Goal: Task Accomplishment & Management: Complete application form

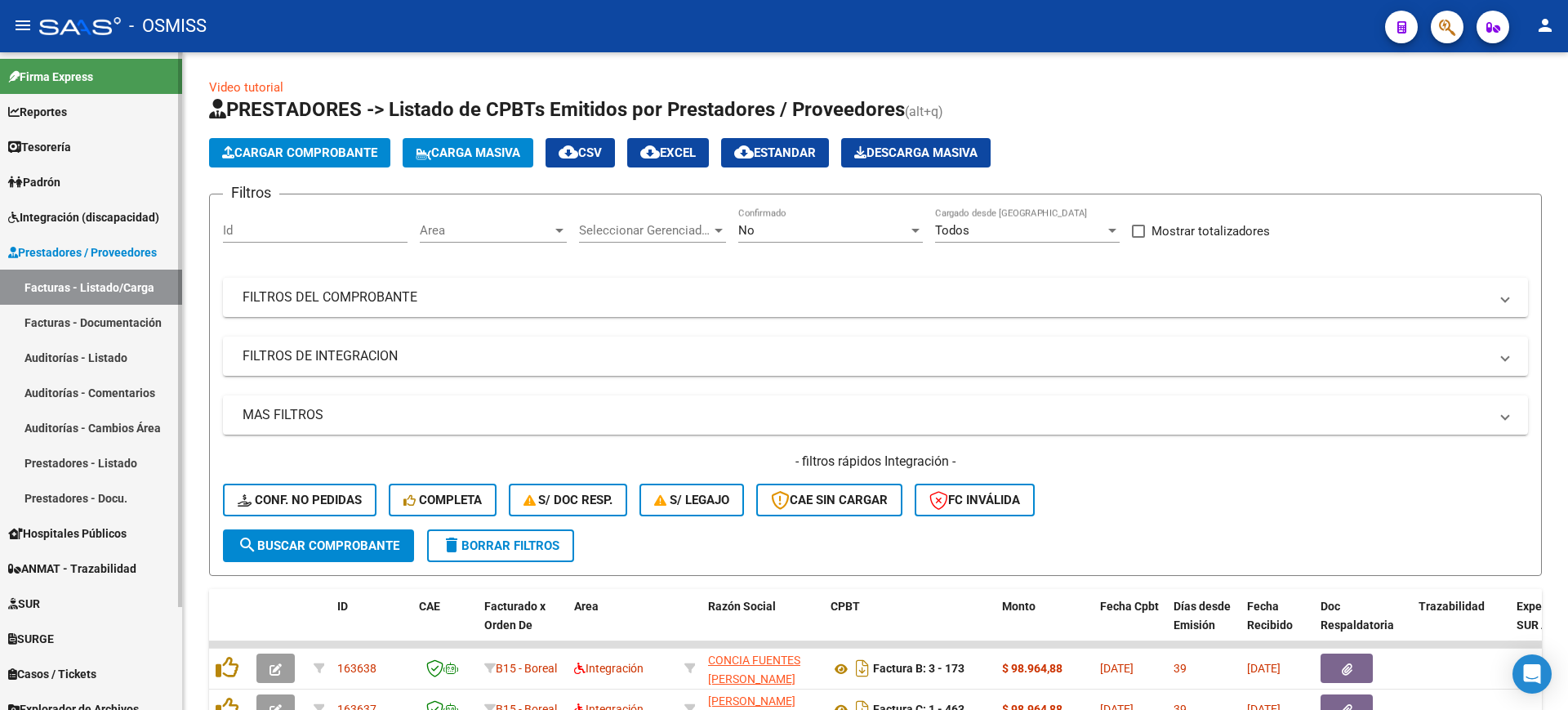
click at [110, 209] on span "Integración (discapacidad)" at bounding box center [84, 217] width 151 height 18
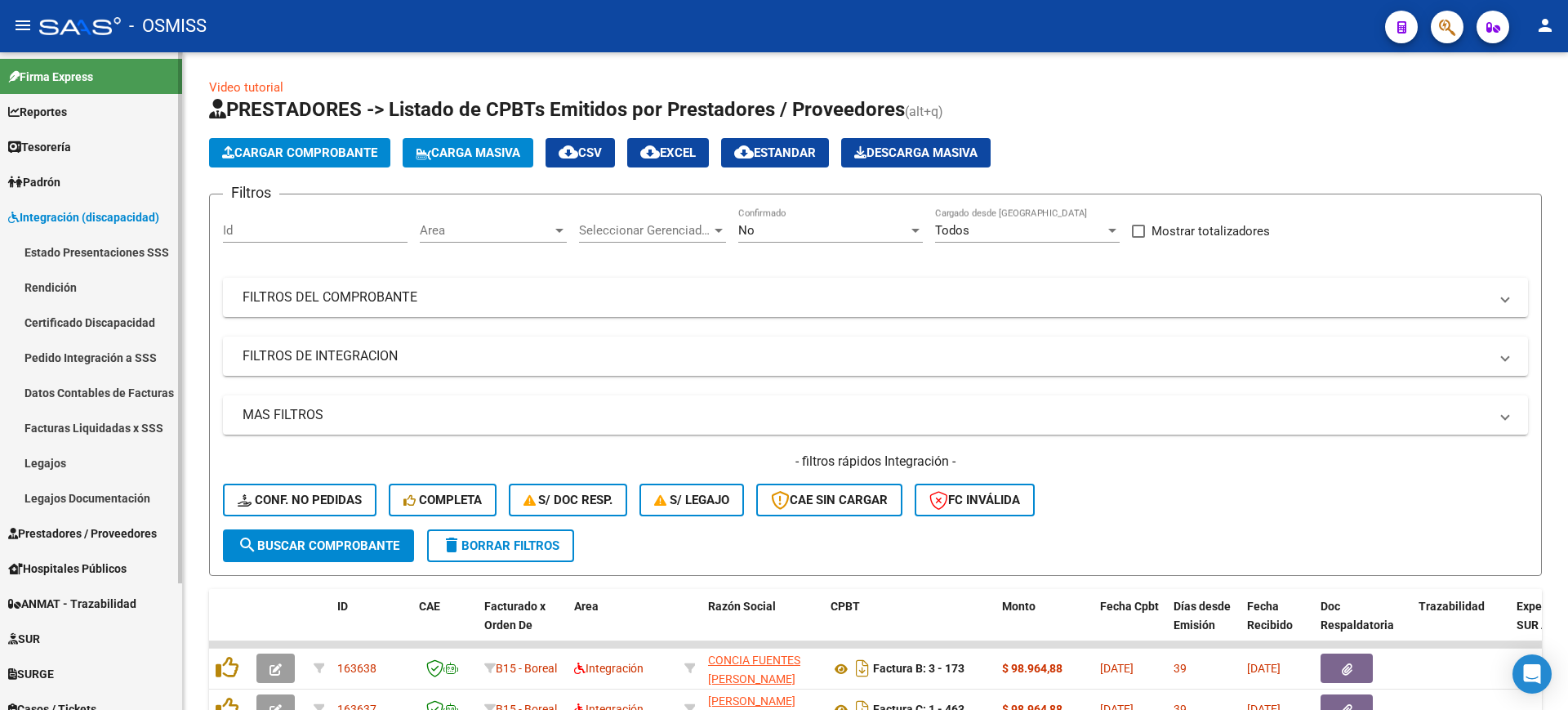
click at [92, 358] on link "Pedido Integración a SSS" at bounding box center [91, 357] width 182 height 35
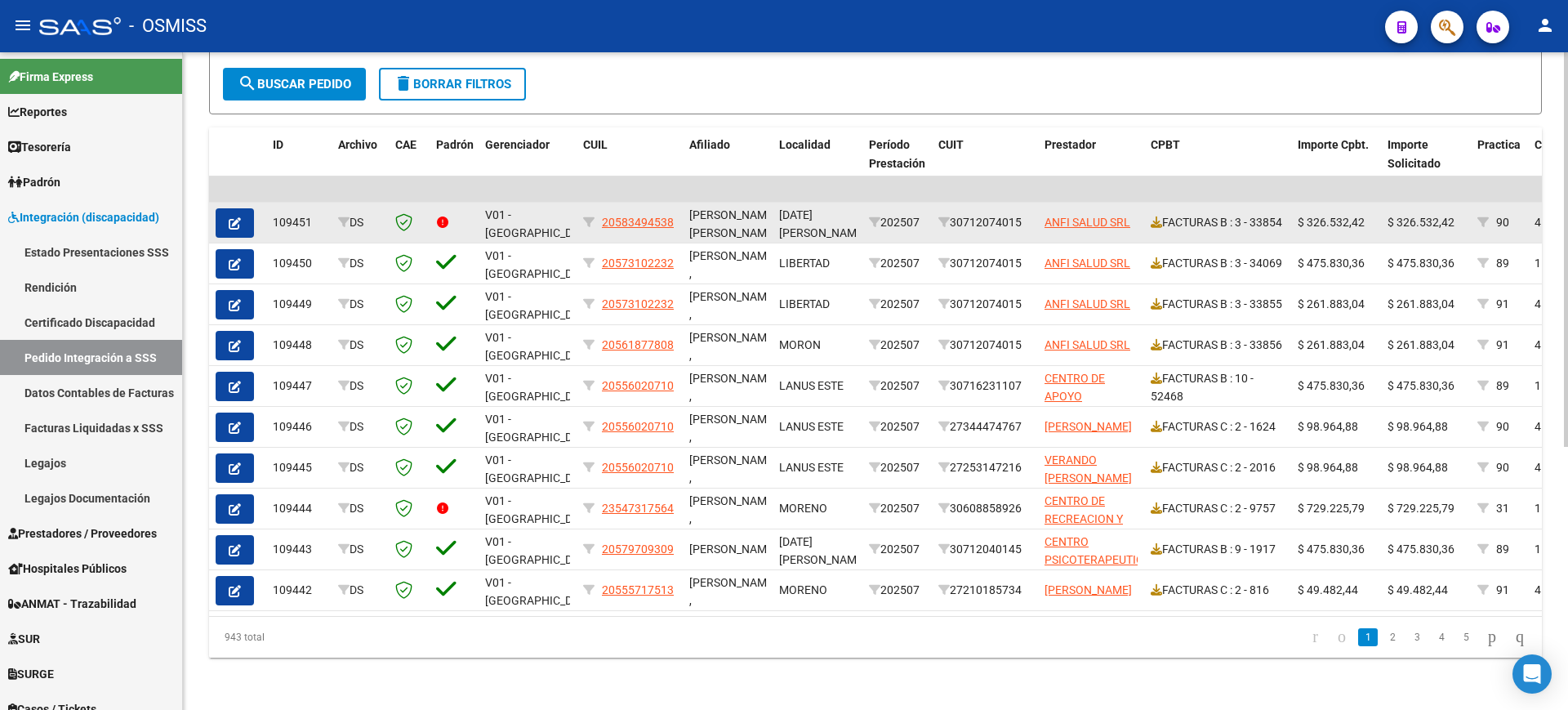
click at [246, 208] on button "button" at bounding box center [235, 223] width 39 height 29
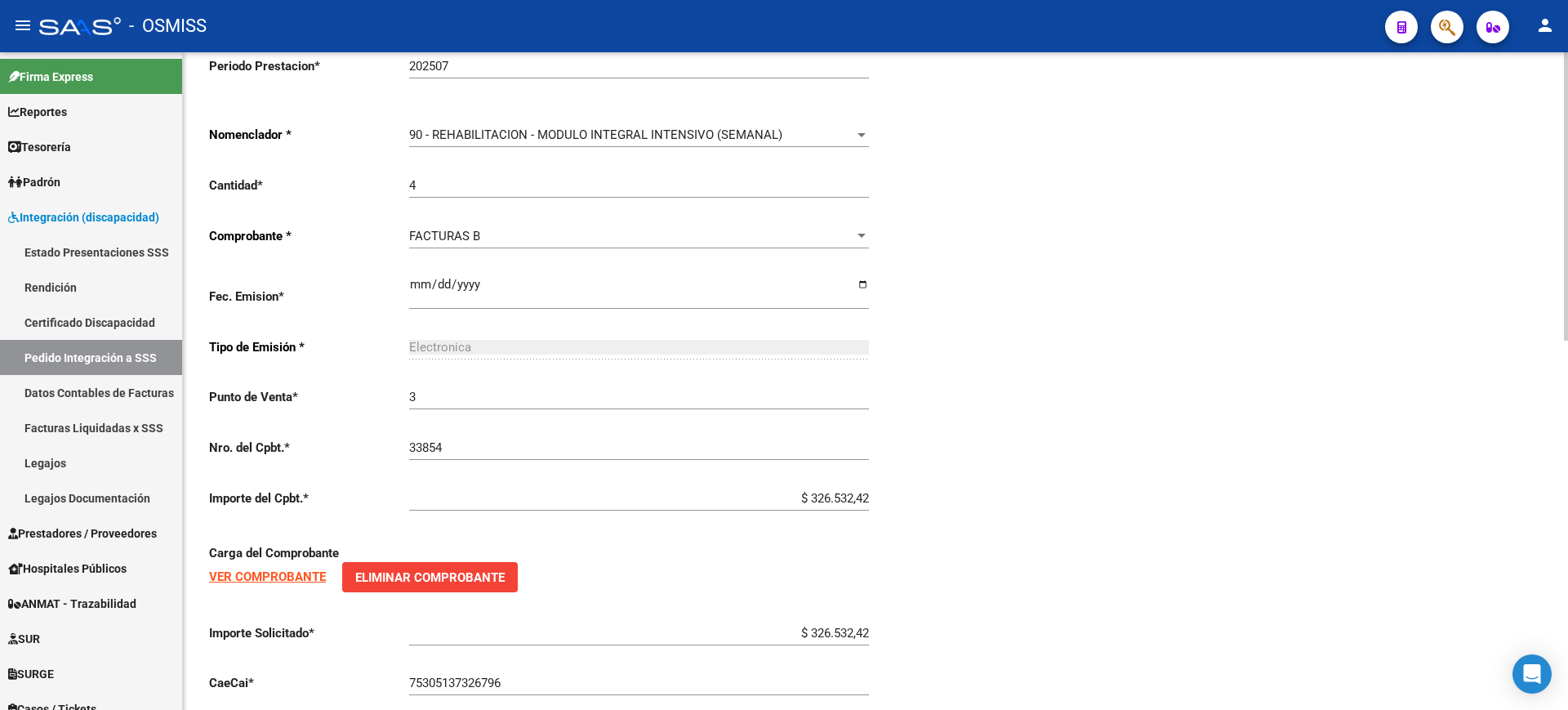
scroll to position [871, 0]
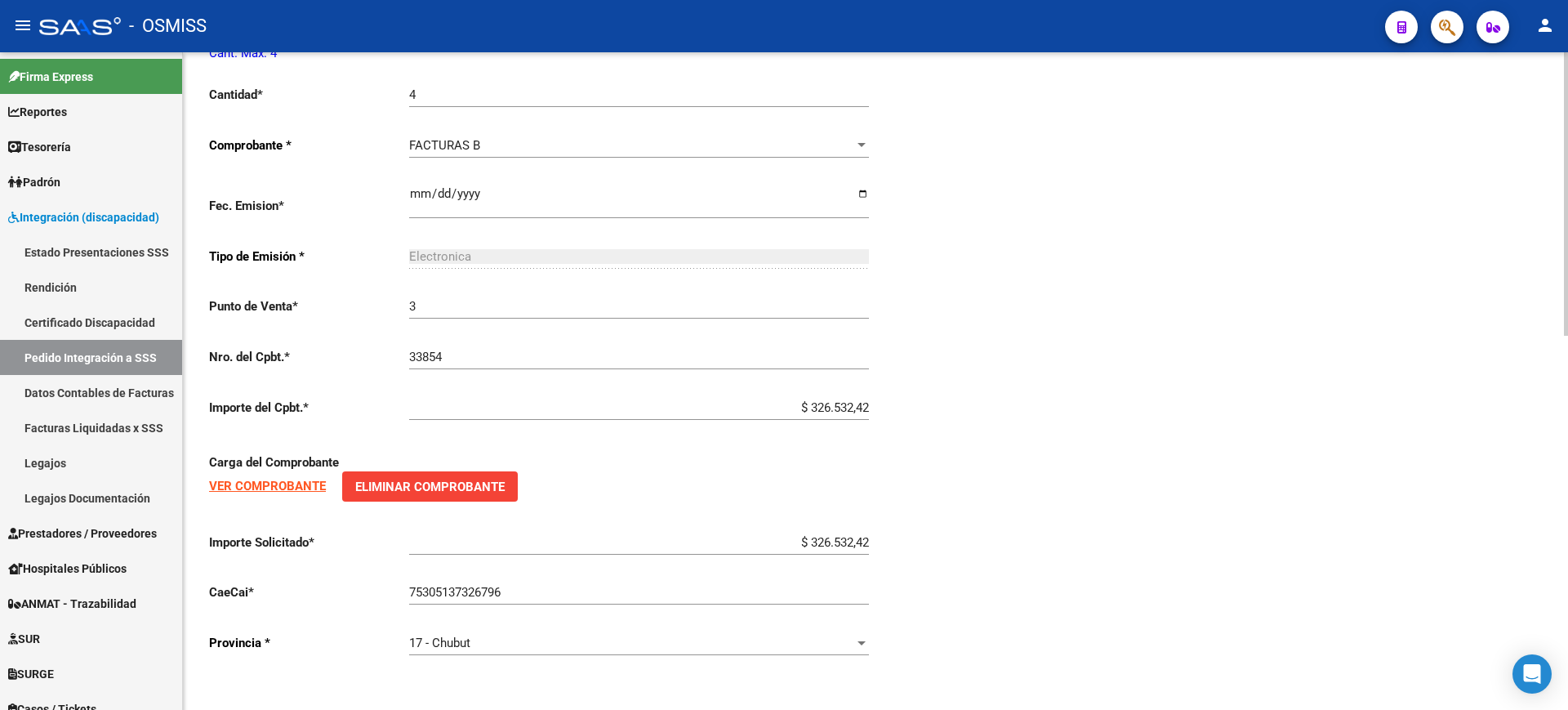
type input "20583494538"
click at [477, 642] on div "17 - Chubut" at bounding box center [631, 643] width 445 height 15
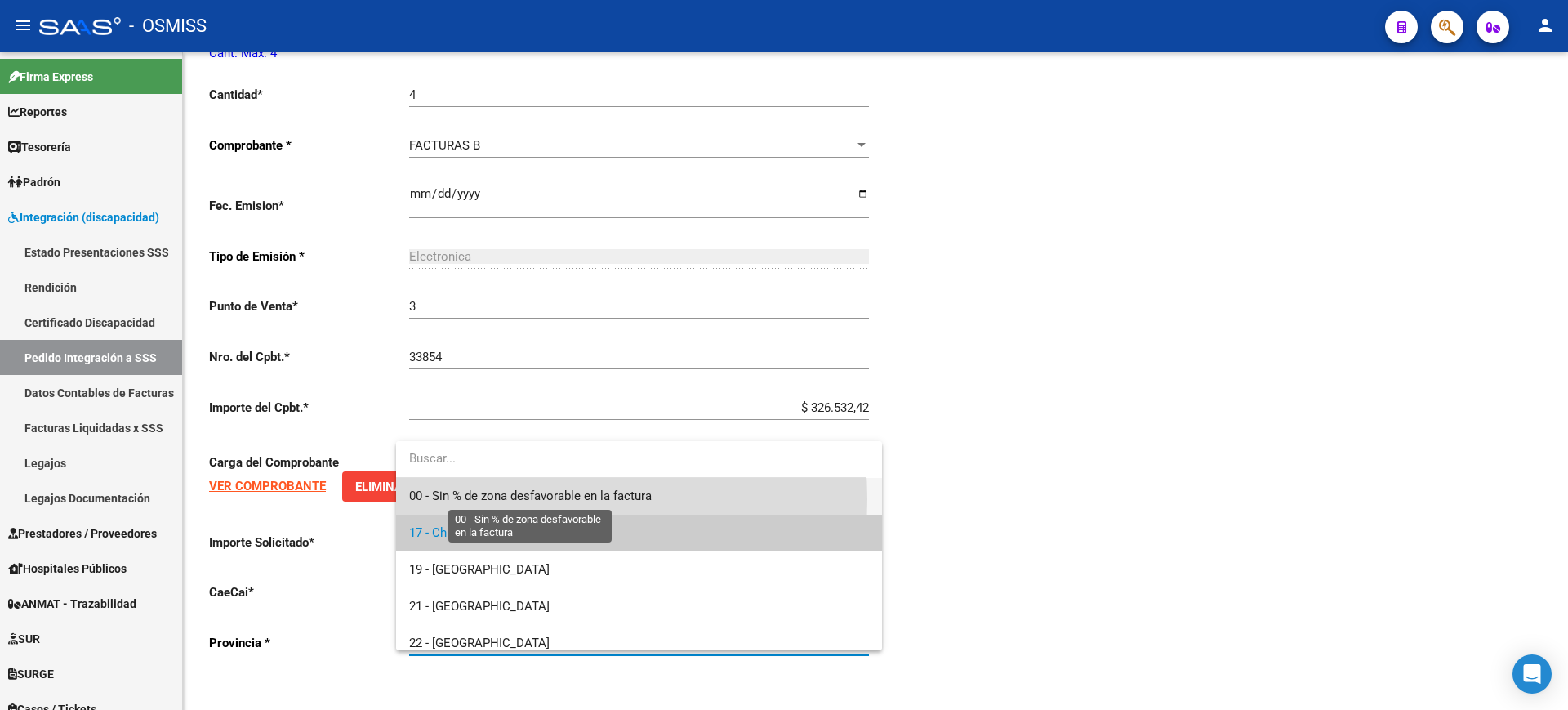
click at [513, 499] on span "00 - Sin % de zona desfavorable en la factura" at bounding box center [530, 496] width 242 height 15
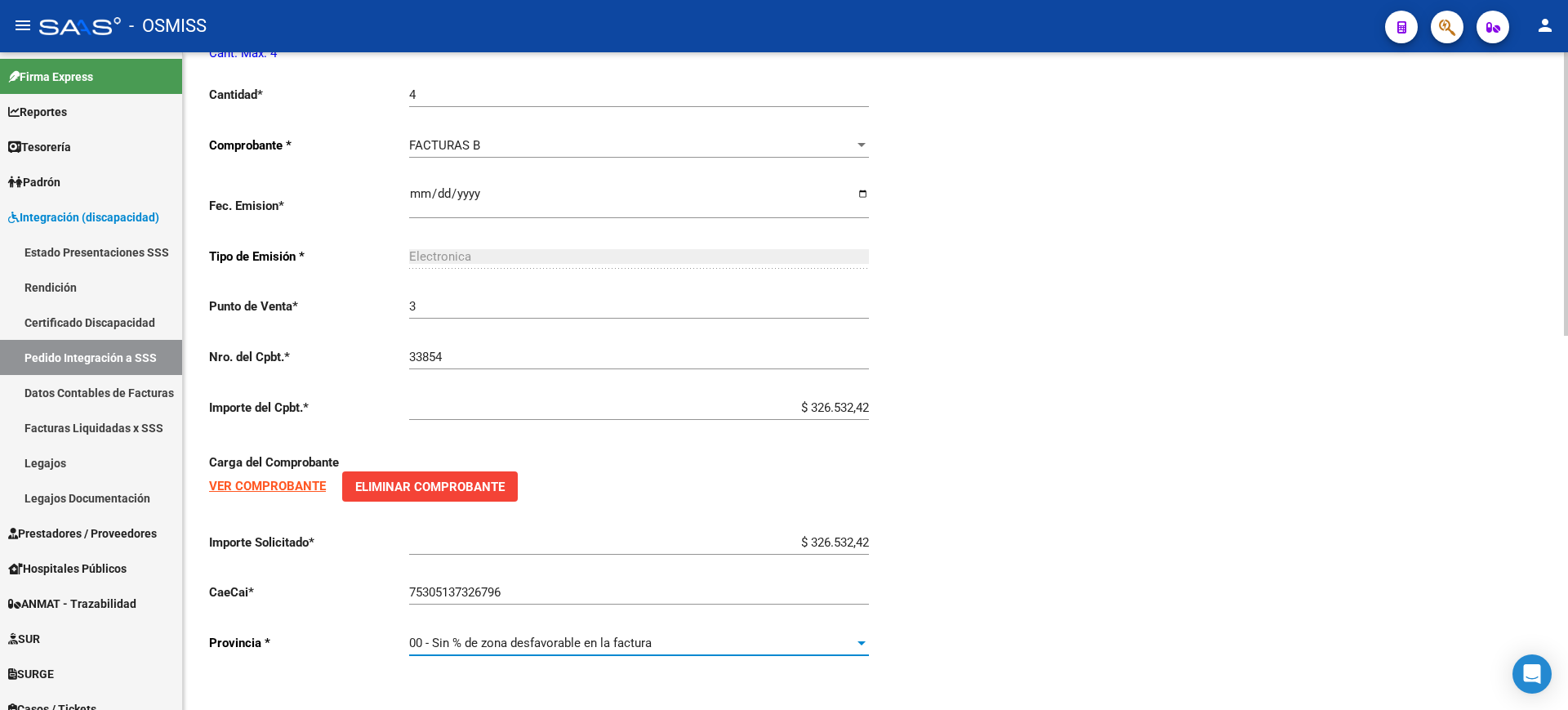
click at [1069, 474] on div "Periodo Presentacion * 202507 Ingresar el Periodo Tipo Archivo * DS Seleccionar…" at bounding box center [876, 66] width 1333 height 1208
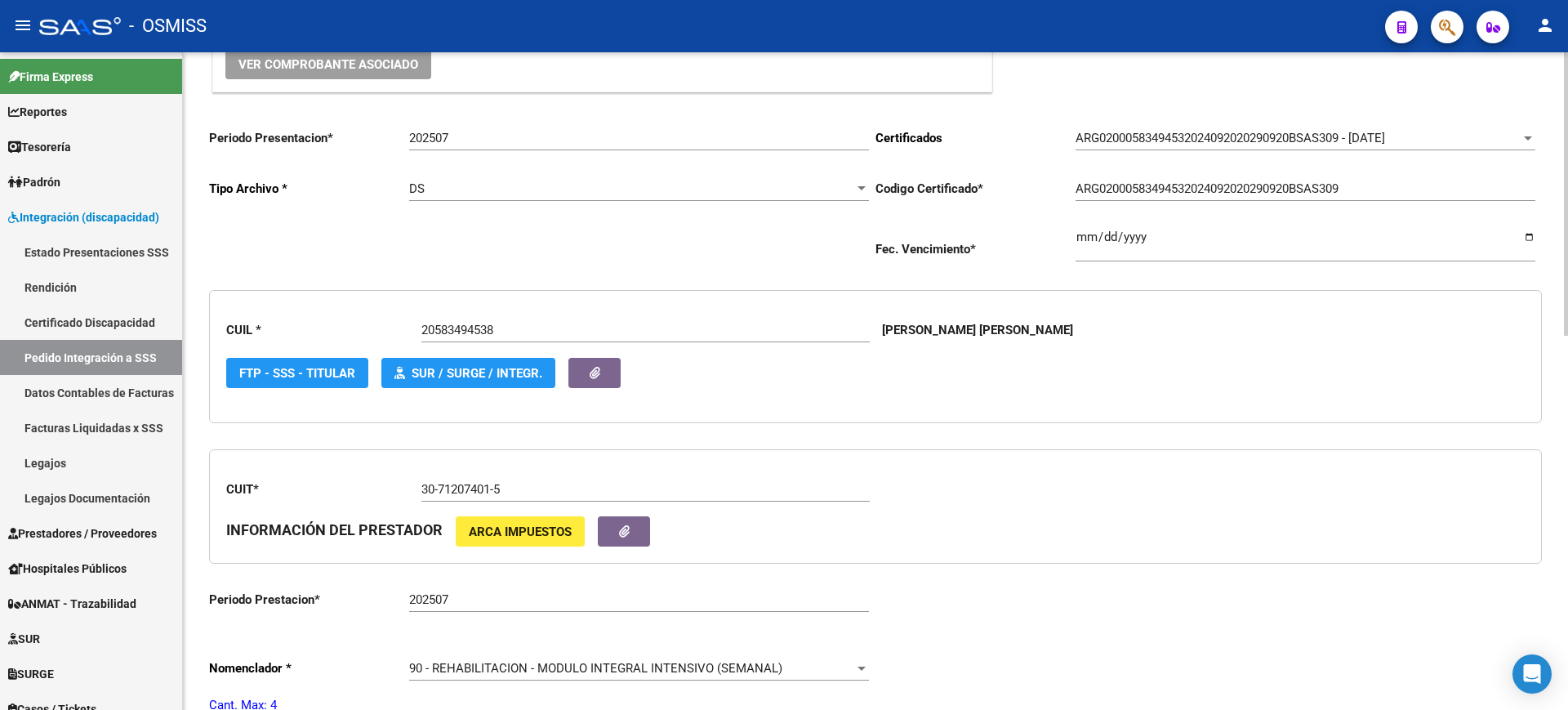
scroll to position [0, 0]
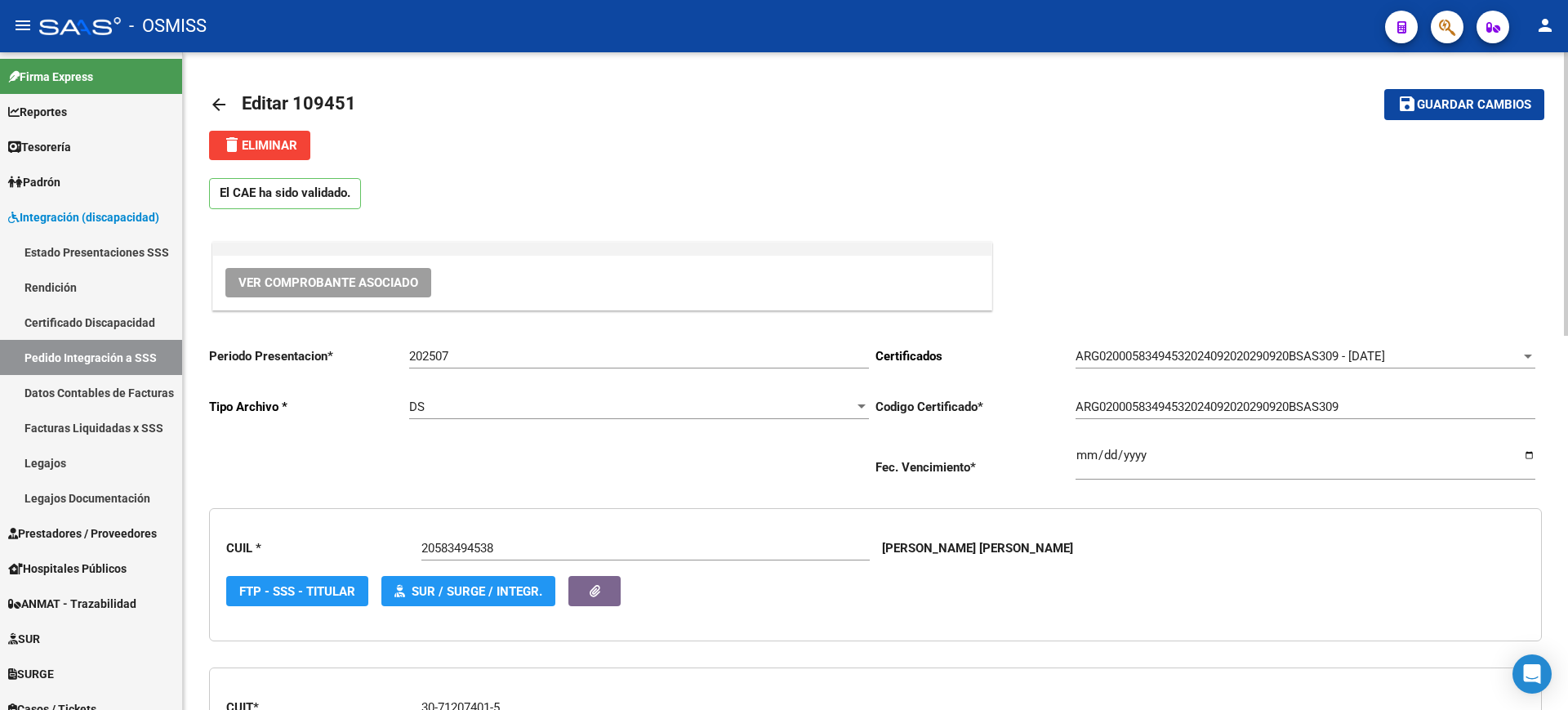
click at [1398, 94] on mat-icon "save" at bounding box center [1407, 103] width 20 height 20
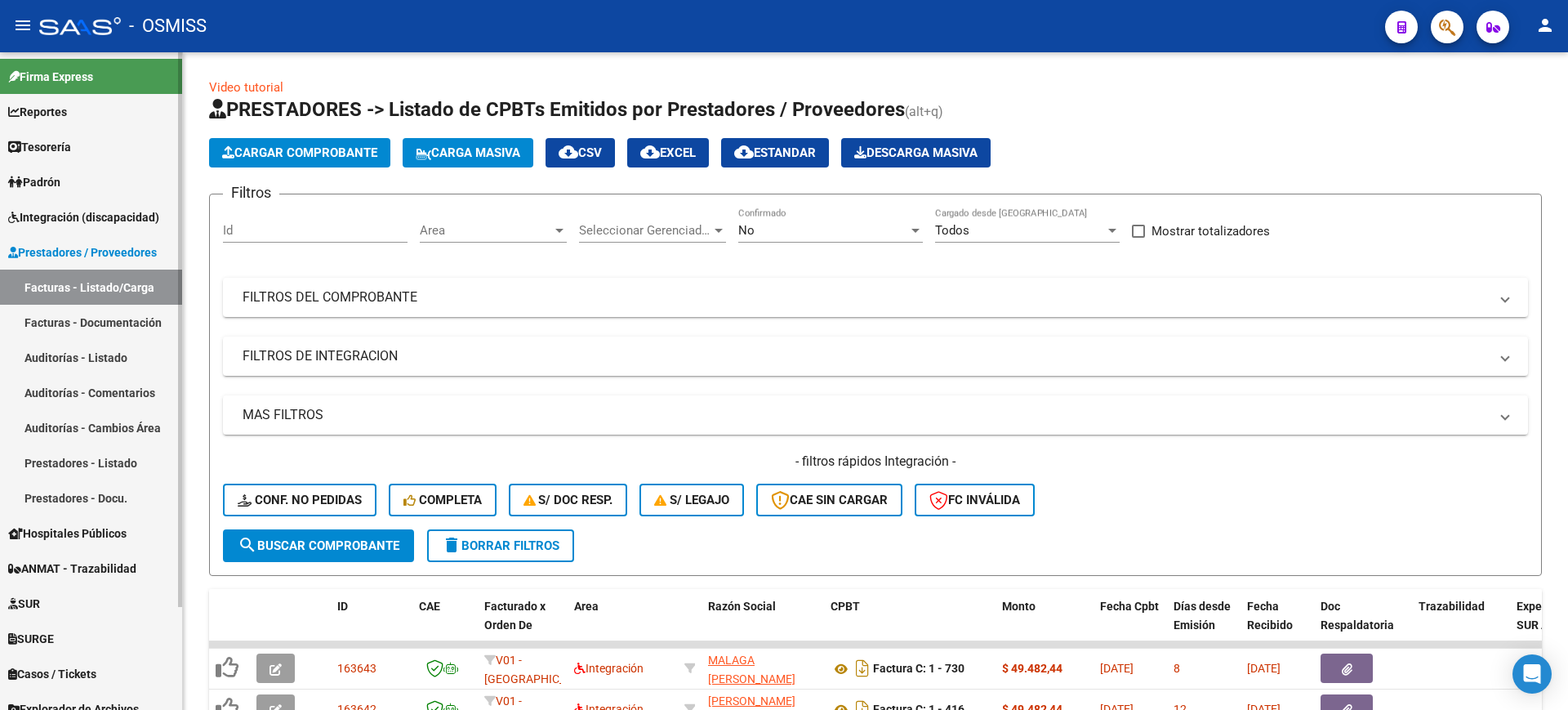
click at [125, 216] on span "Integración (discapacidad)" at bounding box center [84, 217] width 151 height 18
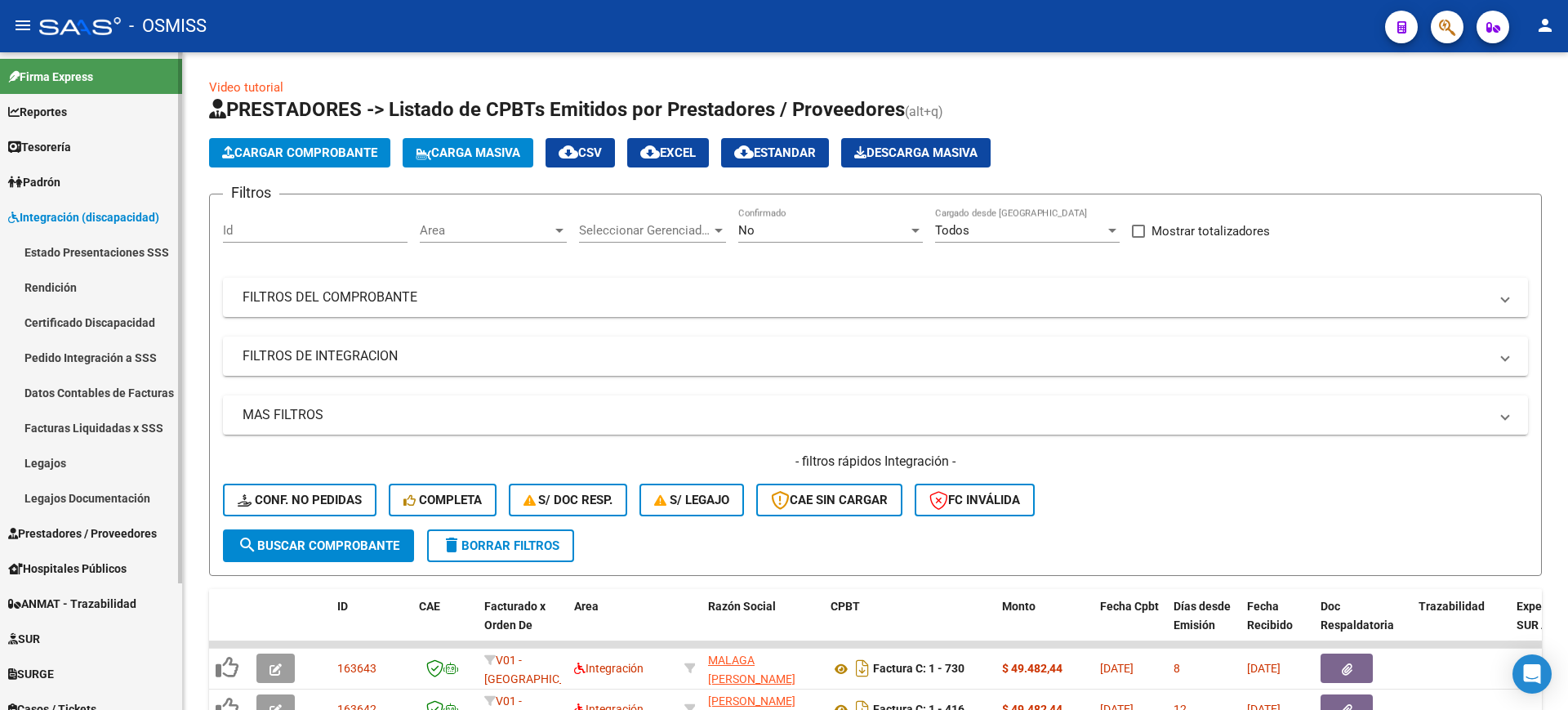
click at [125, 358] on link "Pedido Integración a SSS" at bounding box center [91, 357] width 182 height 35
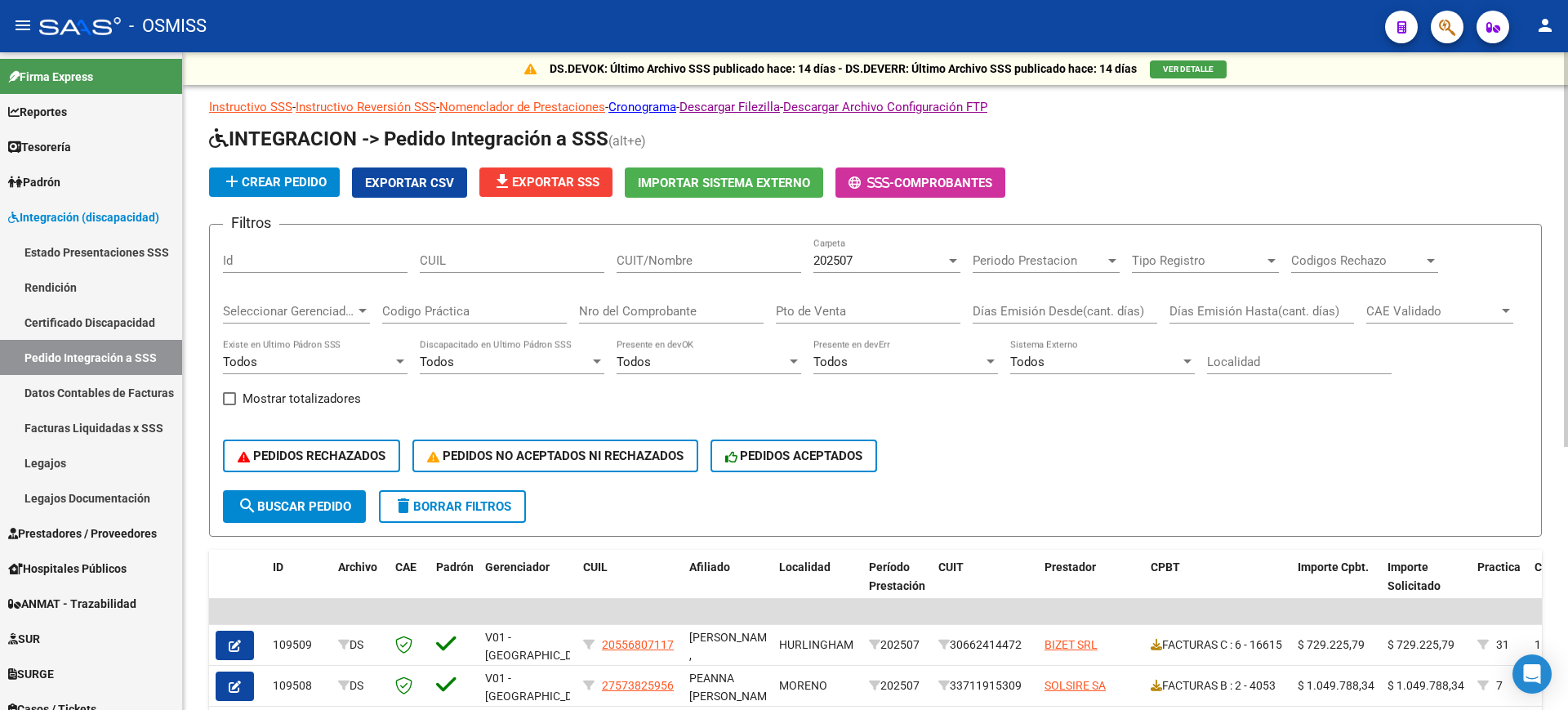
click at [347, 317] on span "Seleccionar Gerenciador" at bounding box center [290, 311] width 132 height 15
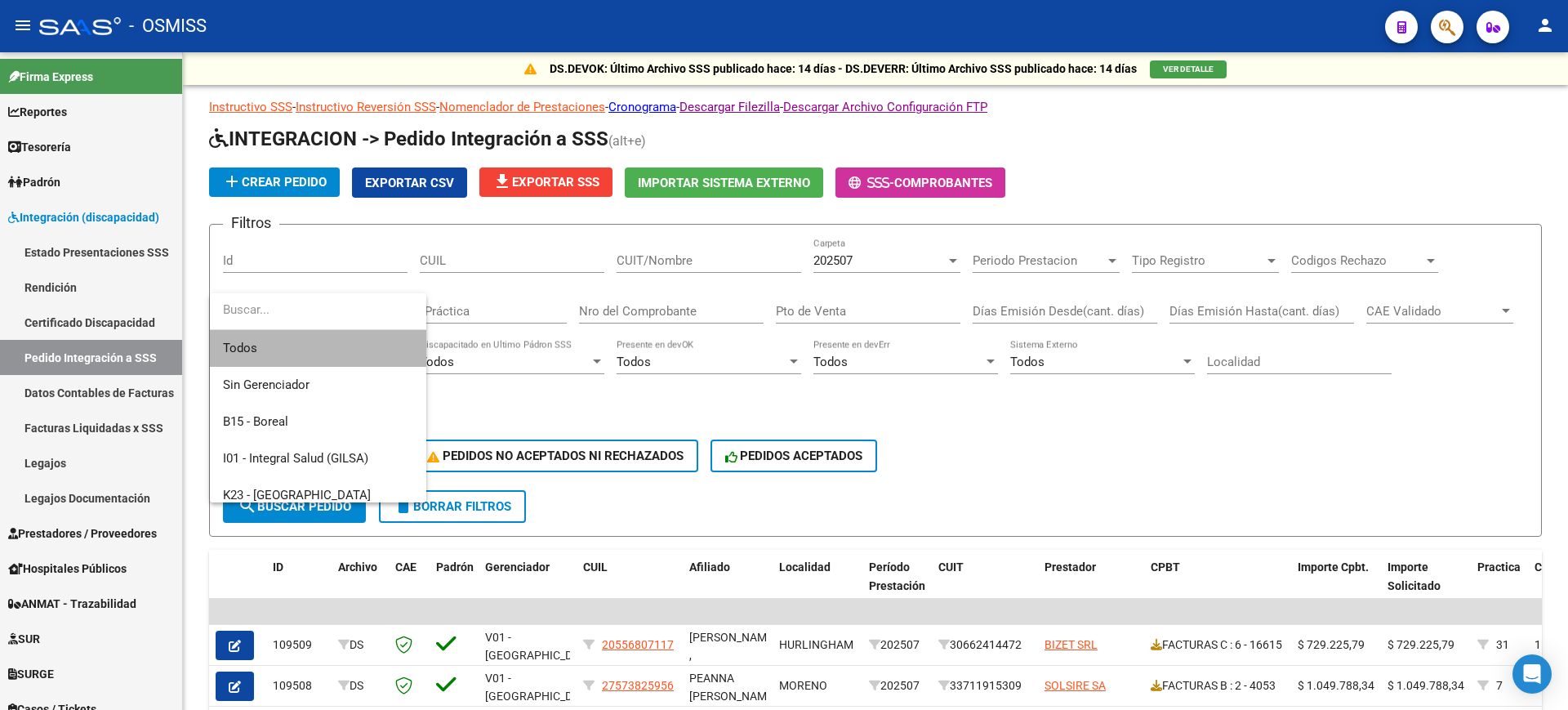
click at [331, 349] on span "Todos" at bounding box center [319, 348] width 191 height 37
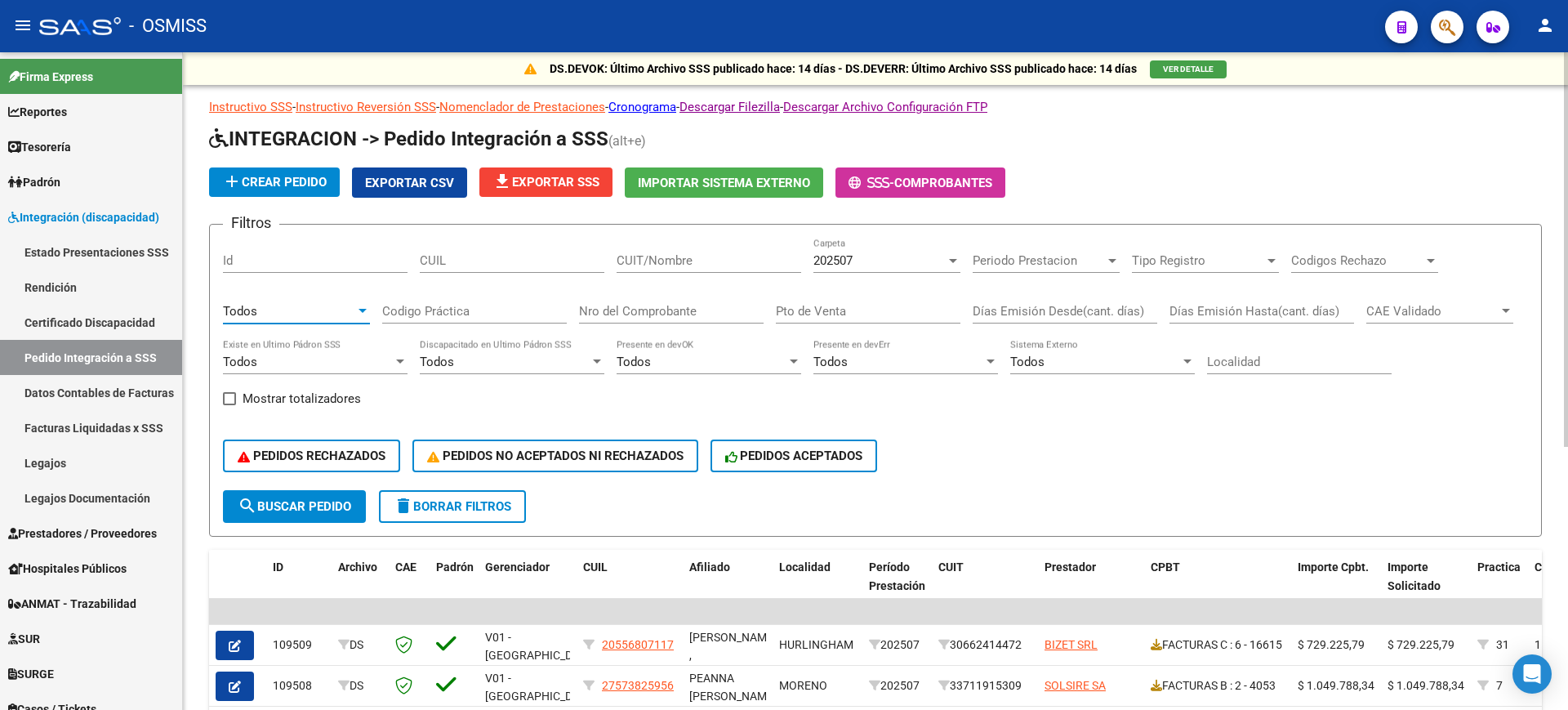
click at [316, 502] on span "search Buscar Pedido" at bounding box center [295, 506] width 113 height 15
click at [385, 186] on span "Exportar CSV" at bounding box center [410, 182] width 89 height 15
click at [562, 181] on span "file_download Exportar SSS" at bounding box center [546, 181] width 107 height 15
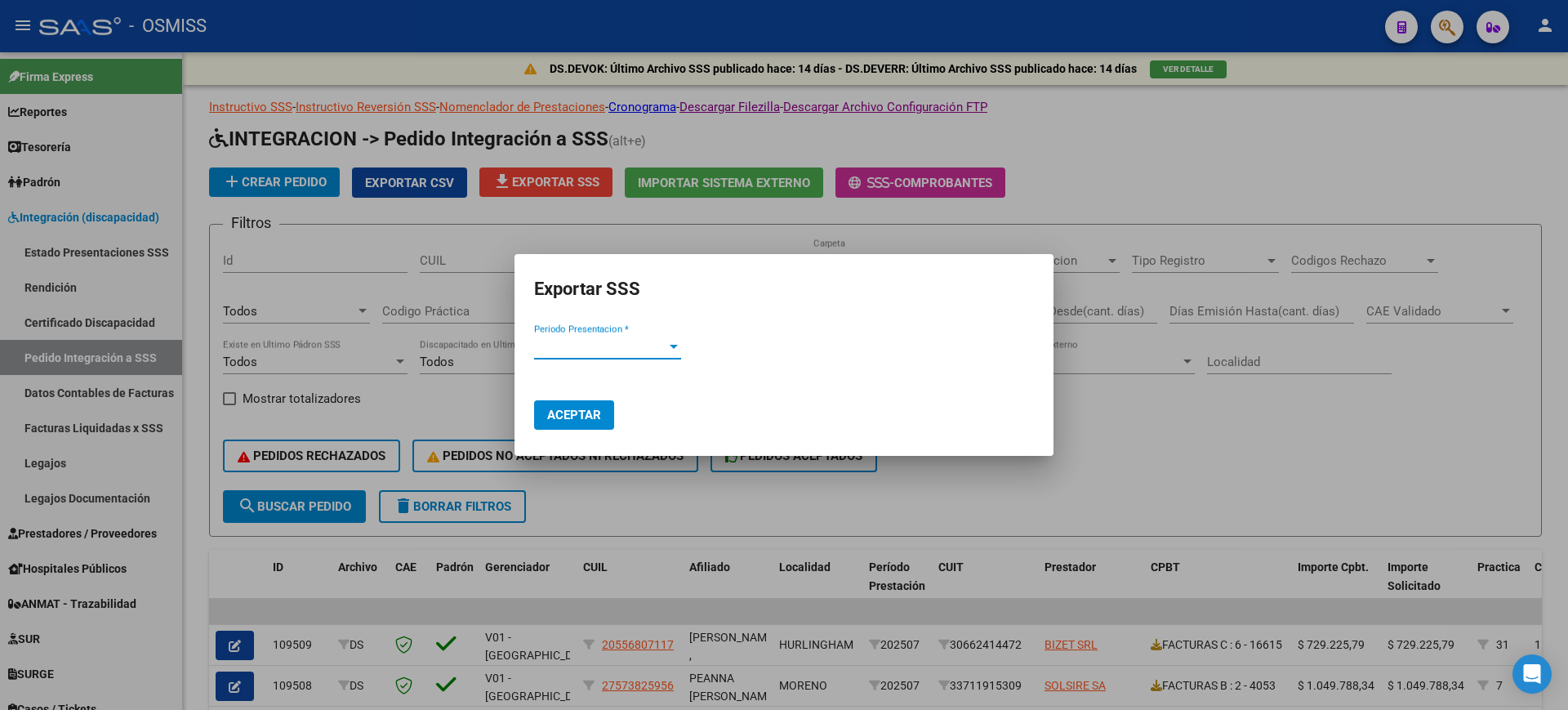
click at [605, 346] on span "Periodo Presentacion *" at bounding box center [601, 346] width 132 height 15
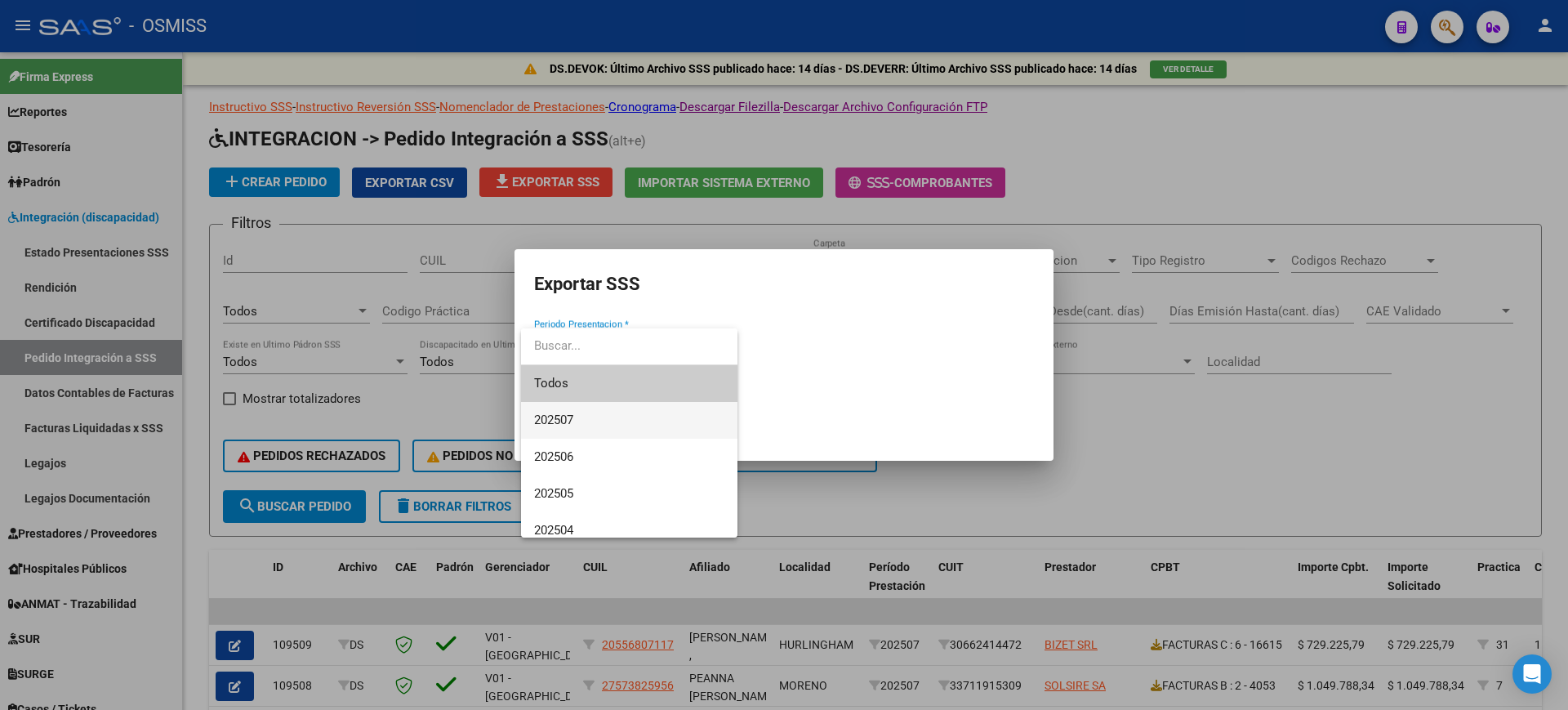
click at [607, 416] on span "202507" at bounding box center [630, 420] width 191 height 37
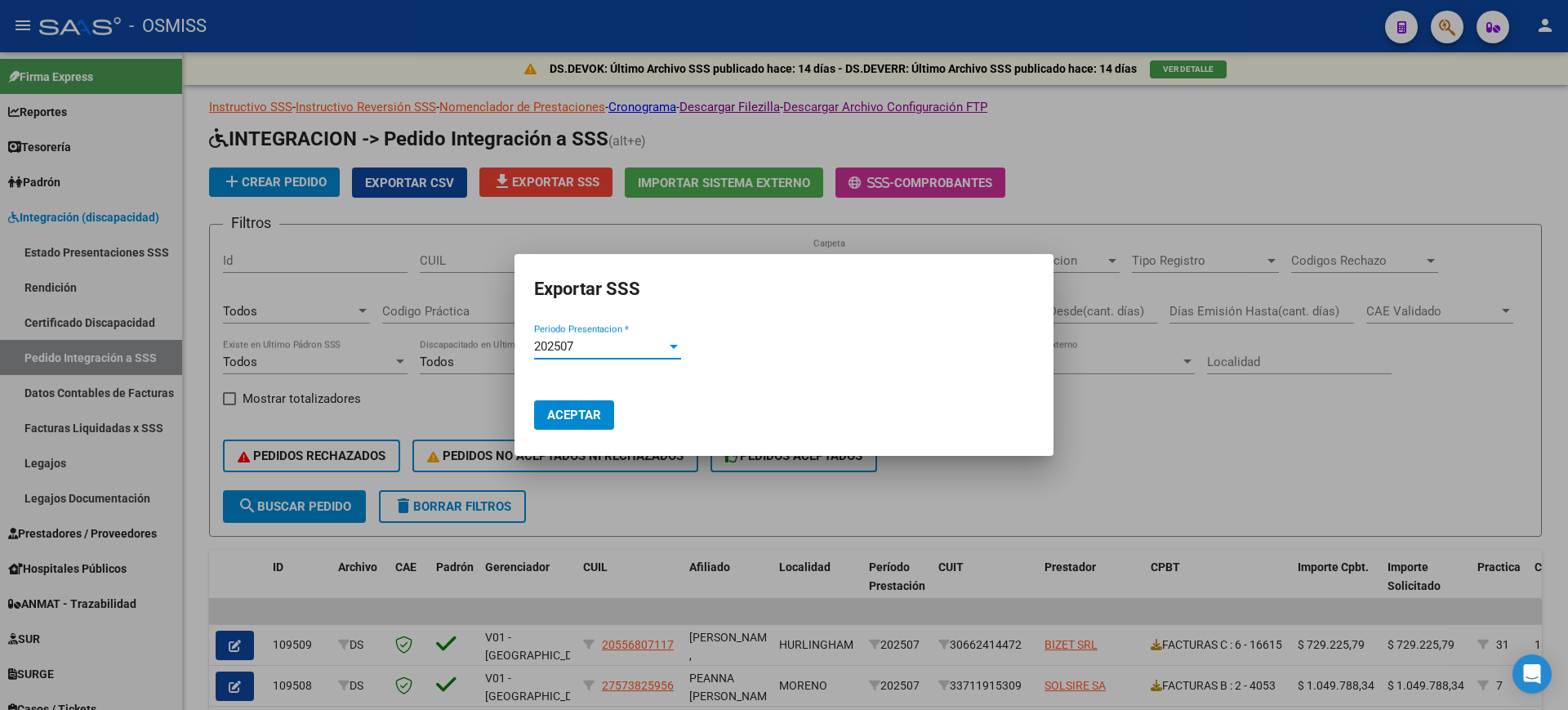
click at [568, 413] on span "Aceptar" at bounding box center [574, 414] width 54 height 15
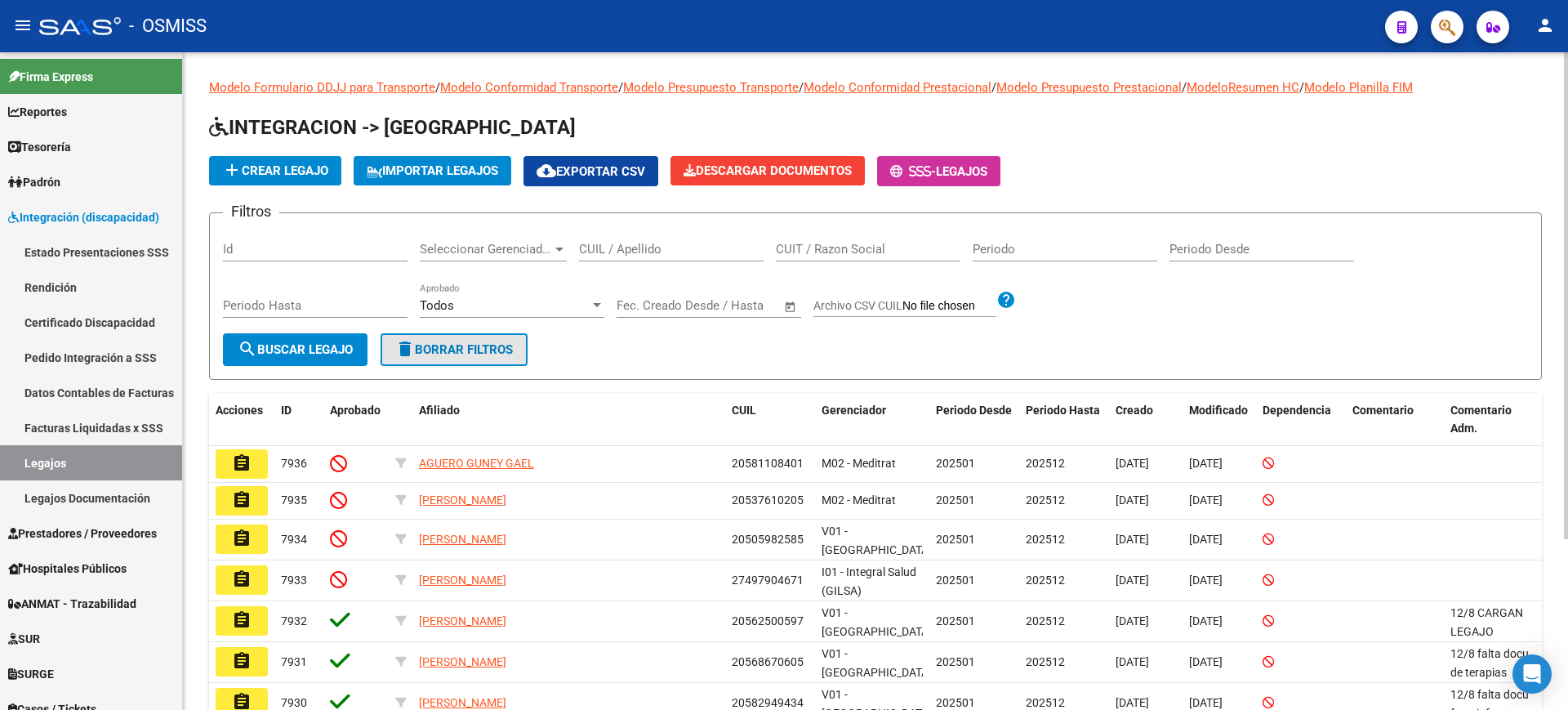
click at [467, 353] on span "delete Borrar Filtros" at bounding box center [454, 349] width 118 height 15
click at [228, 468] on button "assignment" at bounding box center [241, 464] width 52 height 29
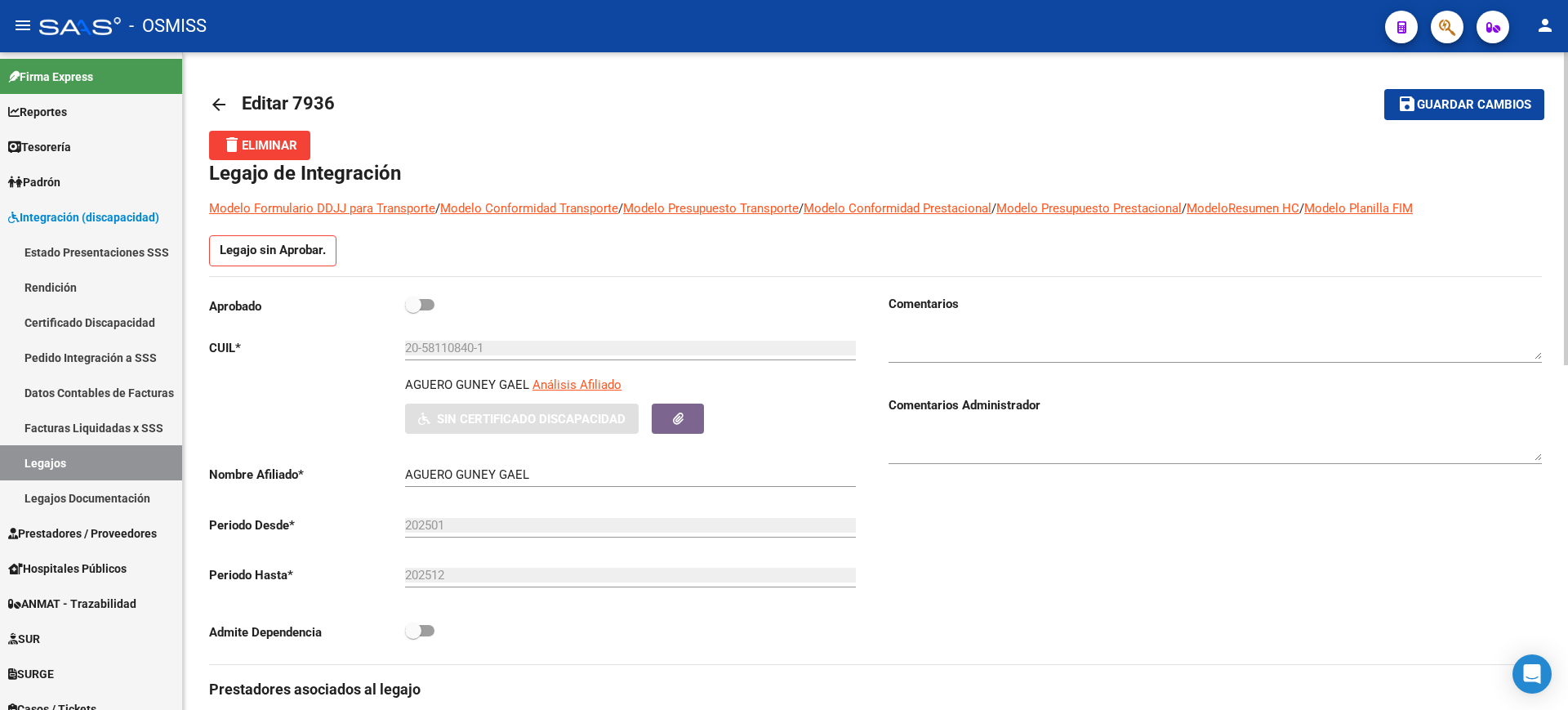
click at [213, 107] on mat-icon "arrow_back" at bounding box center [218, 104] width 20 height 20
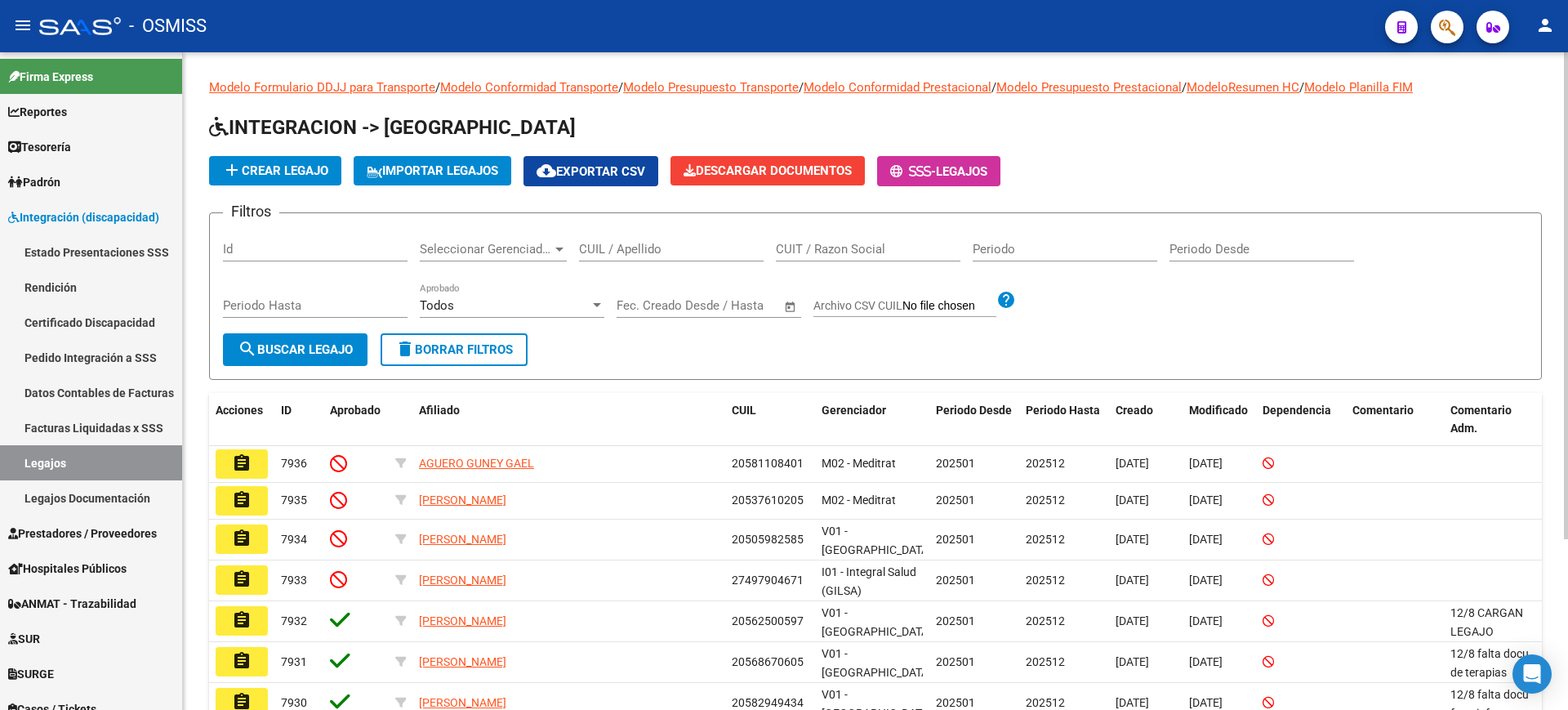
click at [651, 251] on input "CUIL / Apellido" at bounding box center [671, 248] width 185 height 15
type input "GAYOSO"
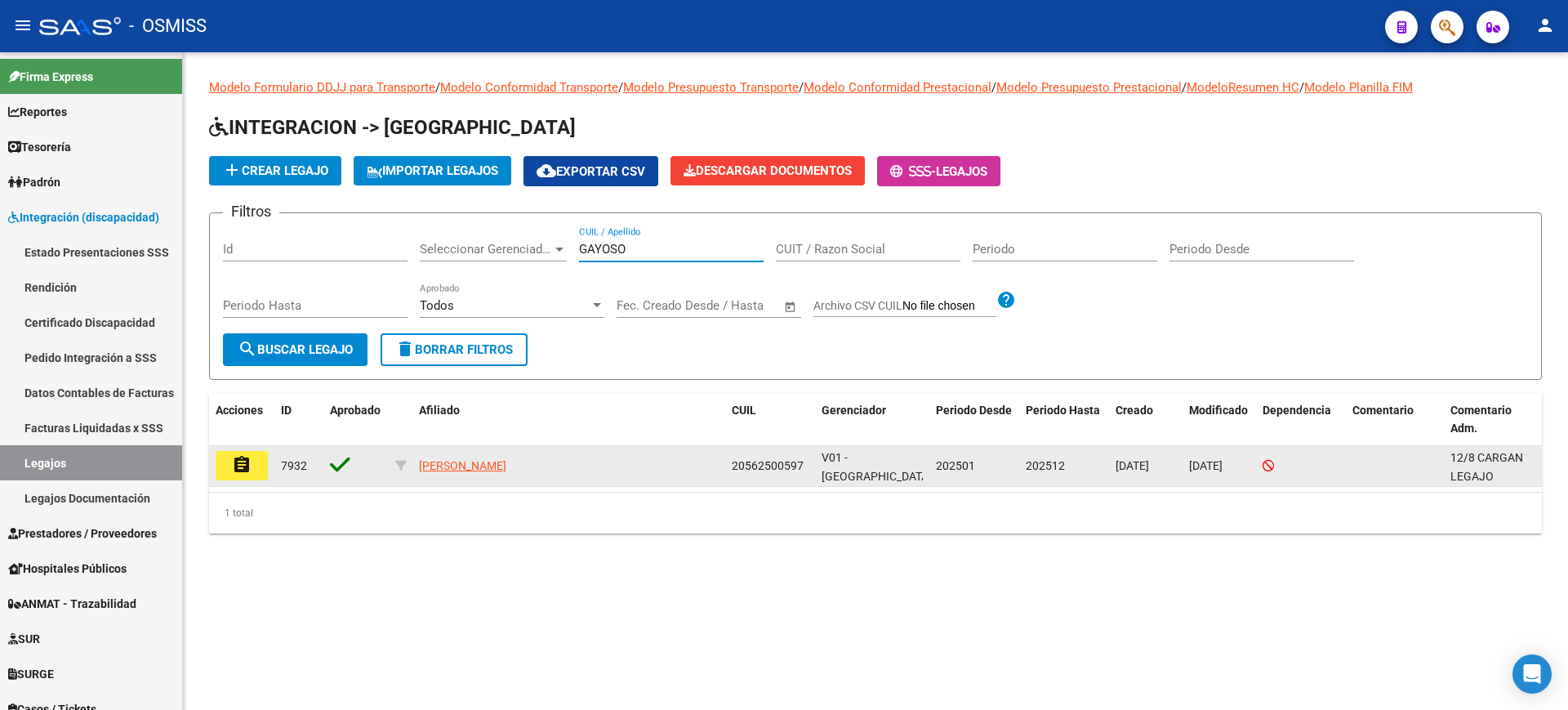
click at [247, 461] on mat-icon "assignment" at bounding box center [241, 465] width 20 height 20
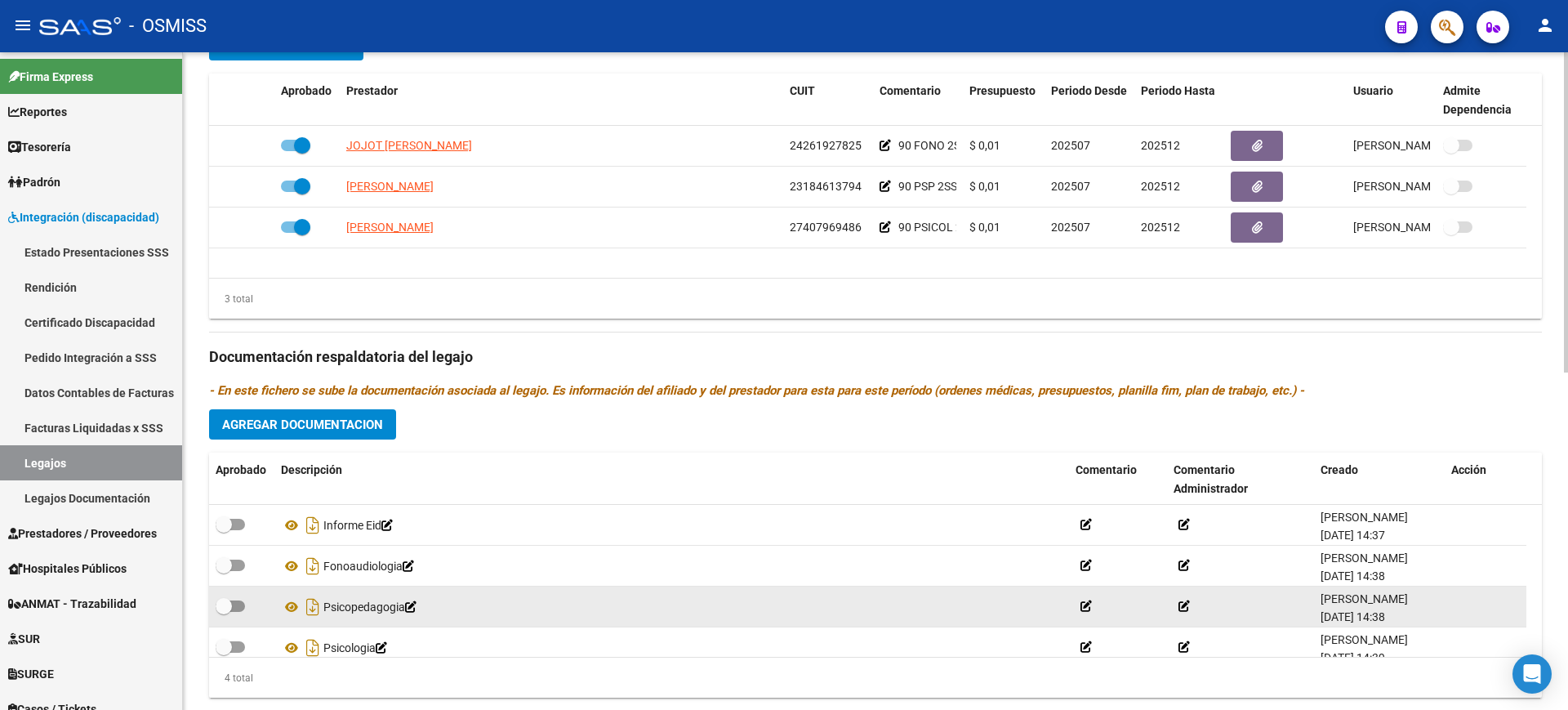
scroll to position [695, 0]
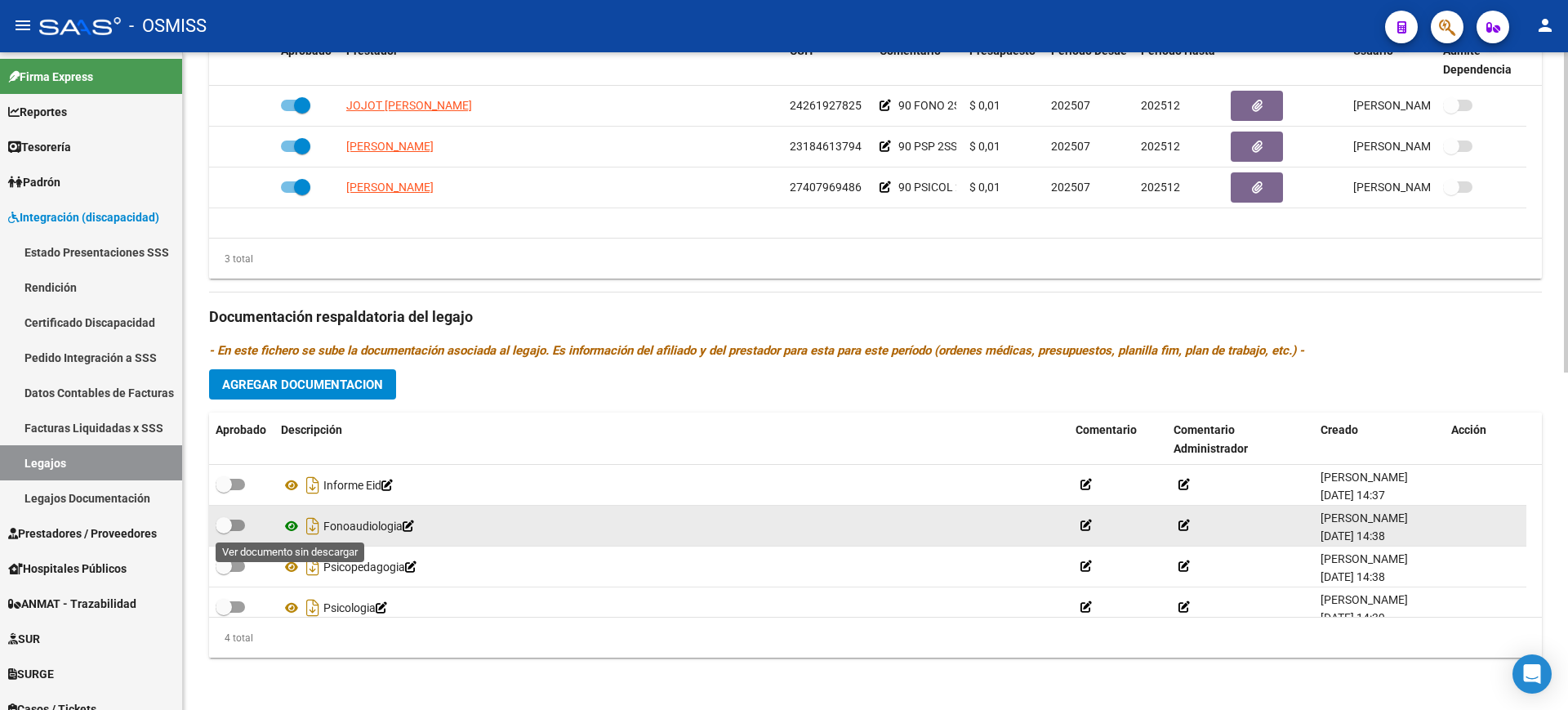
click at [290, 524] on icon at bounding box center [291, 526] width 21 height 20
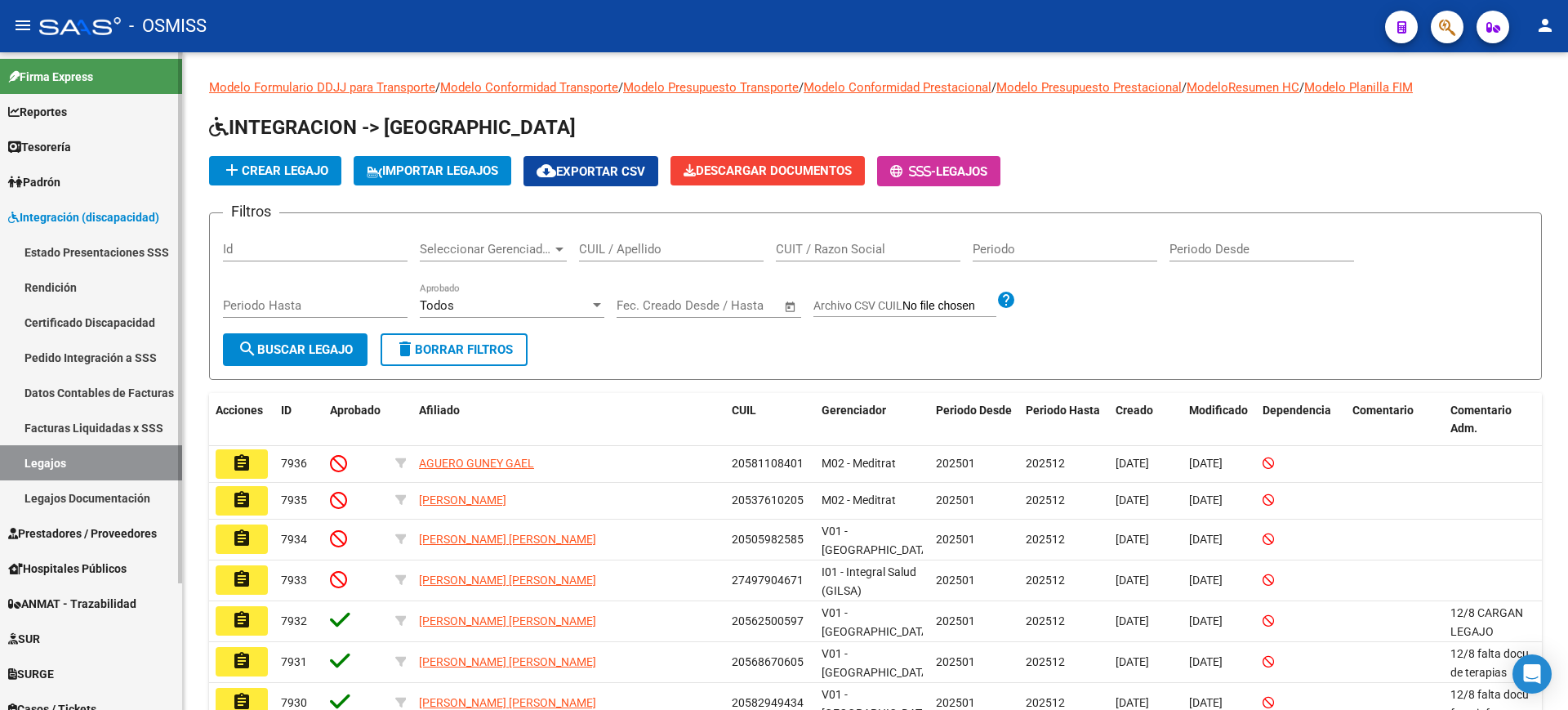
drag, startPoint x: 144, startPoint y: 324, endPoint x: 163, endPoint y: 316, distance: 20.6
click at [144, 324] on link "Certificado Discapacidad" at bounding box center [91, 322] width 182 height 35
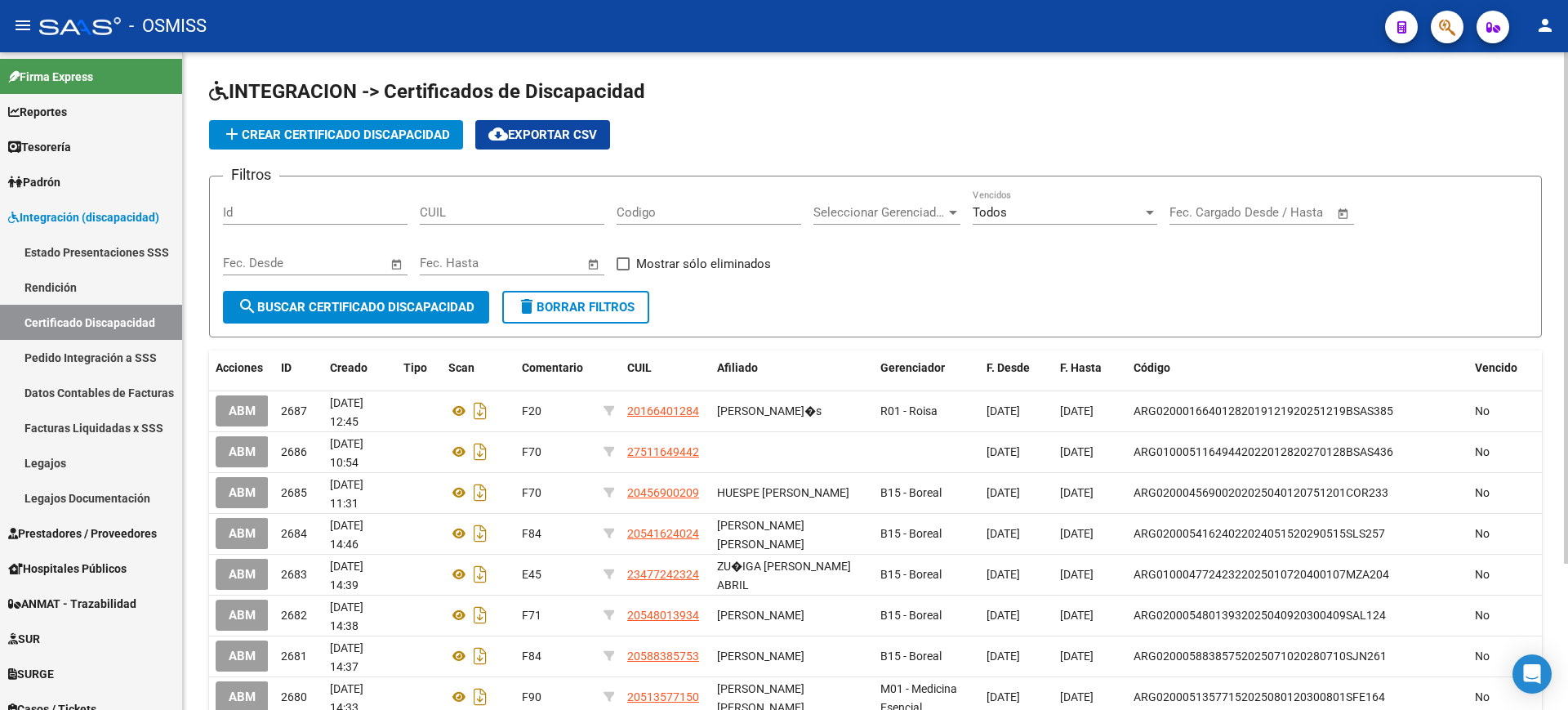
drag, startPoint x: 413, startPoint y: 143, endPoint x: 613, endPoint y: 37, distance: 226.4
click at [412, 143] on button "add Crear Certificado Discapacidad" at bounding box center [336, 135] width 254 height 29
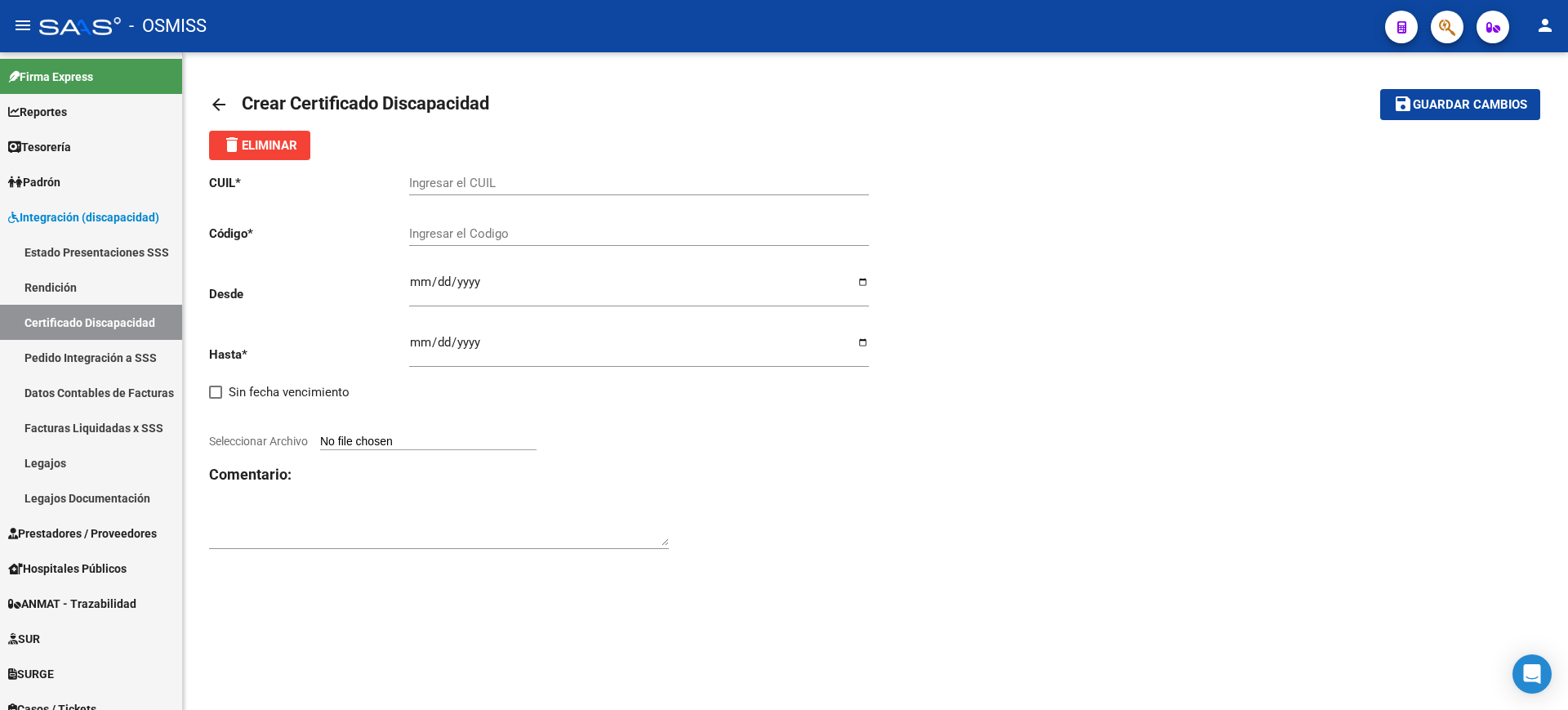
drag, startPoint x: 555, startPoint y: 247, endPoint x: 552, endPoint y: 230, distance: 17.3
paste input "ARG-02-00058294943-20250507-20280507-BS AS-312"
click at [436, 231] on input "ARG-02-00058294943-20250507-20280507-BS AS-312" at bounding box center [638, 233] width 460 height 15
click at [453, 232] on input "ARG02-00058294943-20250507-20280507-BS AS-312" at bounding box center [638, 233] width 460 height 15
click at [525, 229] on input "ARG0200058294943-20250507-20280507-BS AS-312" at bounding box center [638, 233] width 460 height 15
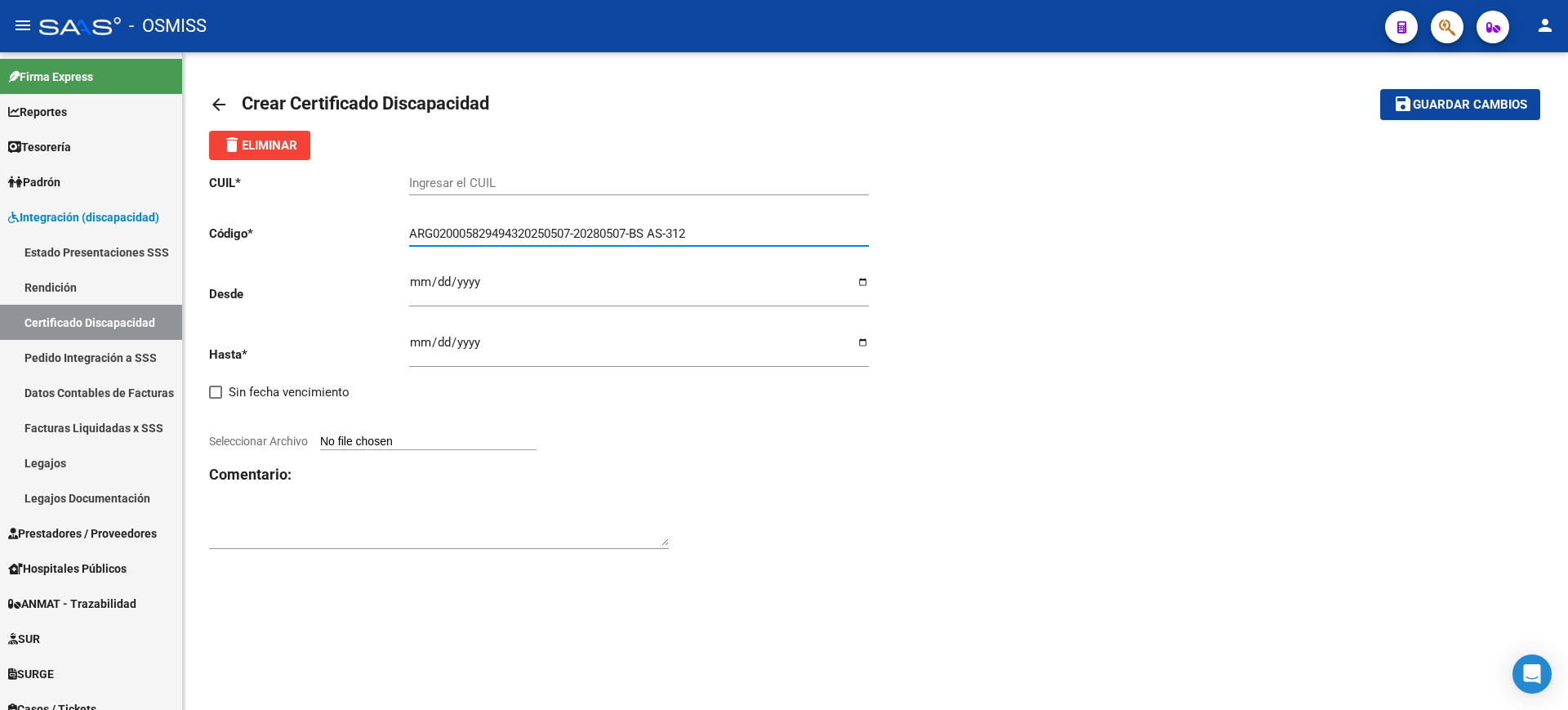
click at [583, 231] on input "ARG020005829494320250507-20280507-BS AS-312" at bounding box center [638, 233] width 460 height 15
click at [637, 230] on input "ARG02000582949432025050720280507-BS AS-312" at bounding box center [638, 233] width 460 height 15
click at [653, 234] on input "ARG02000582949432025050720280507BS AS-312" at bounding box center [638, 233] width 460 height 15
click at [668, 231] on input "ARG02000582949432025050720280507BSAS-312" at bounding box center [638, 233] width 460 height 15
type input "ARG02000582949432025050720280507BSAS312"
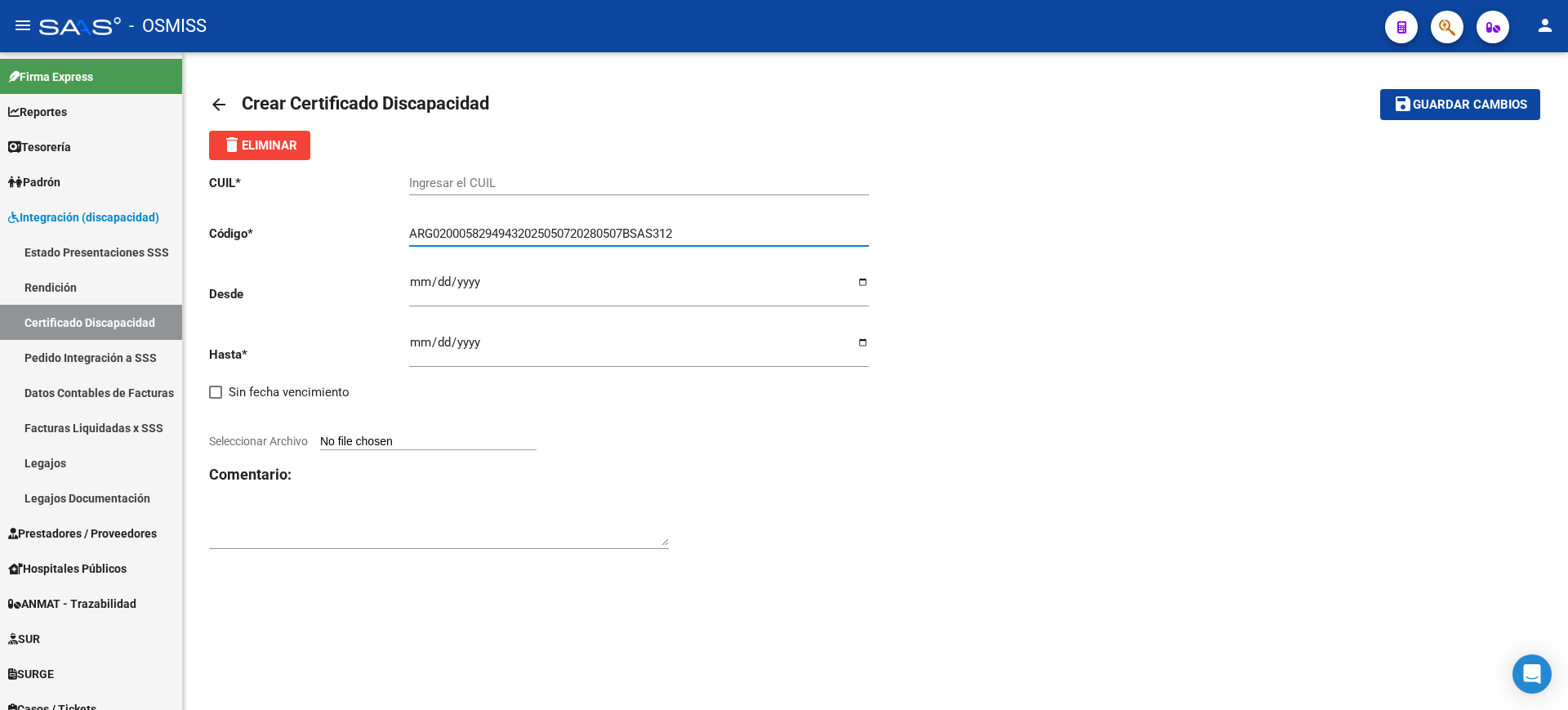
click at [675, 177] on input "Ingresar el CUIL" at bounding box center [638, 182] width 460 height 15
paste input "20-58294943-4"
type input "20-58294943-4"
click at [421, 278] on input "Ingresar fec. Desde" at bounding box center [638, 288] width 460 height 26
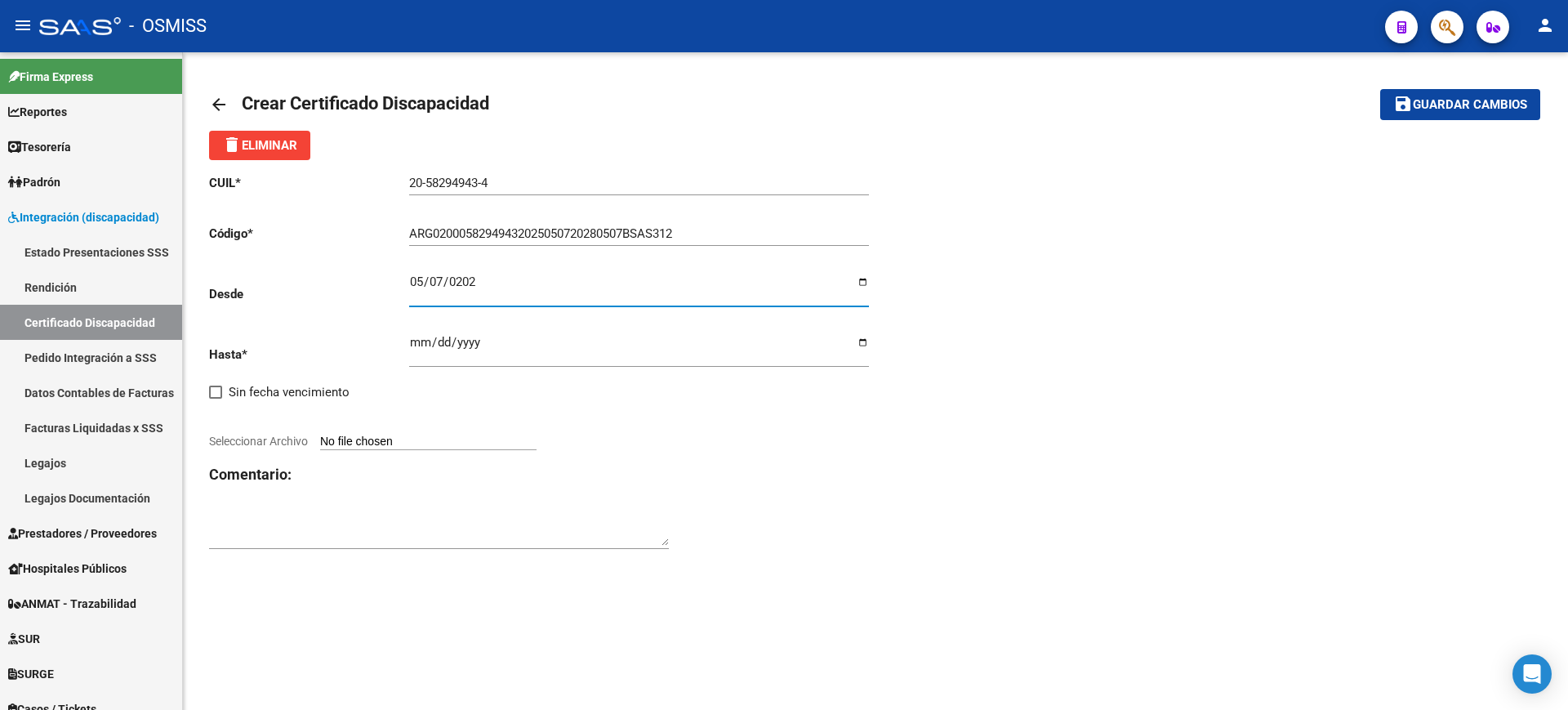
type input "2025-05-07"
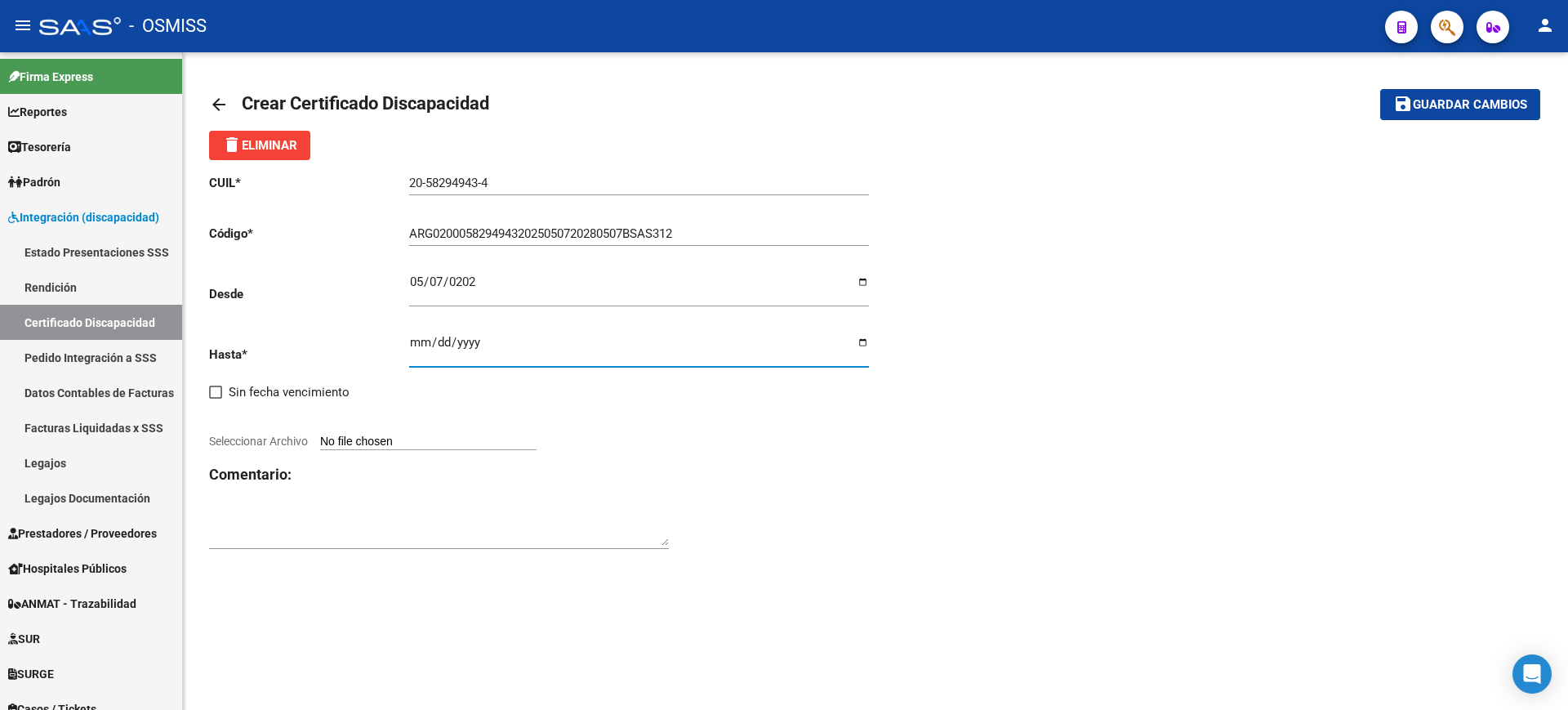
click at [416, 340] on input "Ingresar fec. Hasta" at bounding box center [638, 349] width 460 height 26
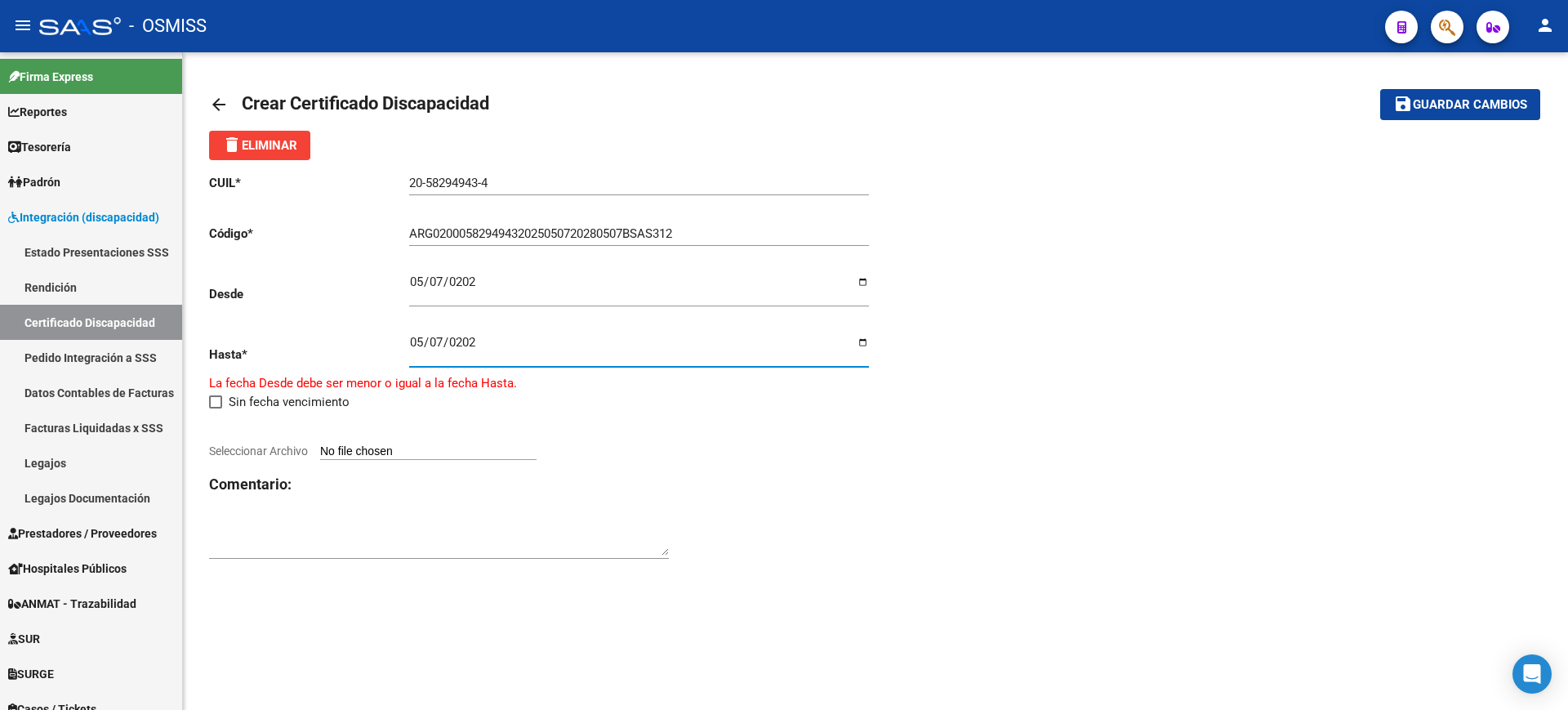
type input "2028-05-07"
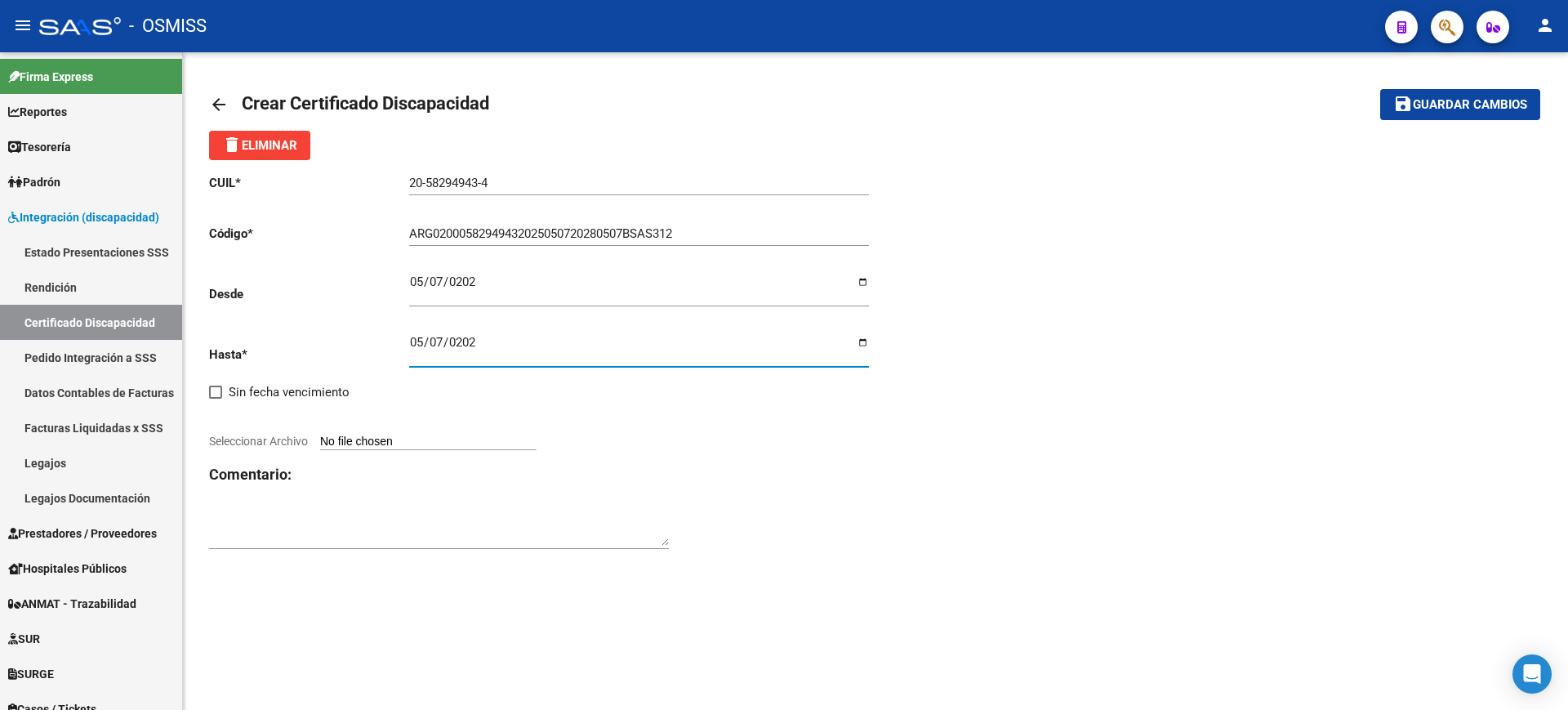
click at [518, 450] on input "Seleccionar Archivo" at bounding box center [429, 443] width 217 height 15
type input "C:\fakepath\CONTRERAS KARIM ELIAS.JPG"
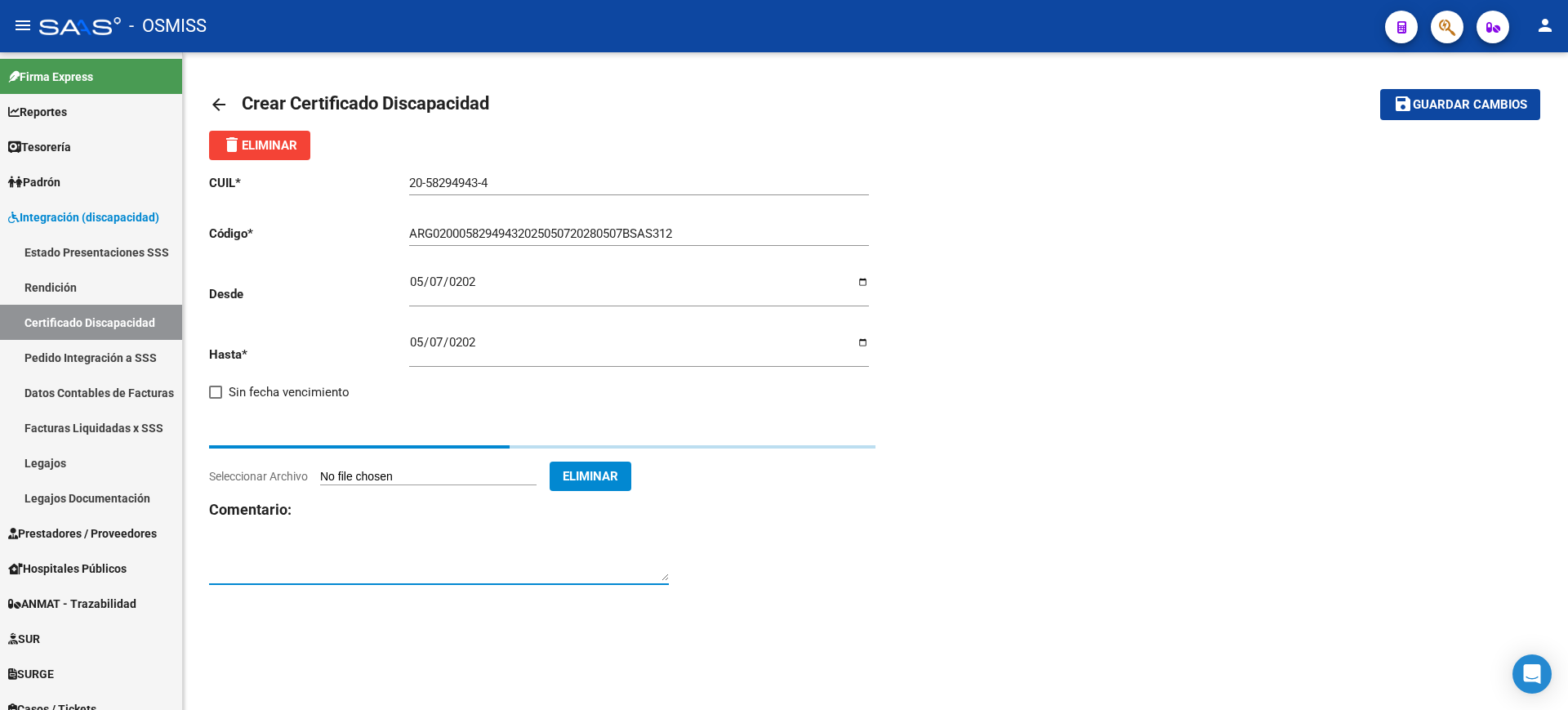
click at [357, 553] on textarea at bounding box center [438, 565] width 460 height 33
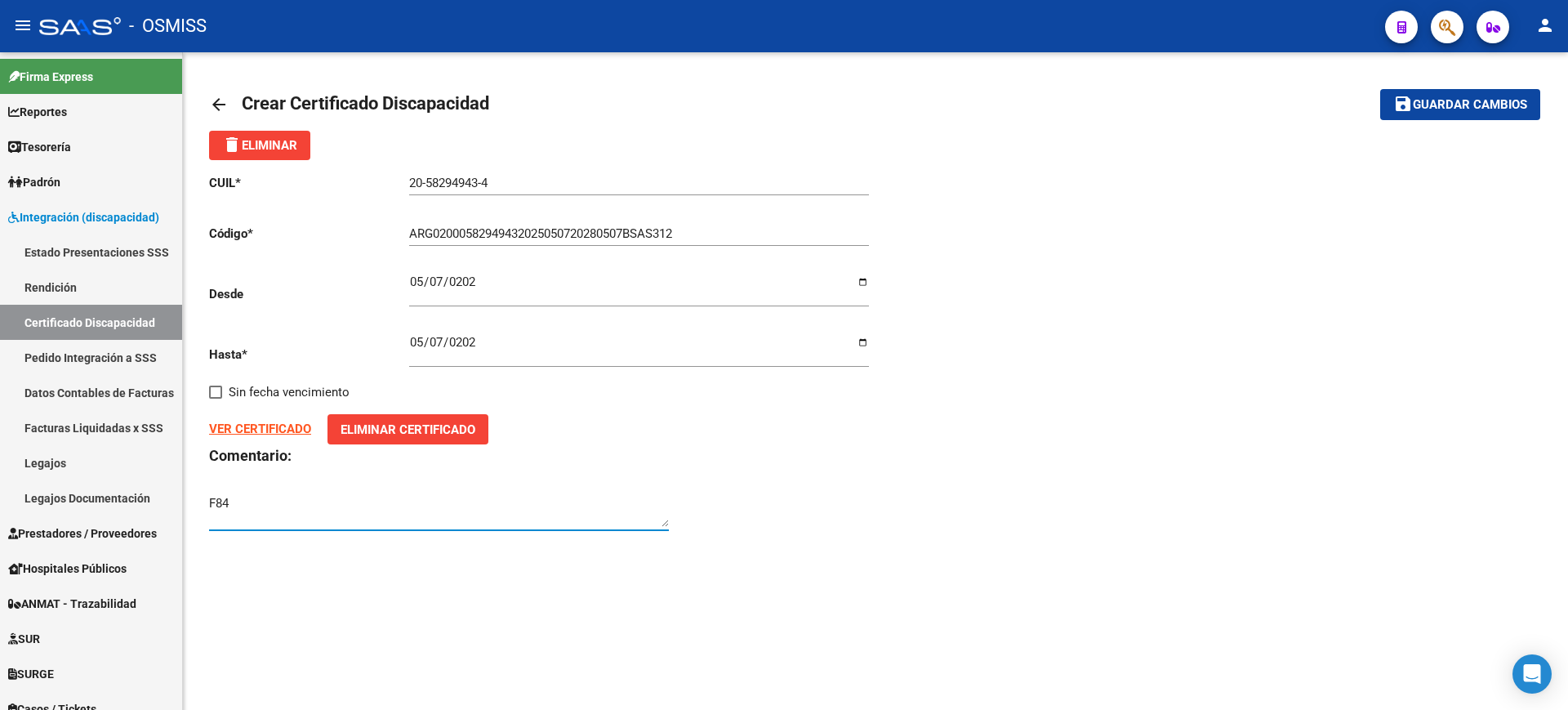
type textarea "F84"
click at [1488, 101] on span "Guardar cambios" at bounding box center [1470, 105] width 114 height 15
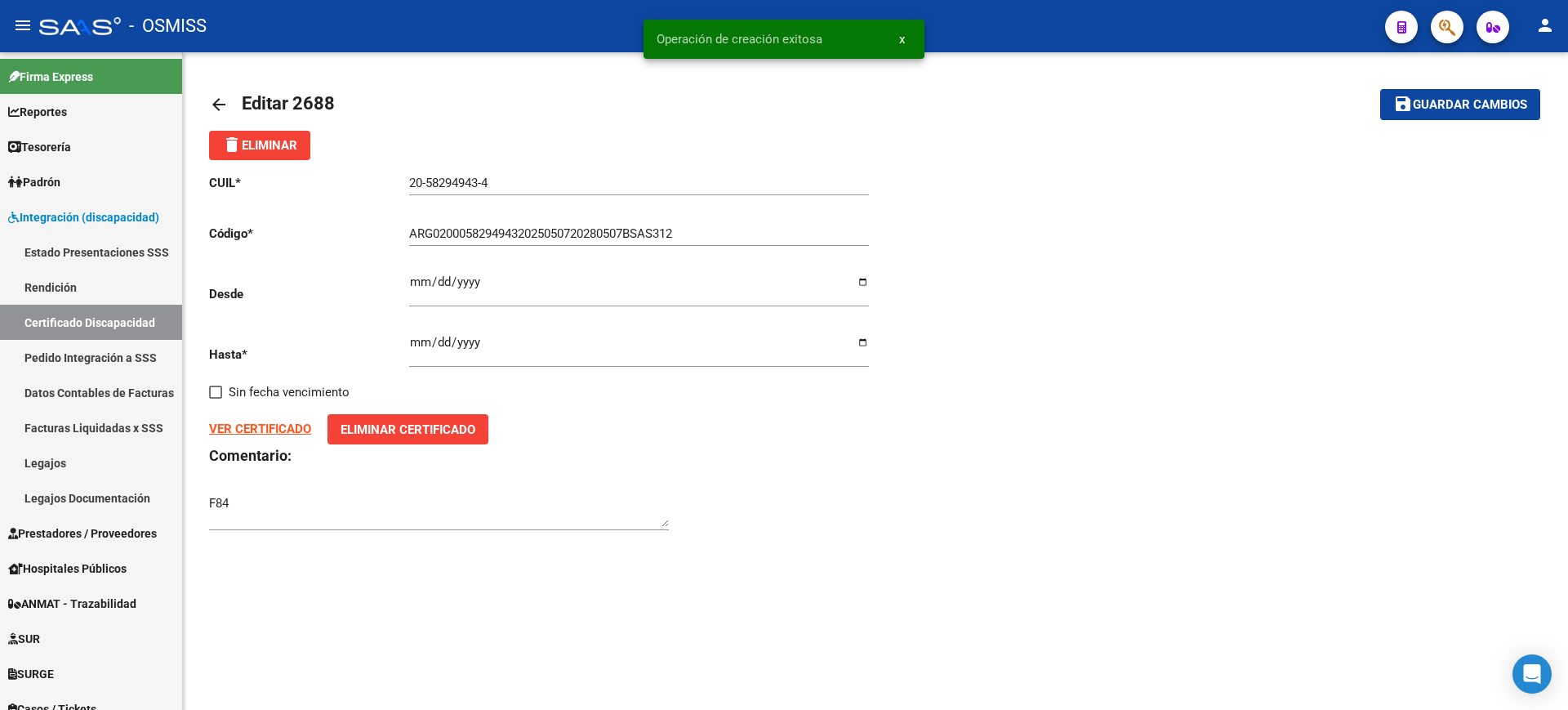
click at [222, 105] on mat-icon "arrow_back" at bounding box center [218, 104] width 20 height 20
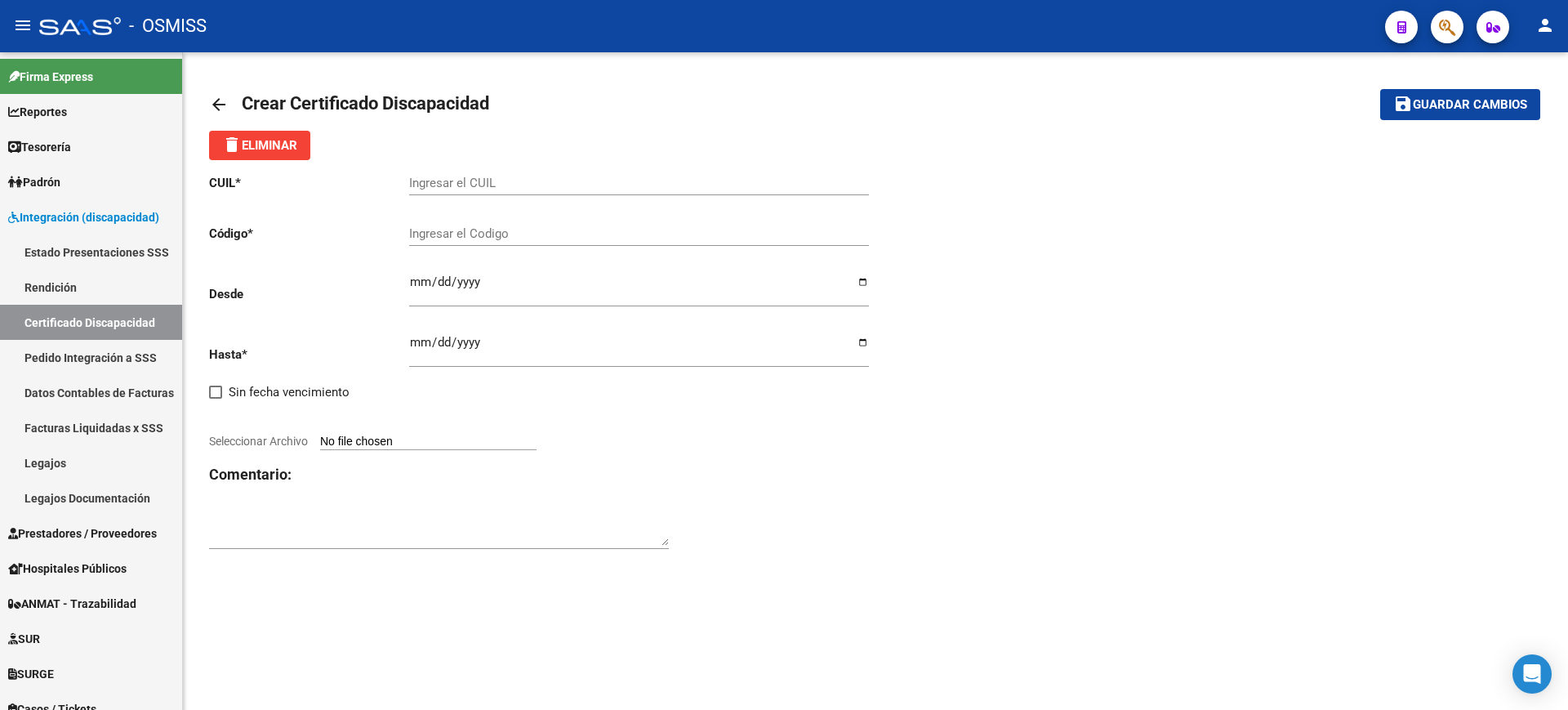
click at [221, 101] on mat-icon "arrow_back" at bounding box center [218, 104] width 20 height 20
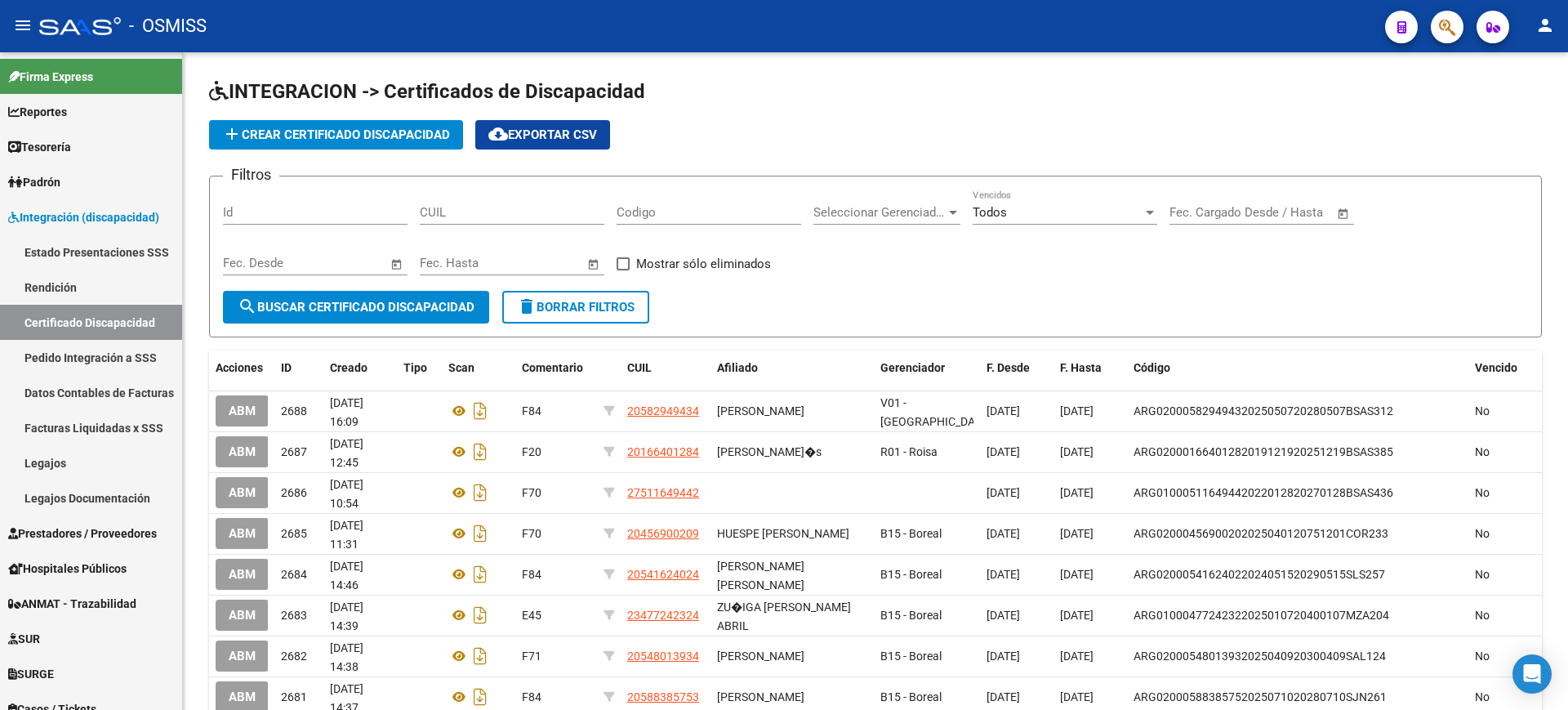
drag, startPoint x: 339, startPoint y: 138, endPoint x: 577, endPoint y: 19, distance: 266.1
click at [339, 138] on span "add Crear Certificado Discapacidad" at bounding box center [336, 134] width 228 height 15
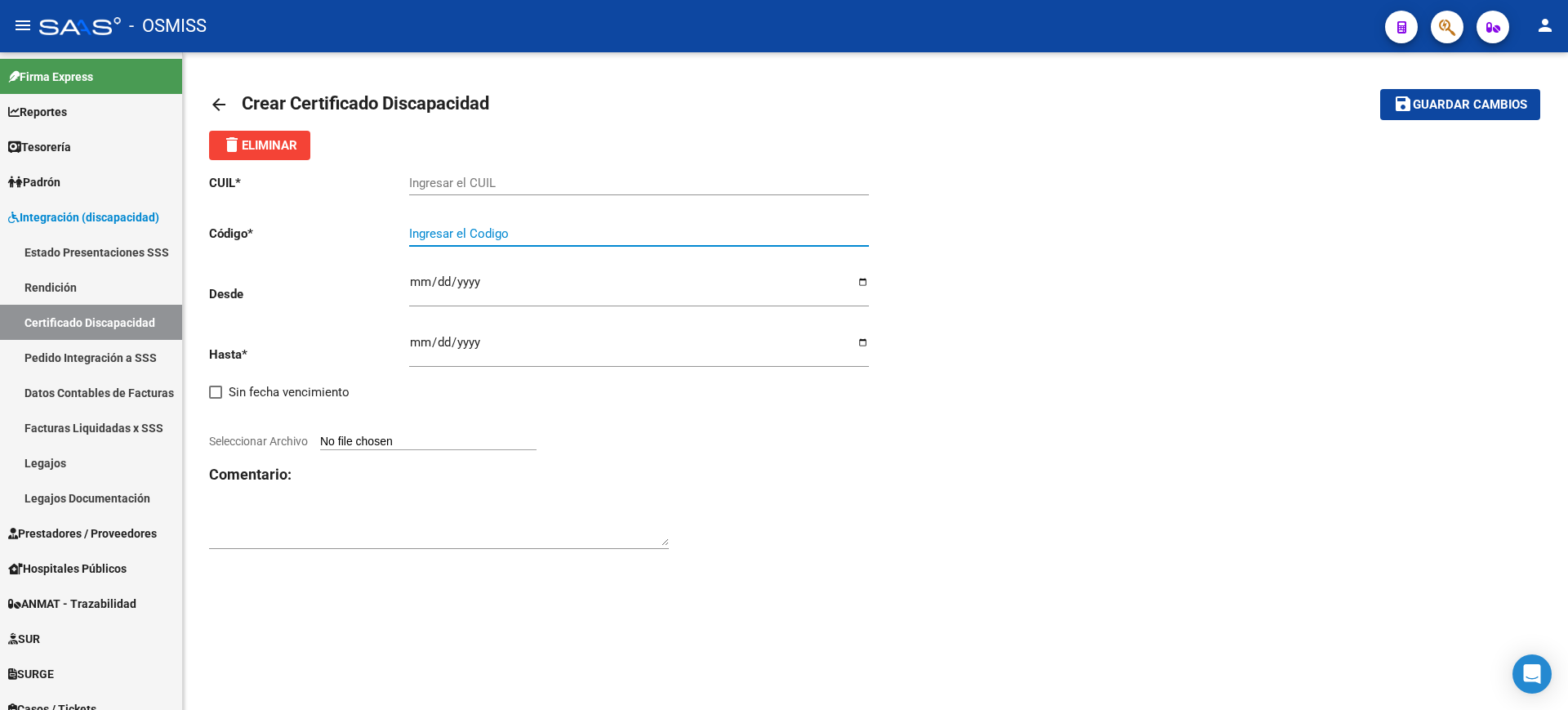
paste input "ARG-02-00055965634-20230711-20330711-BS AS-309"
click at [438, 230] on input "ARG-02-00055965634-20230711-20330711-BS AS-309" at bounding box center [638, 233] width 460 height 15
click at [452, 233] on input "ARG02-00055965634-20230711-20330711-BS AS-309" at bounding box center [638, 233] width 460 height 15
click at [524, 234] on input "ARG0200055965634-20230711-20330711-BS AS-309" at bounding box center [638, 233] width 460 height 15
click at [582, 228] on input "ARG020005596563420230711-20330711-BS AS-309" at bounding box center [638, 233] width 460 height 15
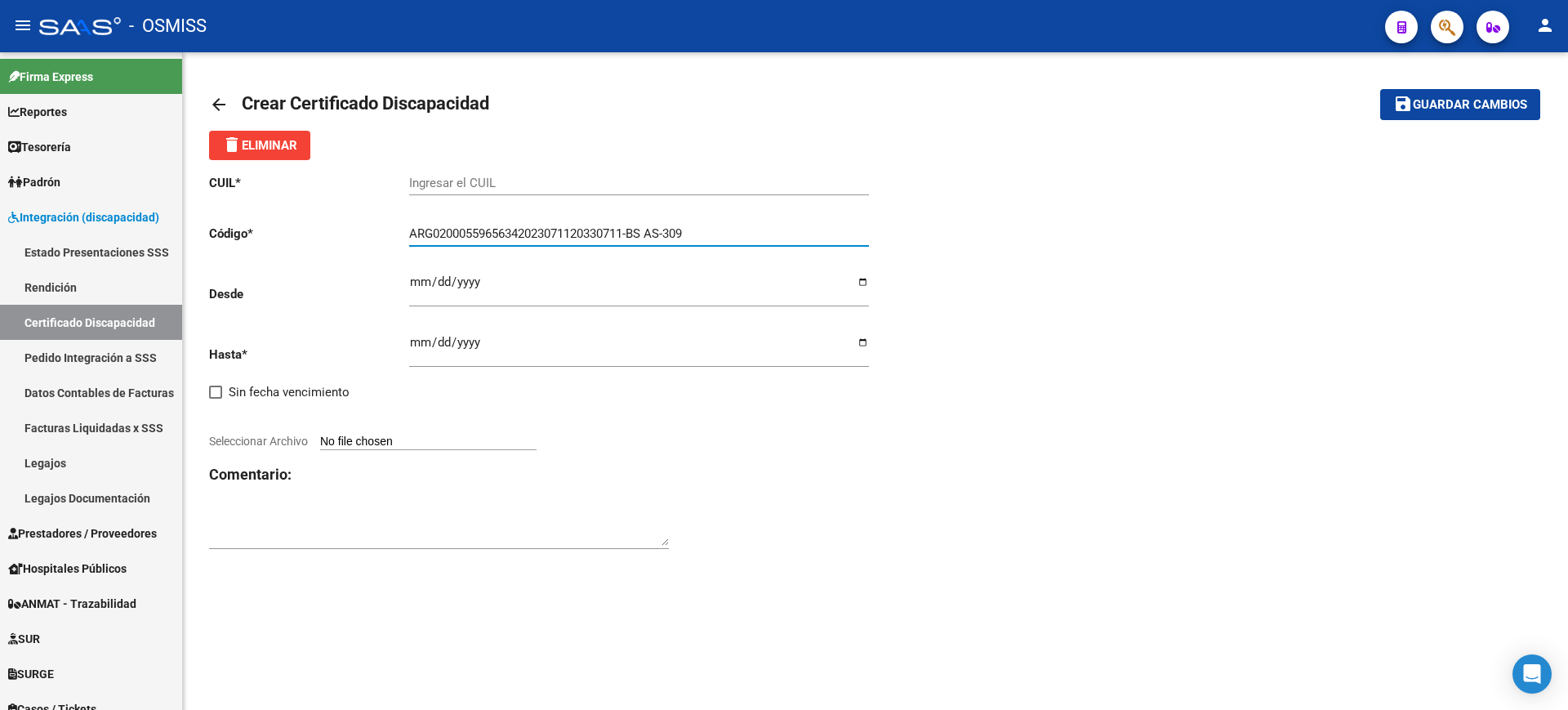
click at [634, 230] on input "ARG02000559656342023071120330711-BS AS-309" at bounding box center [638, 233] width 460 height 15
click at [637, 236] on input "ARG02000559656342023071120330711-BS AS-309" at bounding box center [638, 233] width 460 height 15
click at [650, 233] on input "ARG02000559656342023071120330711BS AS-309" at bounding box center [638, 233] width 460 height 15
click at [668, 233] on input "ARG02000559656342023071120330711BSAS-309" at bounding box center [638, 233] width 460 height 15
type input "ARG02000559656342023071120330711BSAS309"
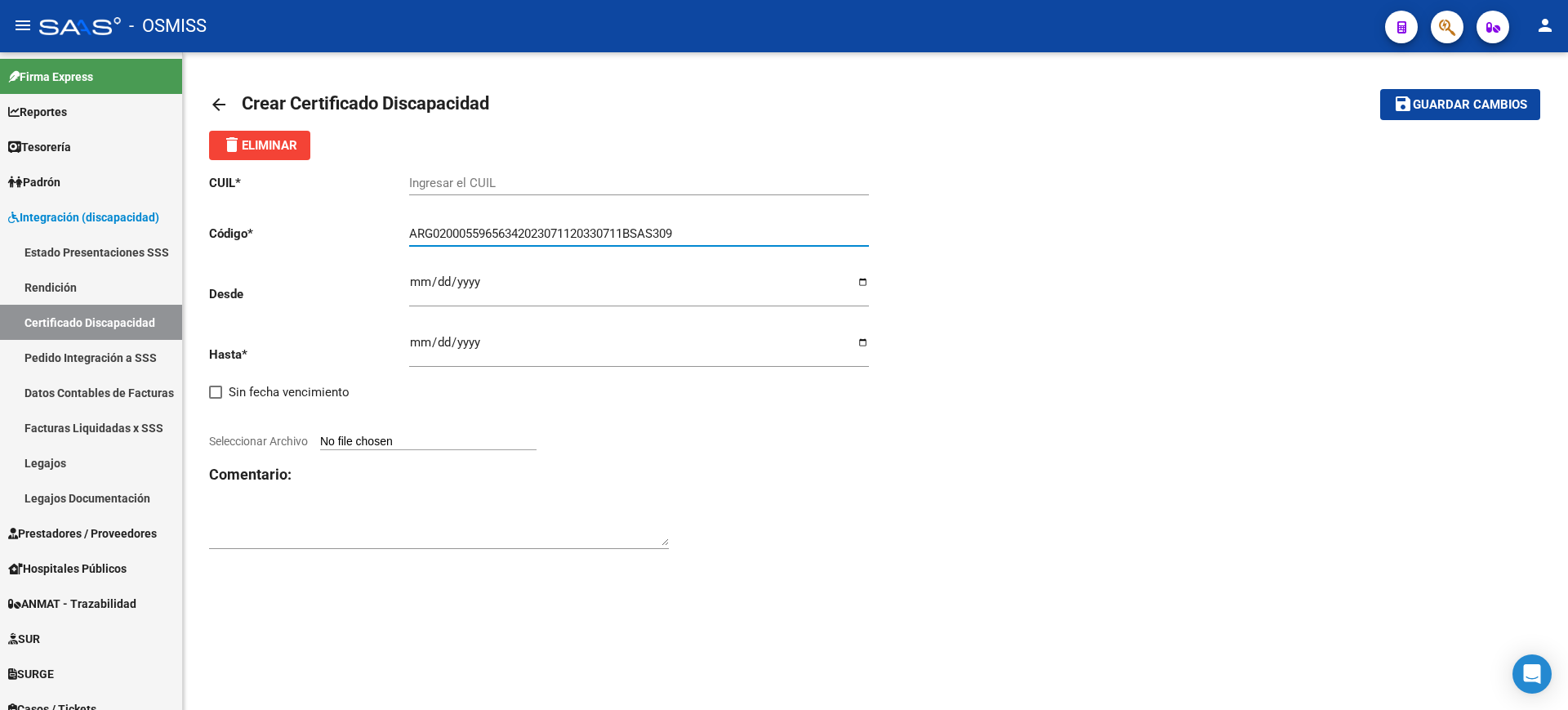
click at [680, 185] on input "Ingresar el CUIL" at bounding box center [638, 182] width 460 height 15
type input "20-55965634-9"
click at [406, 285] on p "Desde" at bounding box center [308, 294] width 200 height 18
click at [412, 285] on input "Ingresar fec. Desde" at bounding box center [638, 288] width 460 height 26
type input "2023-07-11"
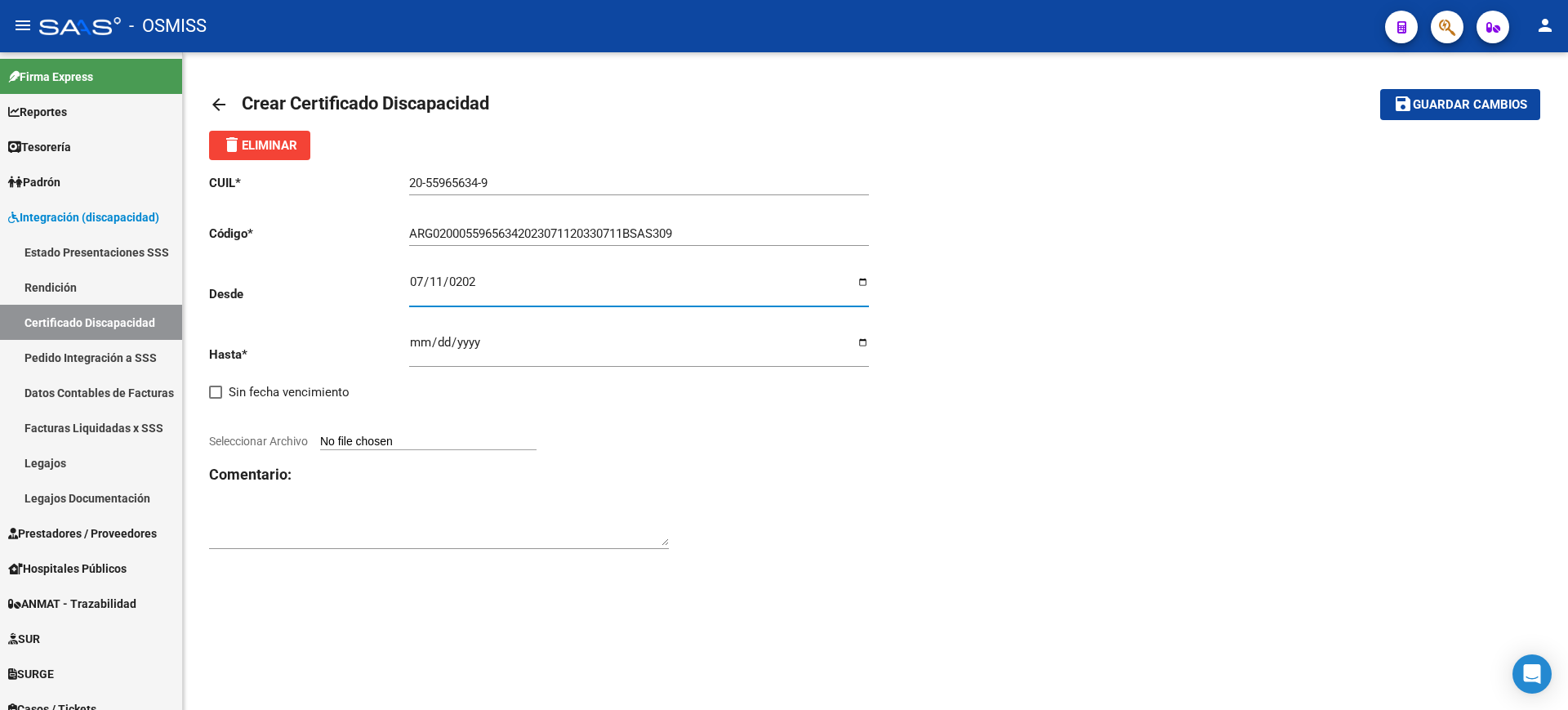
click at [420, 346] on input "Ingresar fec. Hasta" at bounding box center [638, 349] width 460 height 26
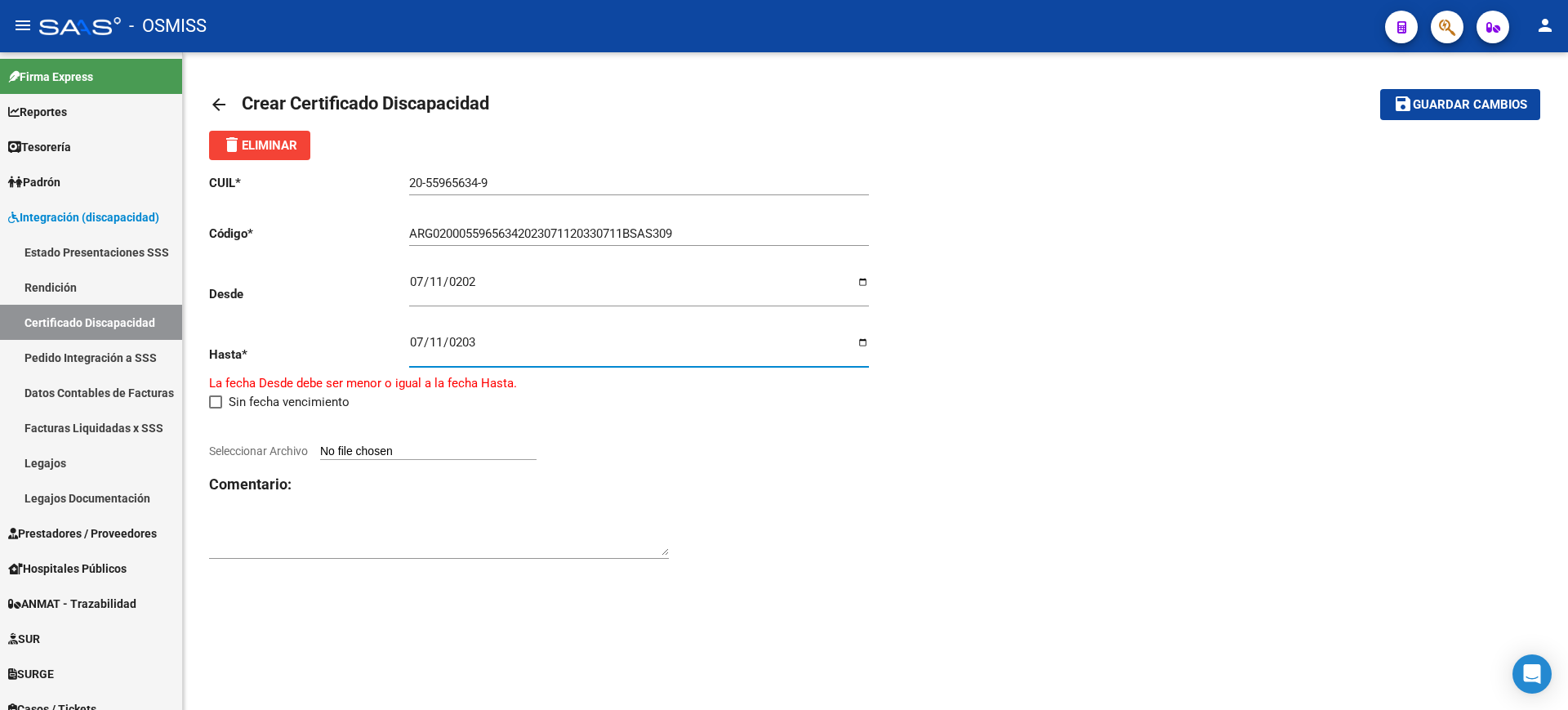
type input "2033-07-11"
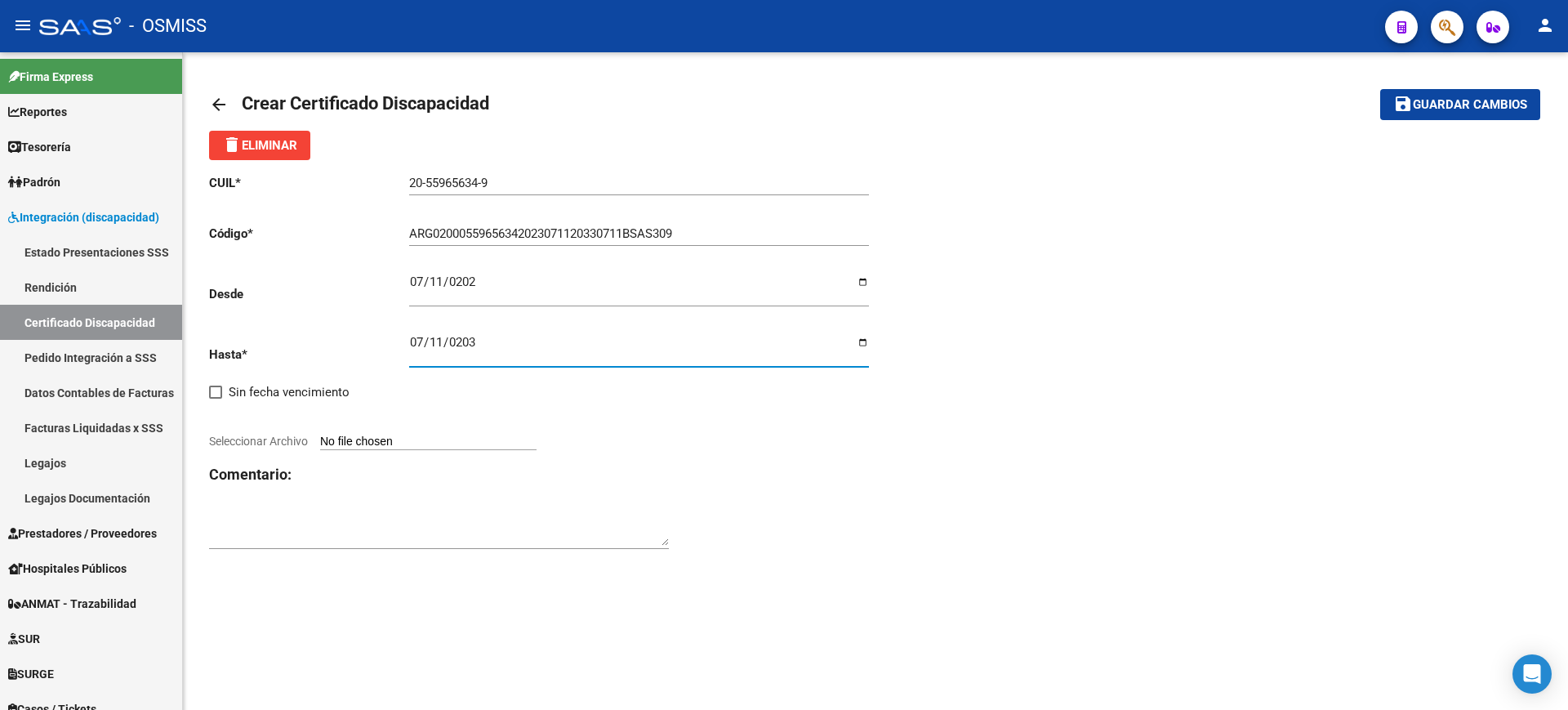
click at [728, 505] on div "CUIL * 20-55965634-9 Ingresar el CUIL Código * ARG02000559656342023071120330711…" at bounding box center [542, 362] width 667 height 405
click at [534, 443] on input "Seleccionar Archivo" at bounding box center [429, 443] width 217 height 15
type input "C:\fakepath\ECHEVARRIETA BASTIAN IGNACIO.JPG"
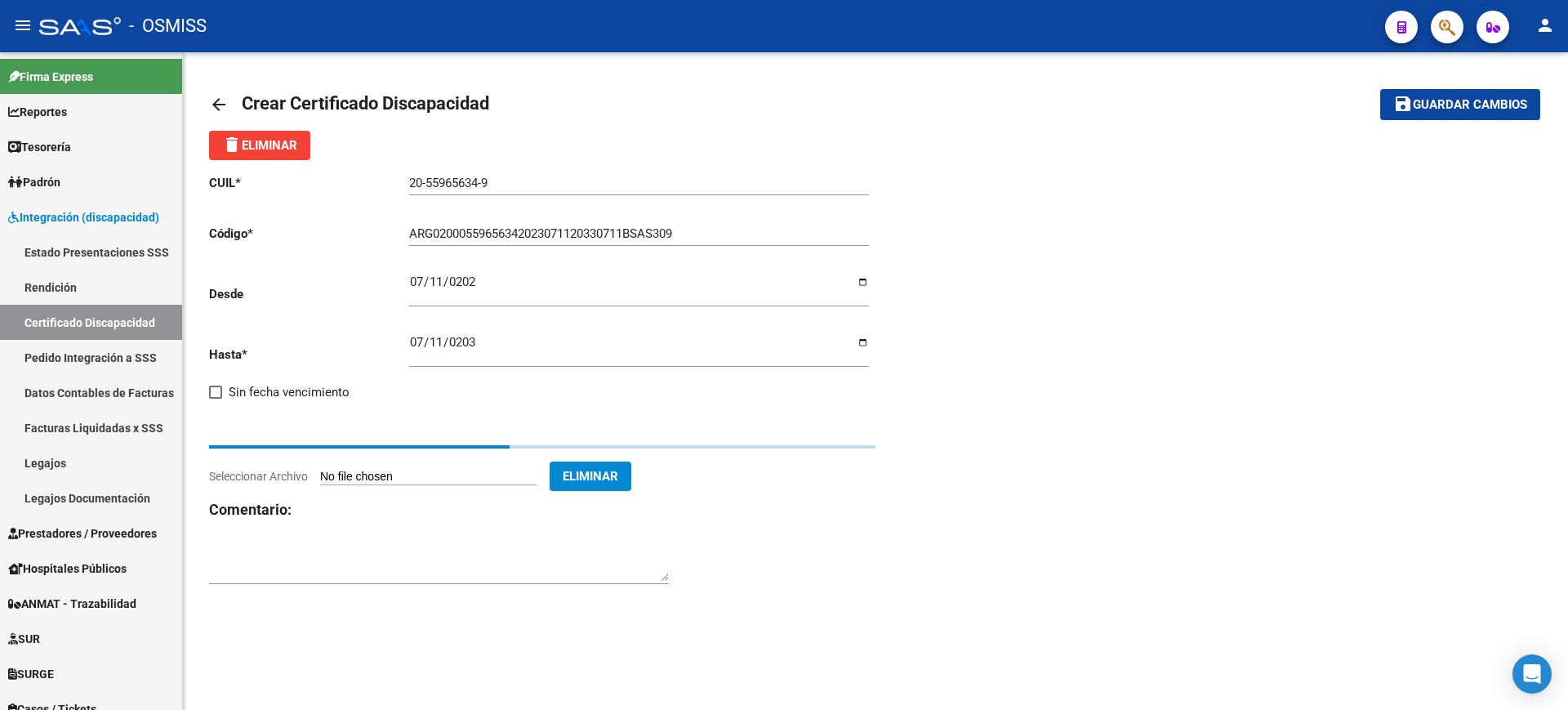
click at [517, 556] on textarea at bounding box center [438, 565] width 460 height 33
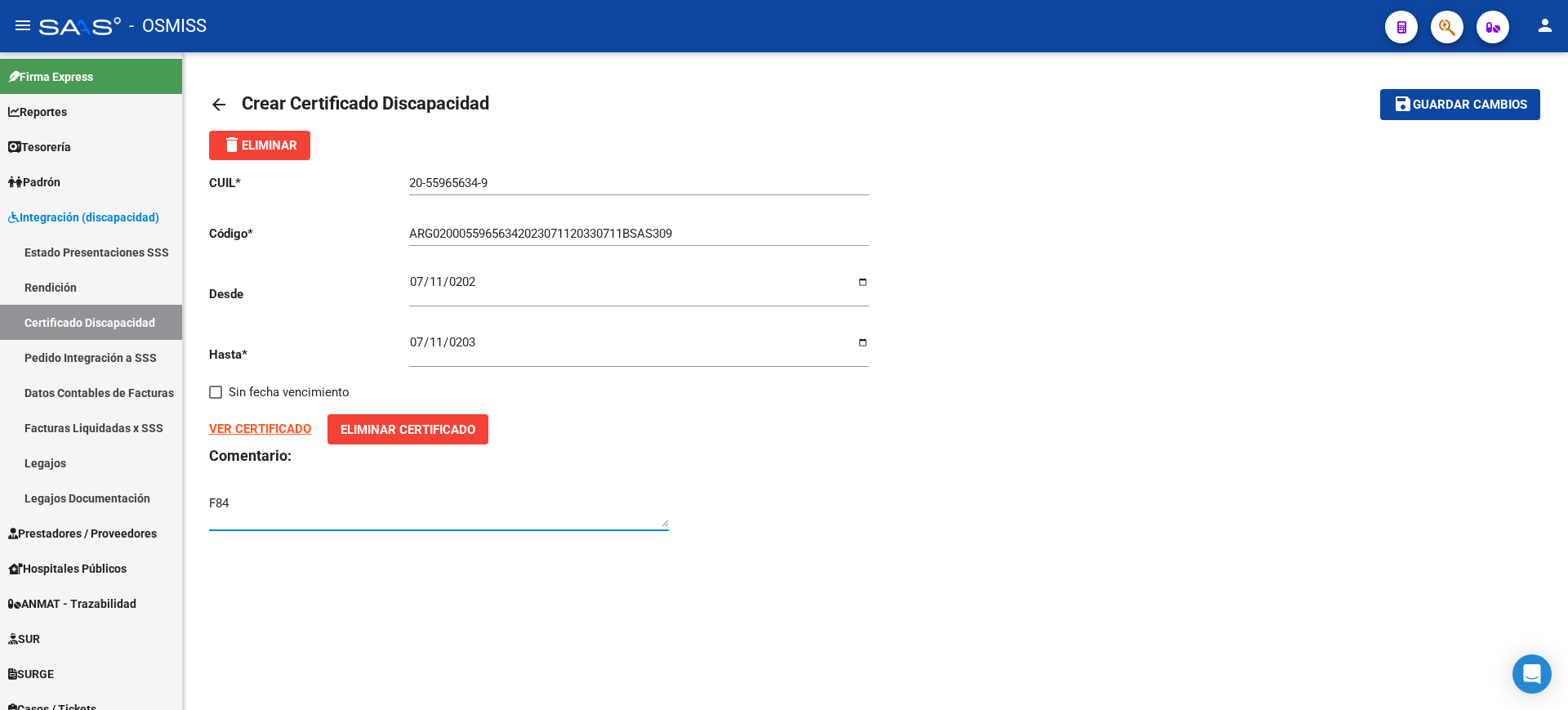
type textarea "F84"
click at [1501, 113] on button "save Guardar cambios" at bounding box center [1461, 104] width 160 height 30
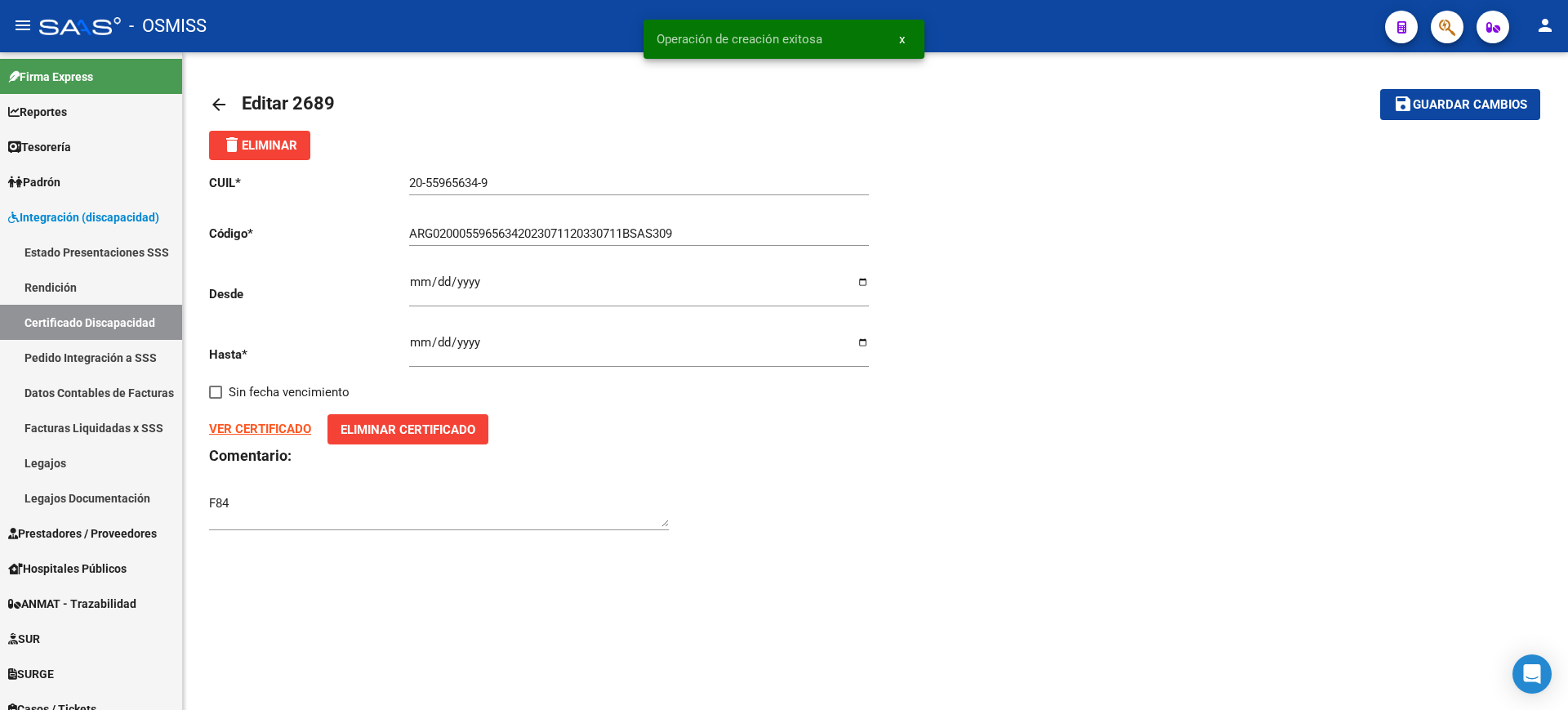
click at [1345, 354] on div "CUIL * 20-55965634-9 Ingresar el CUIL Código * ARG02000559656342023071120330711…" at bounding box center [876, 352] width 1333 height 386
click at [210, 107] on mat-icon "arrow_back" at bounding box center [218, 104] width 20 height 20
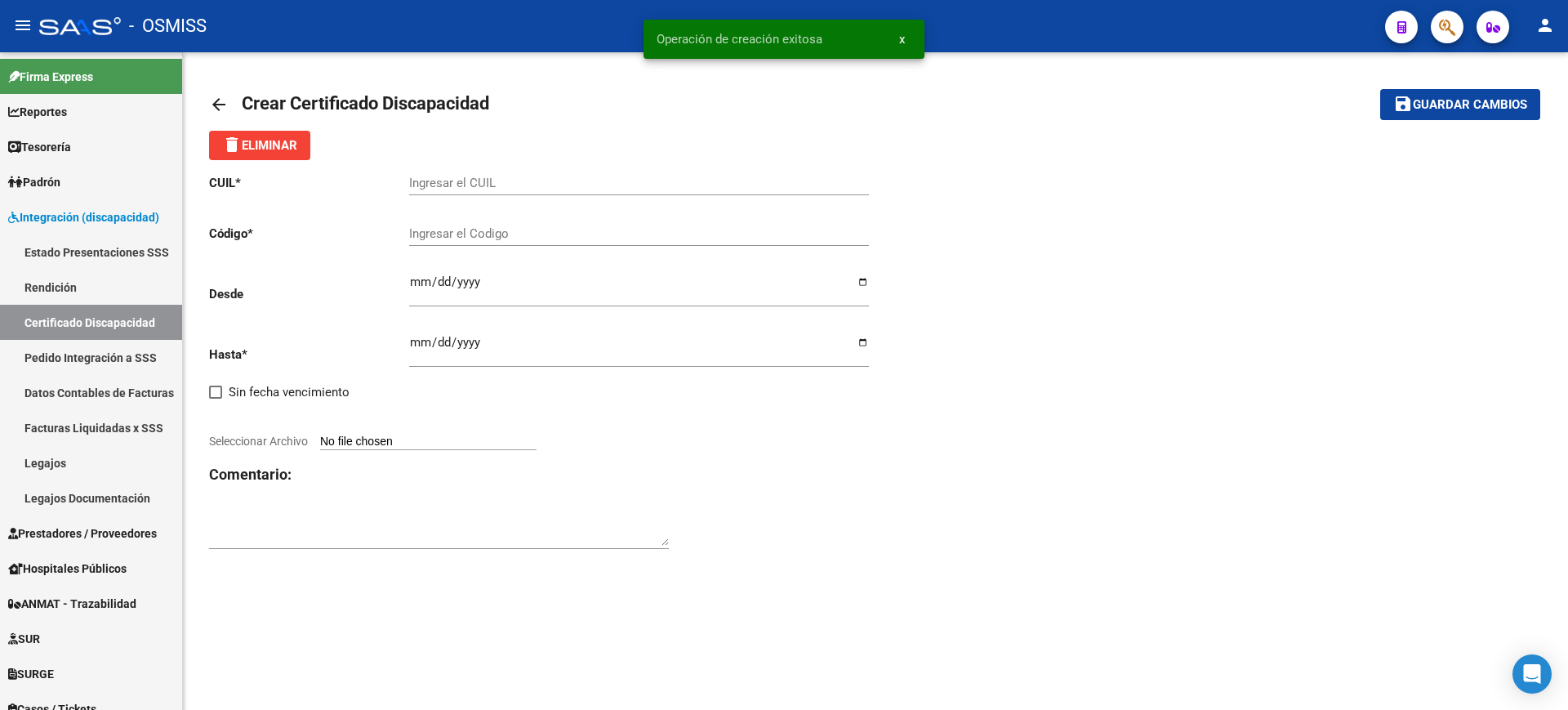
click at [212, 107] on mat-icon "arrow_back" at bounding box center [218, 104] width 20 height 20
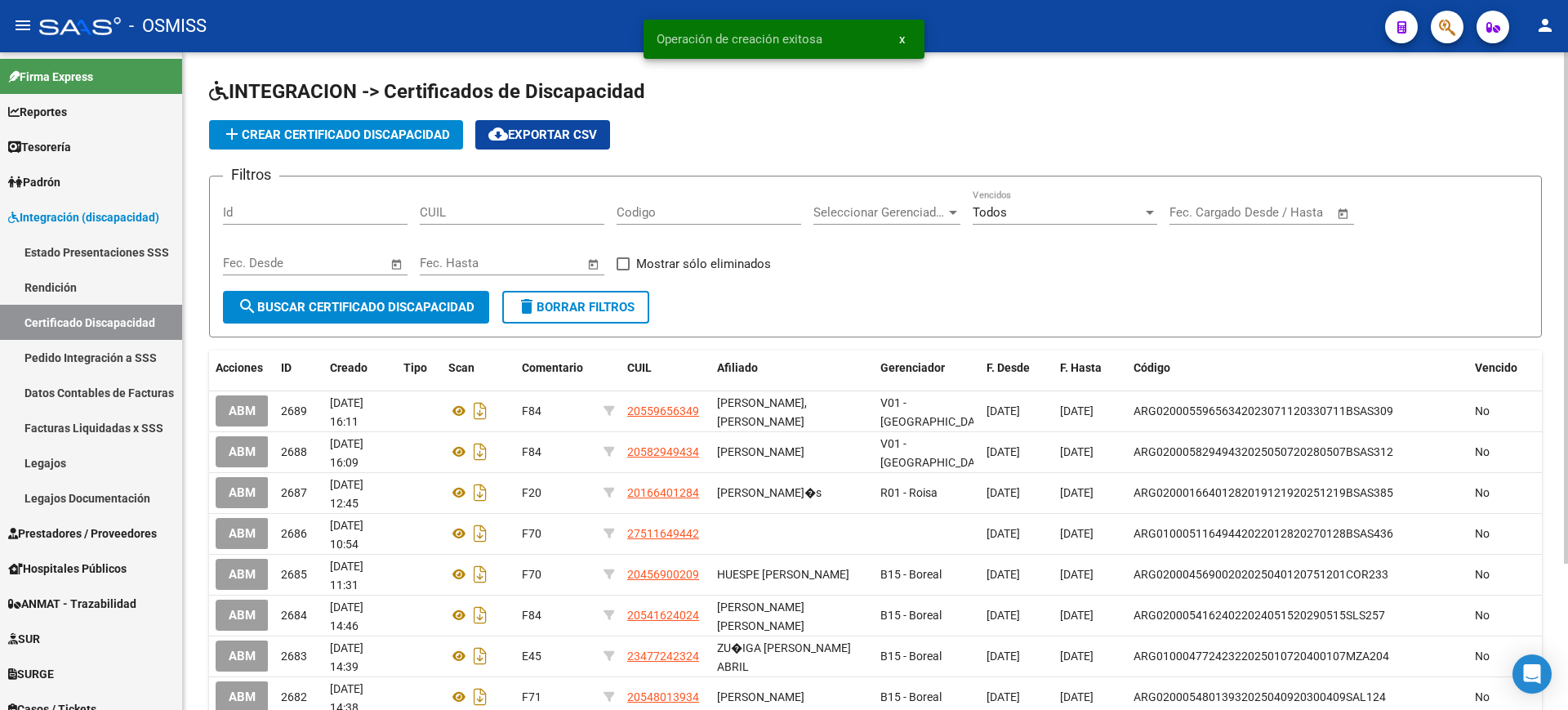
click at [389, 139] on span "add Crear Certificado Discapacidad" at bounding box center [336, 134] width 228 height 15
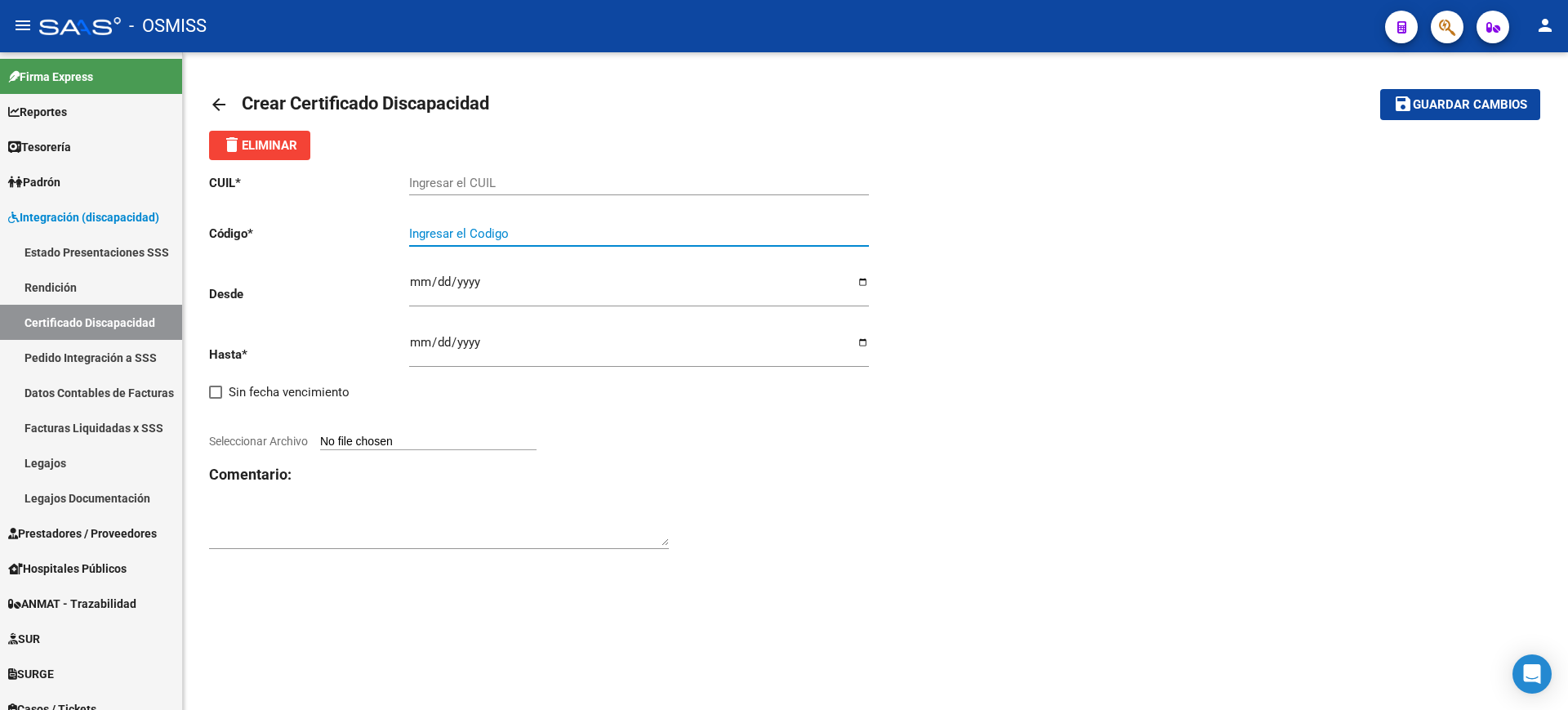
paste input "ARG-02-00056250059-20240924-20340924-BS AS-309"
click at [437, 236] on input "ARG-02-00056250059-20240924-20340924-BS AS-309" at bounding box center [638, 233] width 460 height 15
click at [452, 230] on input "ARG02-00056250059-20240924-20340924-BS AS-309" at bounding box center [638, 233] width 460 height 15
click at [526, 230] on input "ARG0200056250059-20240924-20340924-BS AS-309" at bounding box center [638, 233] width 460 height 15
click at [584, 230] on input "ARG020005625005920240924-20340924-BS AS-309" at bounding box center [638, 233] width 460 height 15
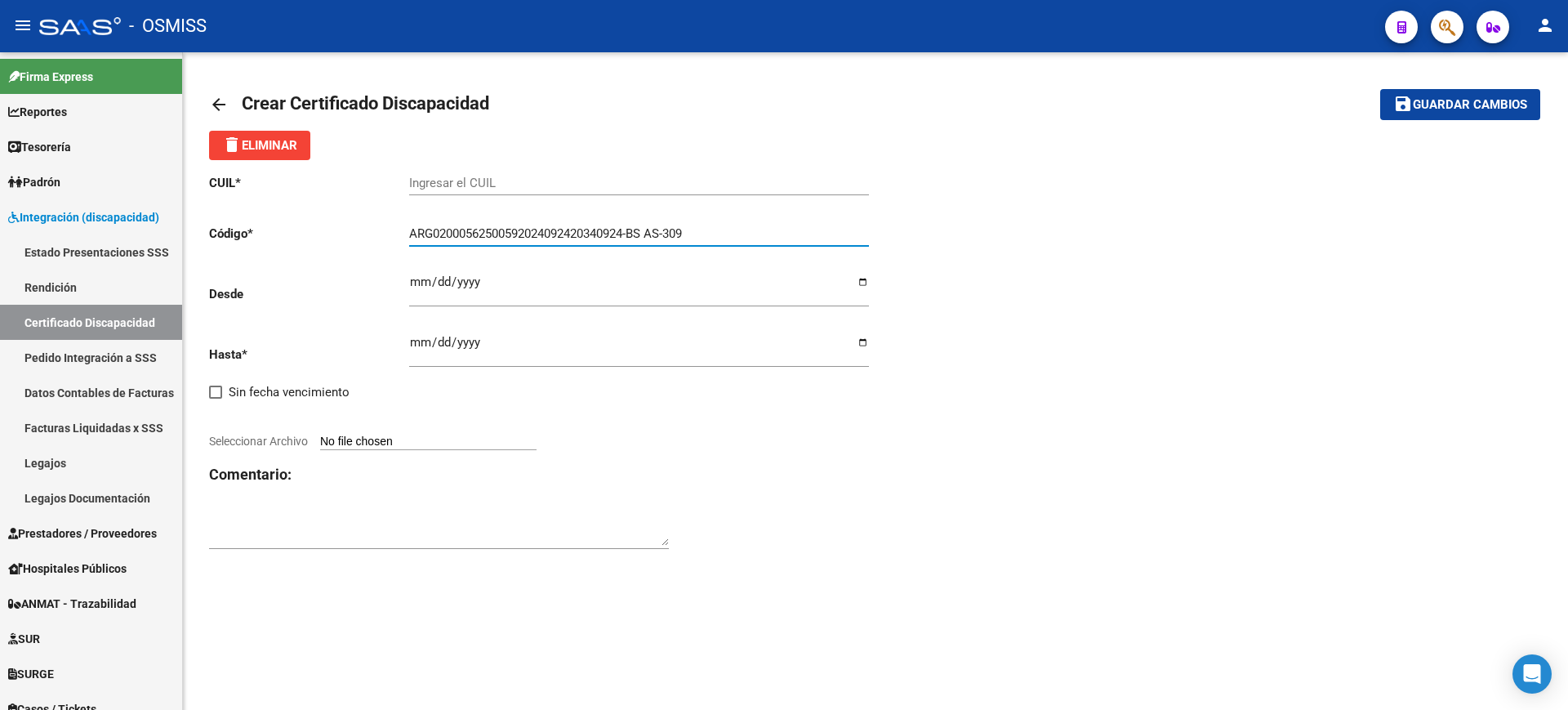
click at [638, 234] on input "ARG02000562500592024092420340924-BS AS-309" at bounding box center [638, 233] width 460 height 15
click at [652, 234] on input "ARG02000562500592024092420340924BS AS-309" at bounding box center [638, 233] width 460 height 15
click at [668, 234] on input "ARG02000562500592024092420340924BSAS-309" at bounding box center [638, 233] width 460 height 15
type input "ARG02000562500592024092420340924BSAS309"
click at [674, 191] on div "Ingresar el CUIL" at bounding box center [638, 177] width 460 height 35
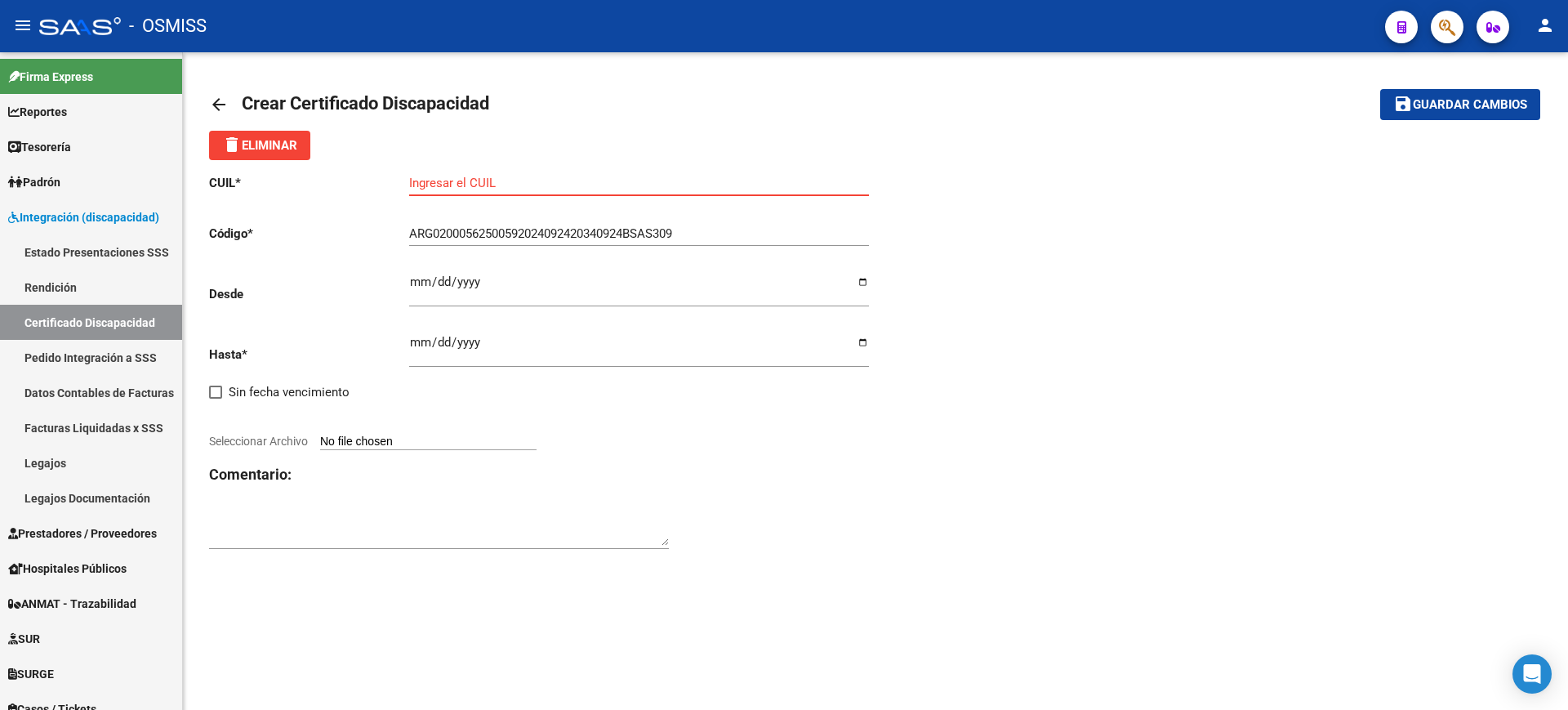
paste input "20-56250059-7"
type input "20-56250059-7"
click at [411, 290] on input "Ingresar fec. Desde" at bounding box center [638, 288] width 460 height 26
type input "2024-09-24"
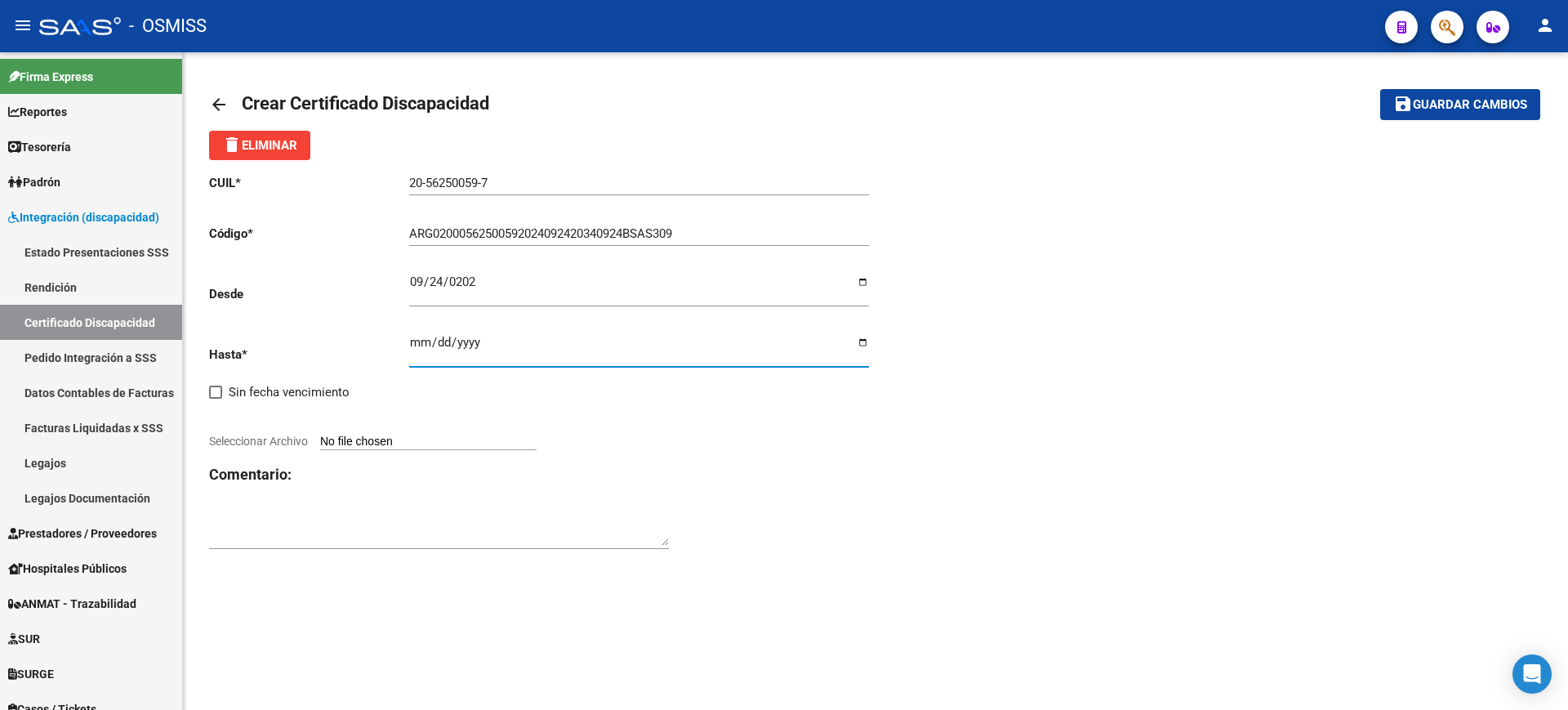
click at [421, 349] on input "Ingresar fec. Hasta" at bounding box center [638, 349] width 460 height 26
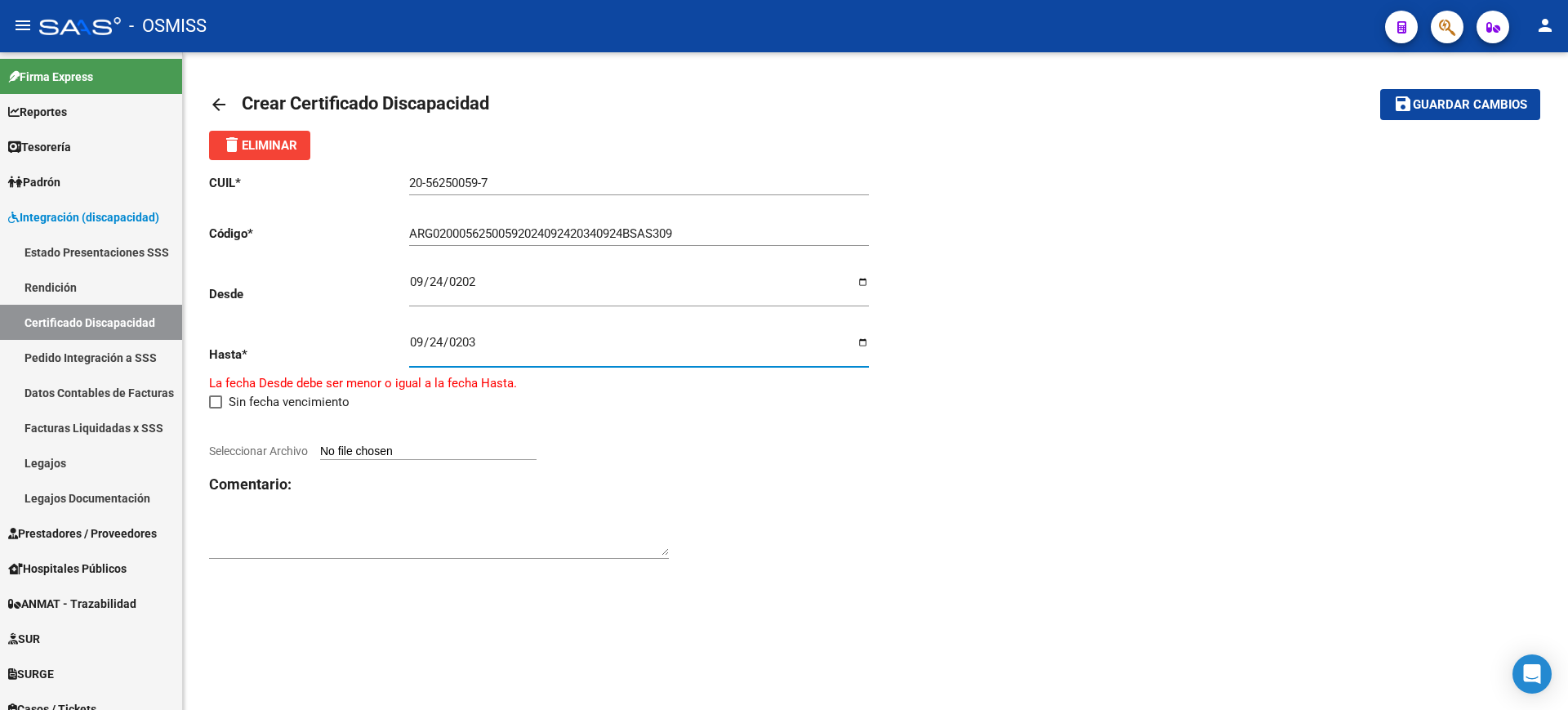
type input "2034-09-24"
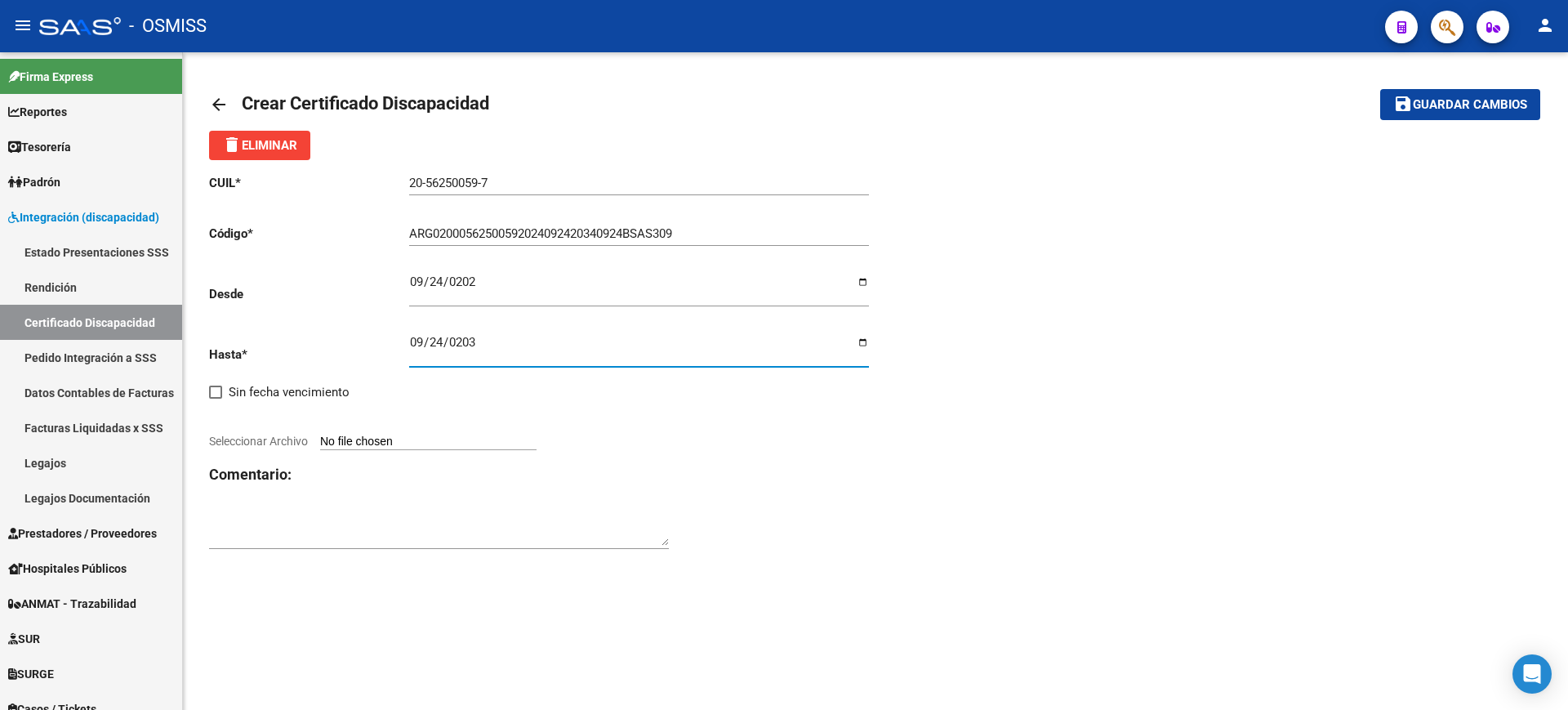
click at [485, 445] on input "Seleccionar Archivo" at bounding box center [429, 443] width 217 height 15
type input "C:\fakepath\GAYOSO MANSILLA CHRISTIAN OSEIAS.JPG"
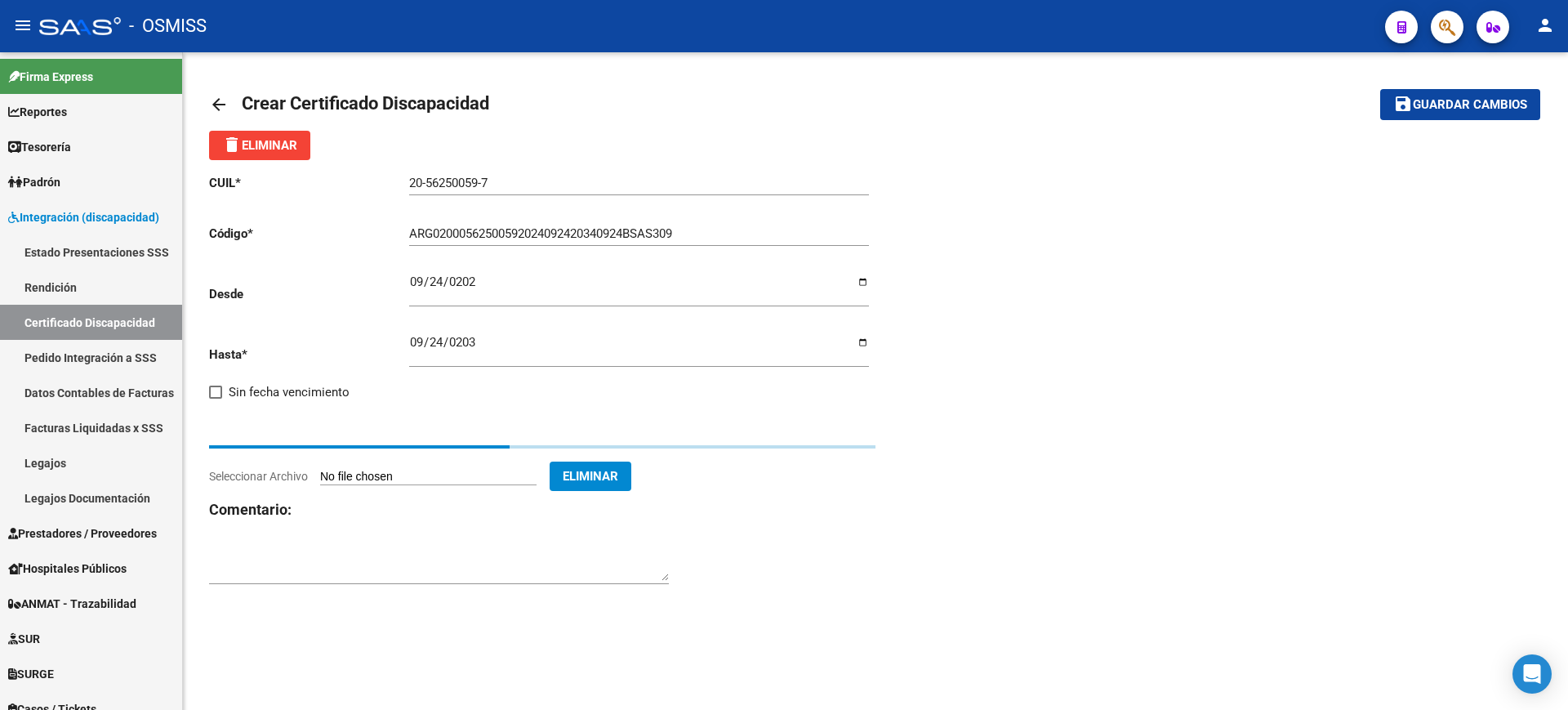
click at [586, 548] on textarea at bounding box center [438, 565] width 460 height 33
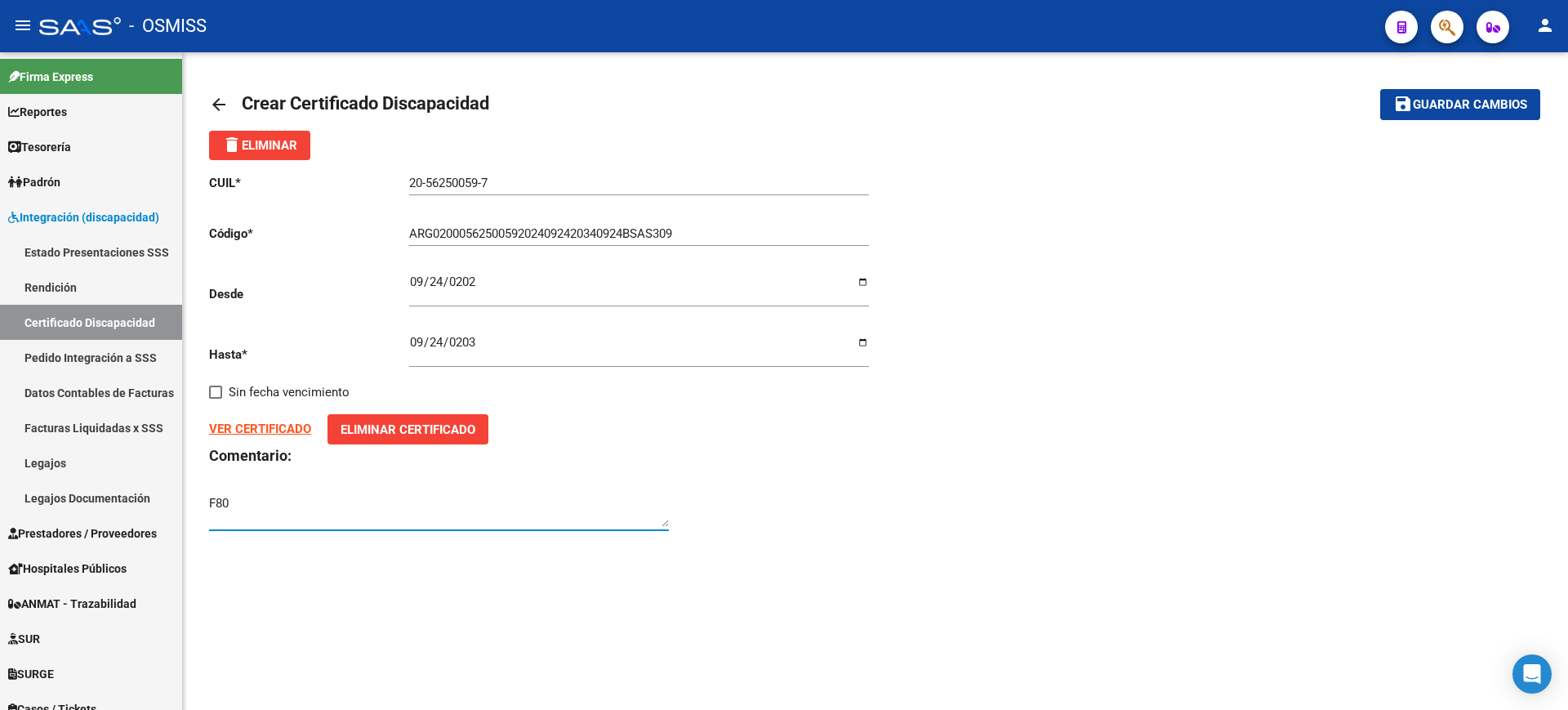
type textarea "F80"
click at [1501, 111] on span "Guardar cambios" at bounding box center [1470, 105] width 114 height 15
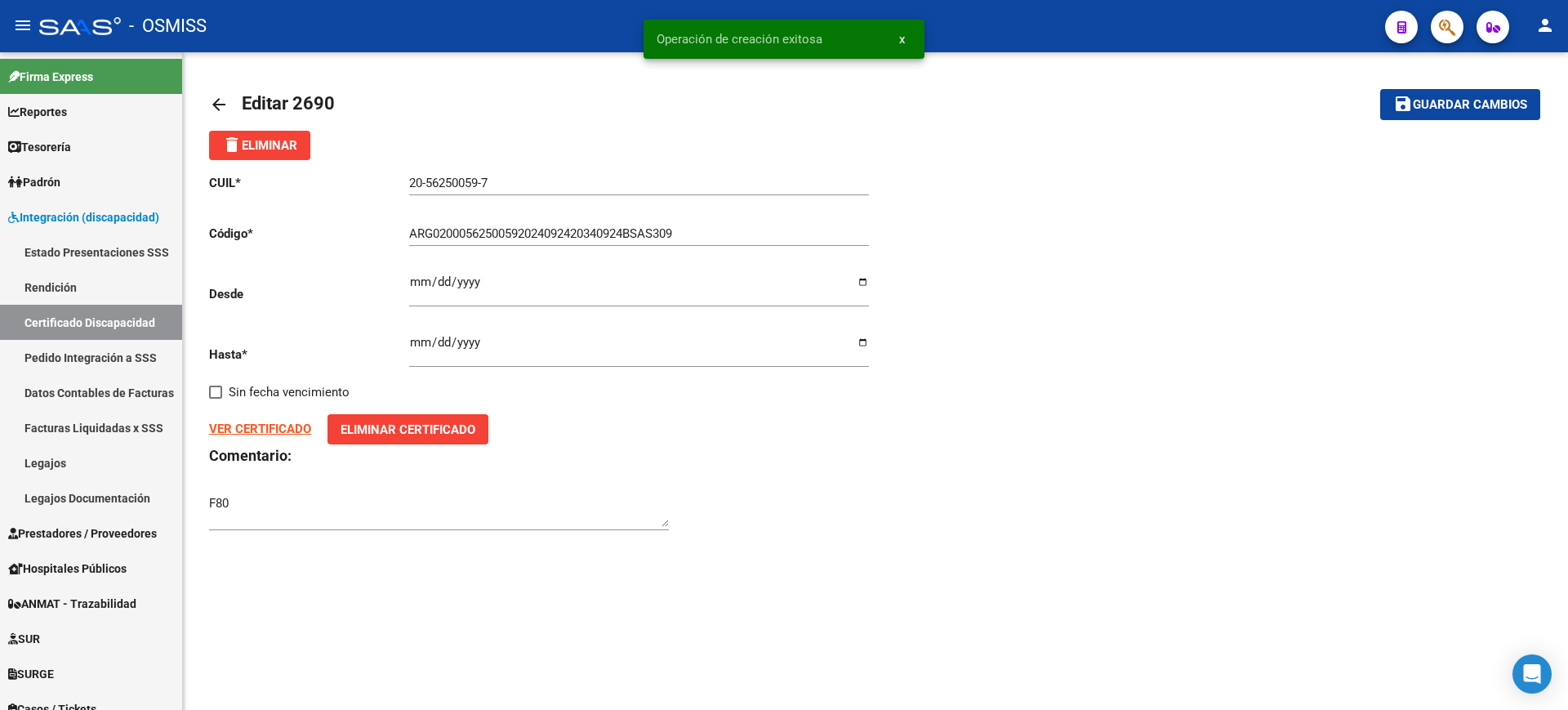
click at [215, 102] on mat-icon "arrow_back" at bounding box center [218, 104] width 20 height 20
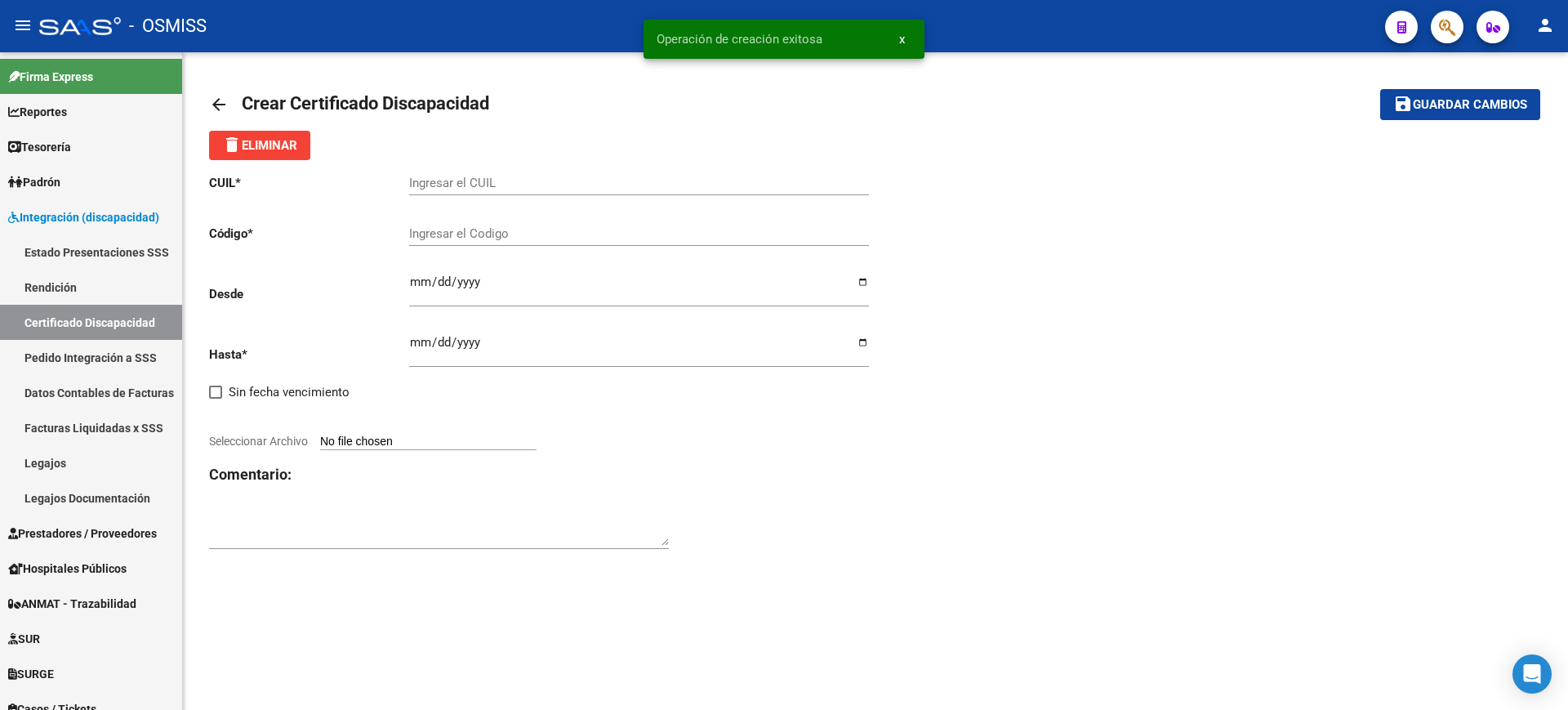
click at [215, 102] on mat-icon "arrow_back" at bounding box center [218, 104] width 20 height 20
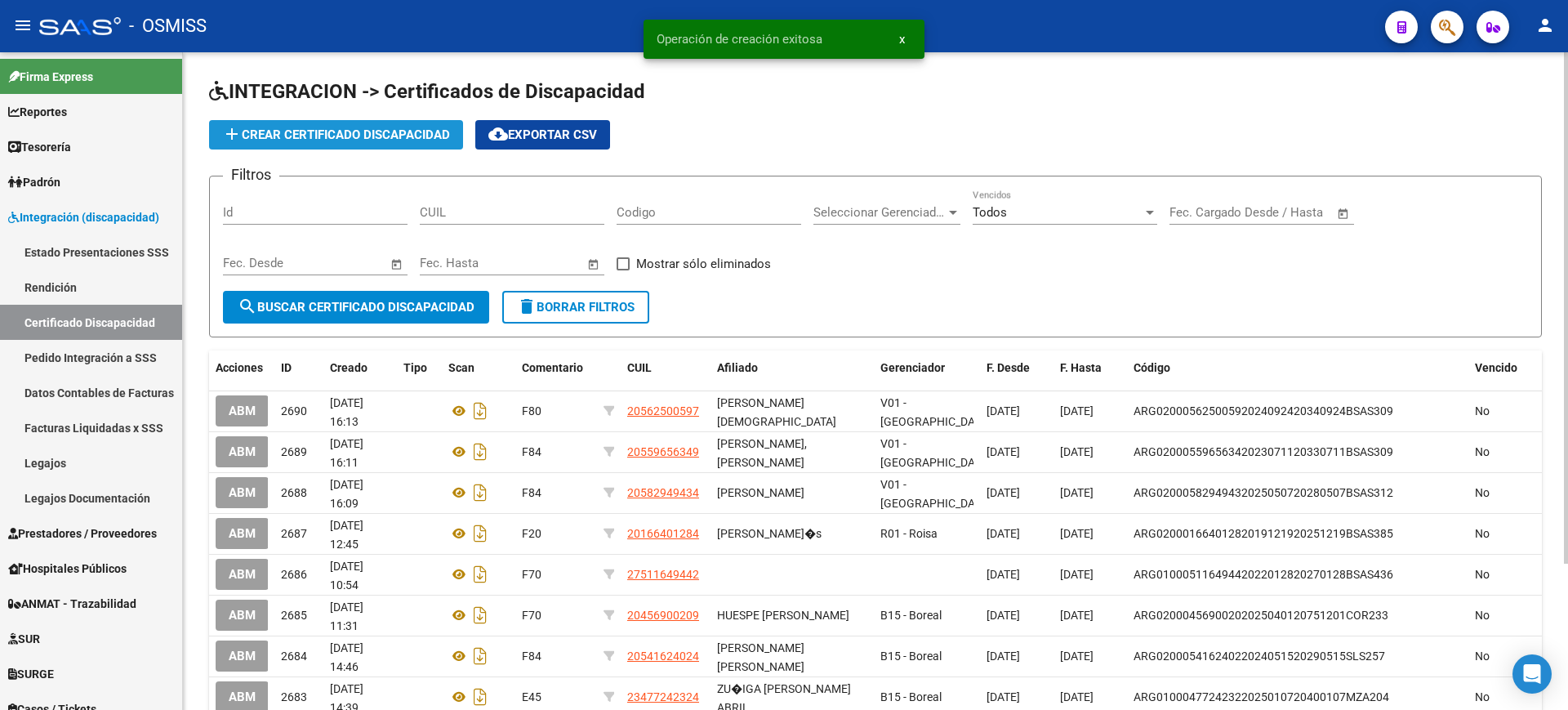
click at [401, 141] on span "add Crear Certificado Discapacidad" at bounding box center [336, 134] width 228 height 15
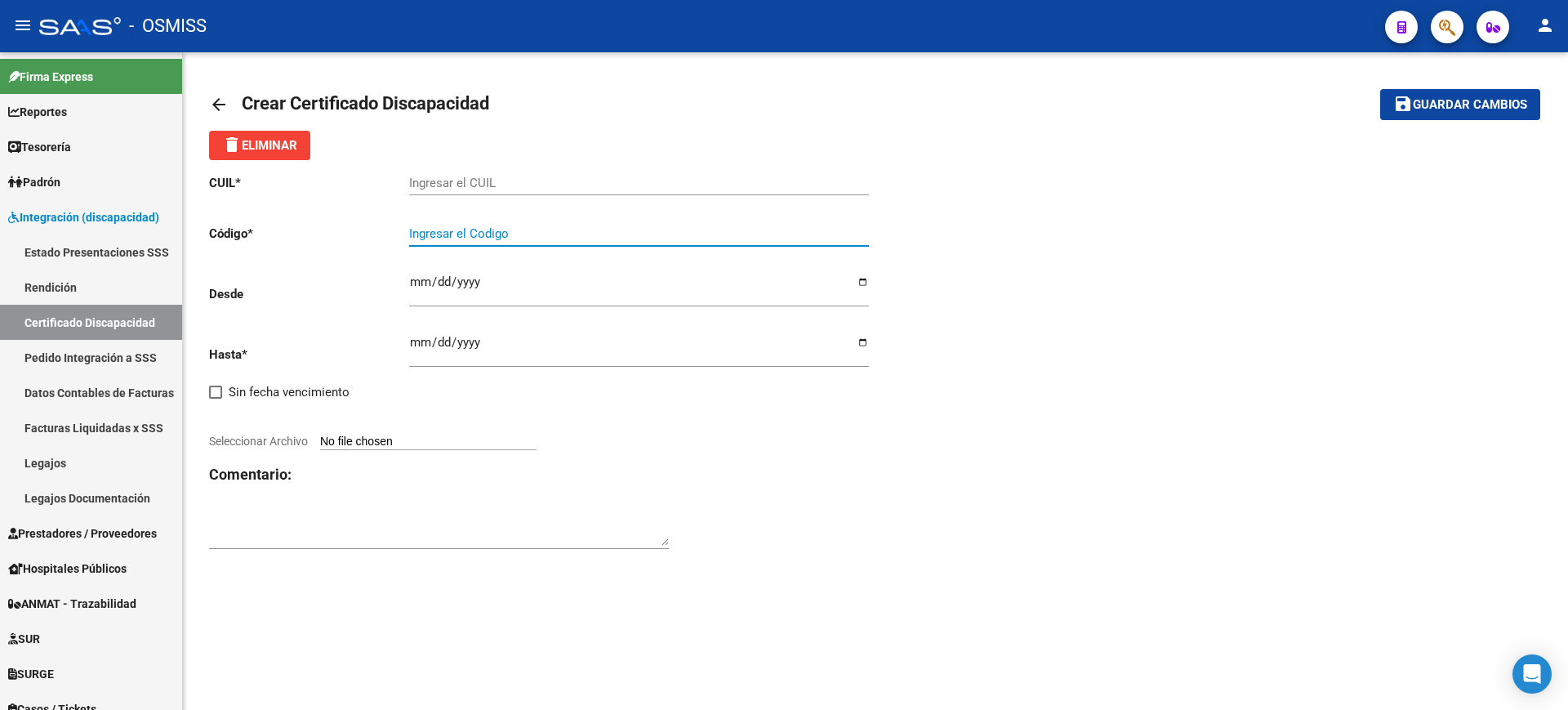
paste input "ARG-02-00056867060-20250317-20280317-BS AS-370"
click at [436, 233] on input "ARG-02-00056867060-20250317-20280317-BS AS-370" at bounding box center [638, 233] width 460 height 15
click at [448, 233] on input "ARG02-00056867060-20250317-20280317-BS AS-370" at bounding box center [638, 233] width 460 height 15
click at [528, 236] on input "ARG0200056867060-20250317-20280317-BS AS-370" at bounding box center [638, 233] width 460 height 15
click at [584, 230] on input "ARG020005686706020250317-20280317-BS AS-370" at bounding box center [638, 233] width 460 height 15
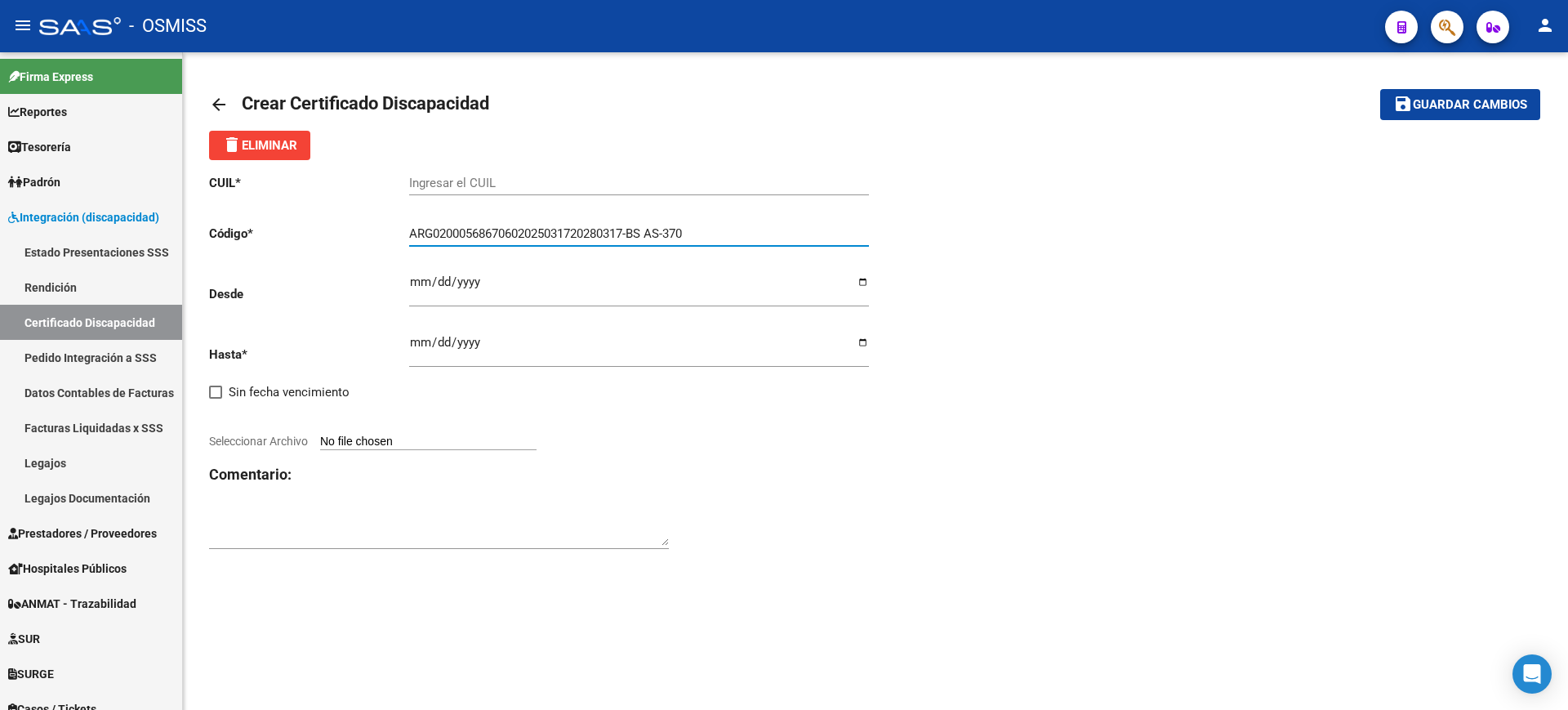
click at [638, 229] on input "ARG02000568670602025031720280317-BS AS-370" at bounding box center [638, 233] width 460 height 15
click at [655, 233] on input "ARG02000568670602025031720280317BS AS-370" at bounding box center [638, 233] width 460 height 15
click at [655, 230] on input "ARG02000568670602025031720280317BS AS-370" at bounding box center [638, 233] width 460 height 15
click at [668, 233] on input "ARG02000568670602025031720280317BSAS-370" at bounding box center [638, 233] width 460 height 15
type input "ARG02000568670602025031720280317BSAS370"
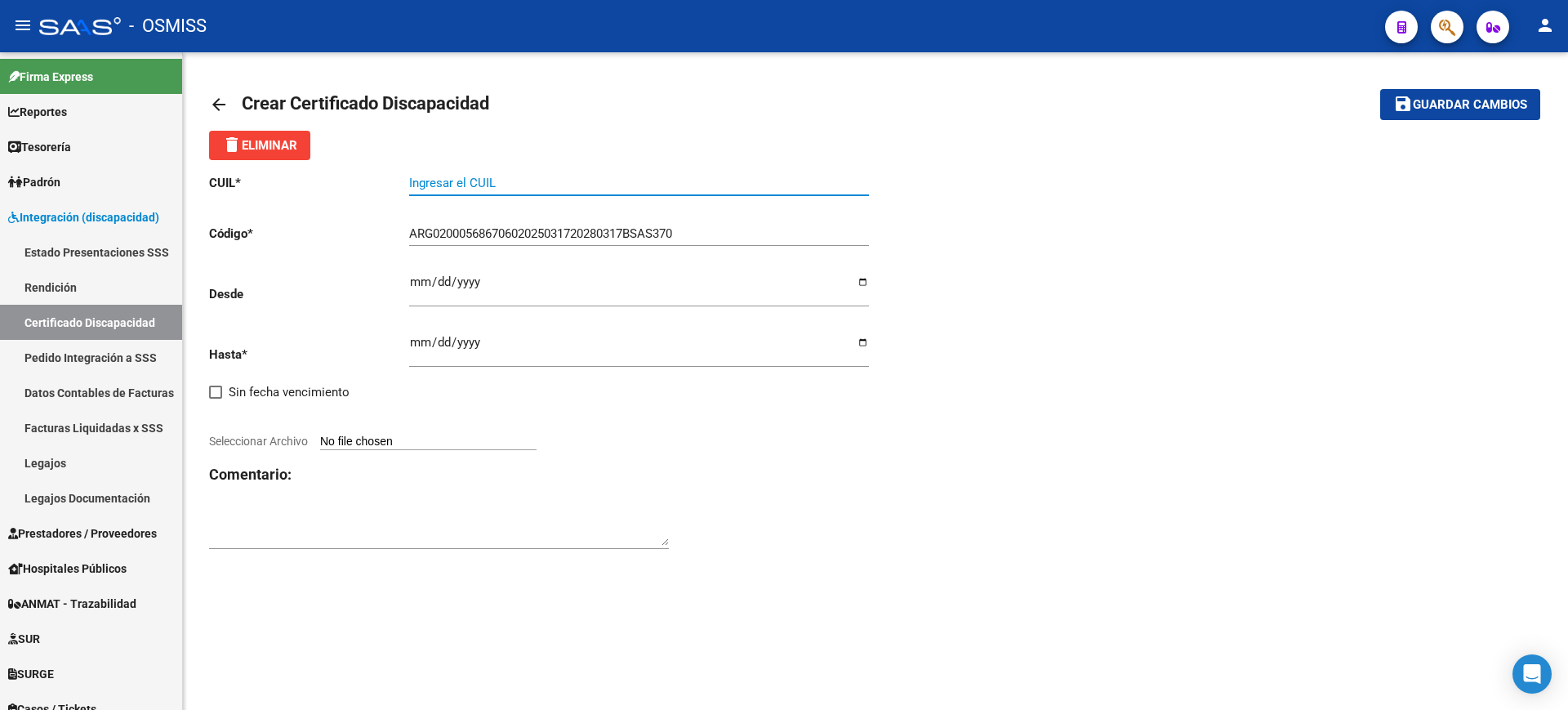
click at [674, 188] on input "Ingresar el CUIL" at bounding box center [638, 182] width 460 height 15
drag, startPoint x: 619, startPoint y: 174, endPoint x: 564, endPoint y: 184, distance: 55.9
paste input "20-56867060-5"
type input "20-56867060-5"
click at [421, 291] on input "Ingresar fec. Desde" at bounding box center [638, 288] width 460 height 26
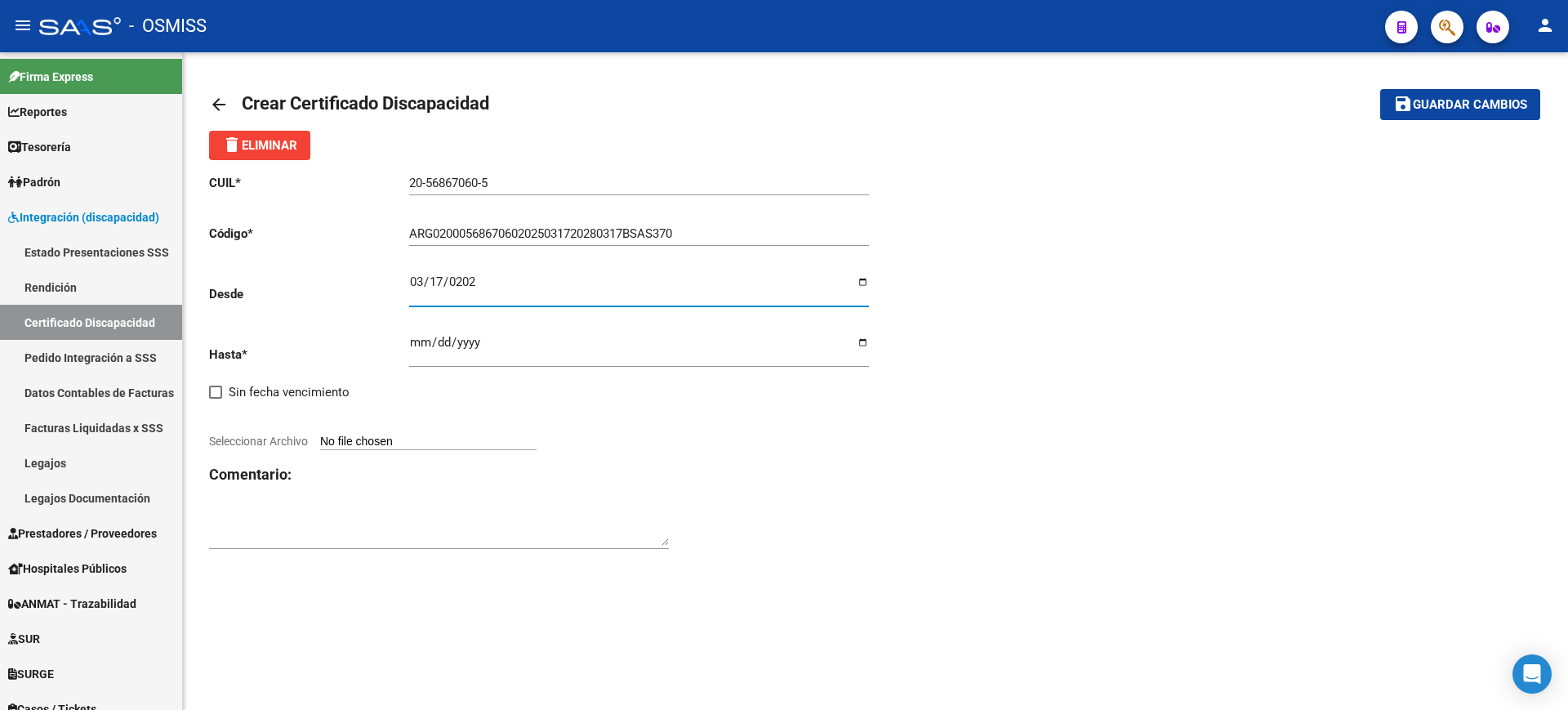
type input "2025-03-17"
click at [418, 340] on input "Ingresar fec. Hasta" at bounding box center [638, 349] width 460 height 26
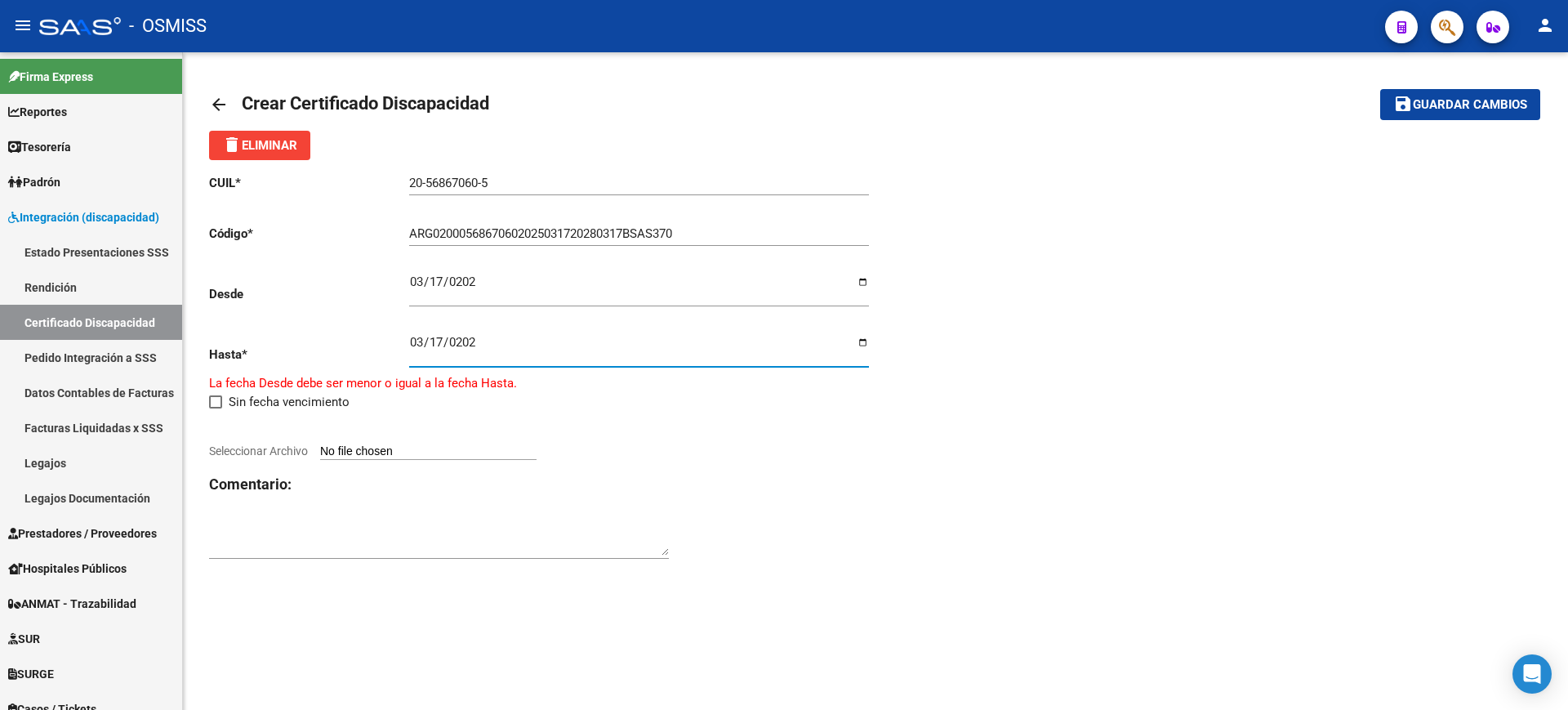
type input "2028-03-17"
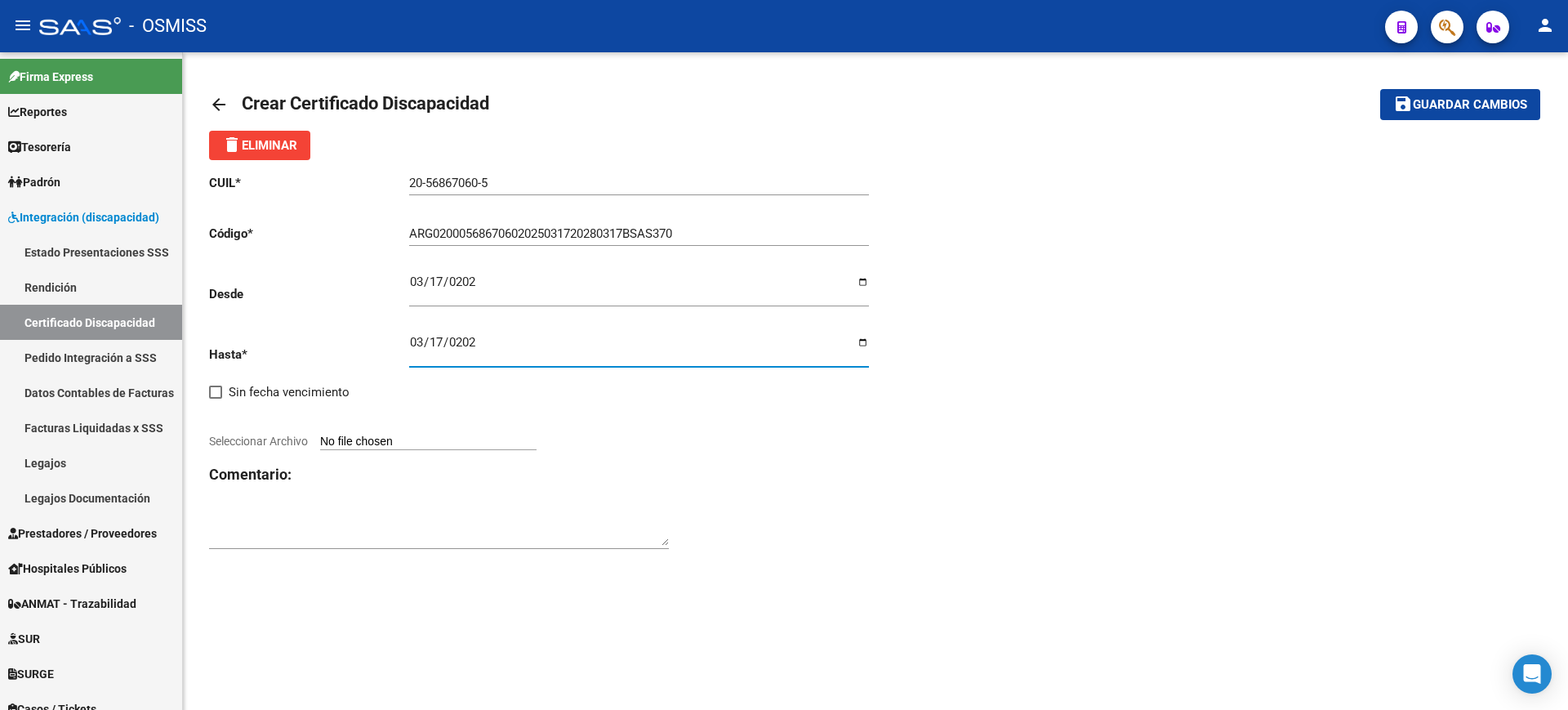
drag, startPoint x: 788, startPoint y: 497, endPoint x: 571, endPoint y: 468, distance: 218.9
click at [784, 495] on div "CUIL * 20-56867060-5 Ingresar el CUIL Código * ARG02000568670602025031720280317…" at bounding box center [542, 362] width 667 height 405
click at [552, 452] on div "CUIL * 20-56867060-5 Ingresar el CUIL Código * ARG02000568670602025031720280317…" at bounding box center [542, 362] width 667 height 405
click at [537, 438] on input "Seleccionar Archivo" at bounding box center [429, 443] width 217 height 15
type input "C:\fakepath\GIULIANO LAUREANO DAVID.JPG"
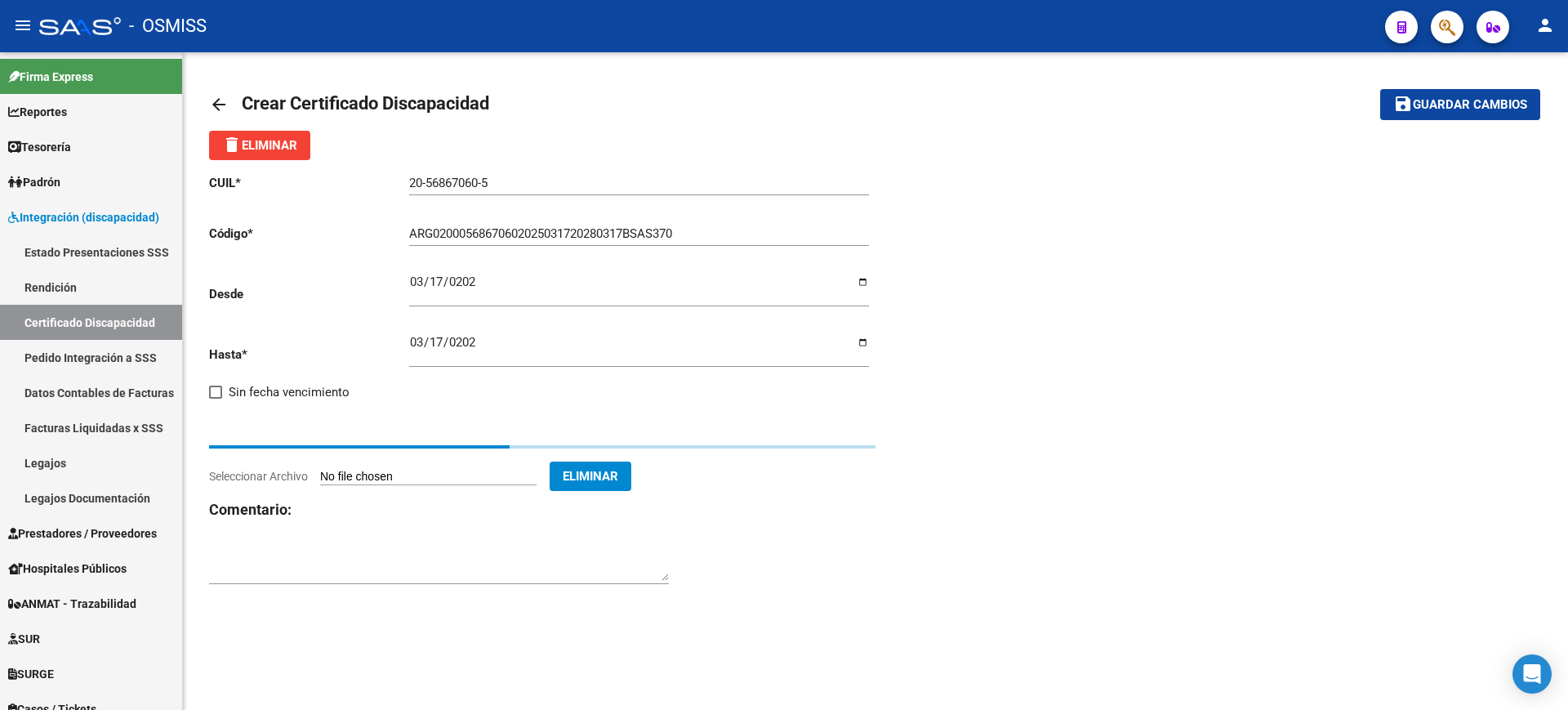
click at [484, 564] on textarea at bounding box center [438, 565] width 460 height 33
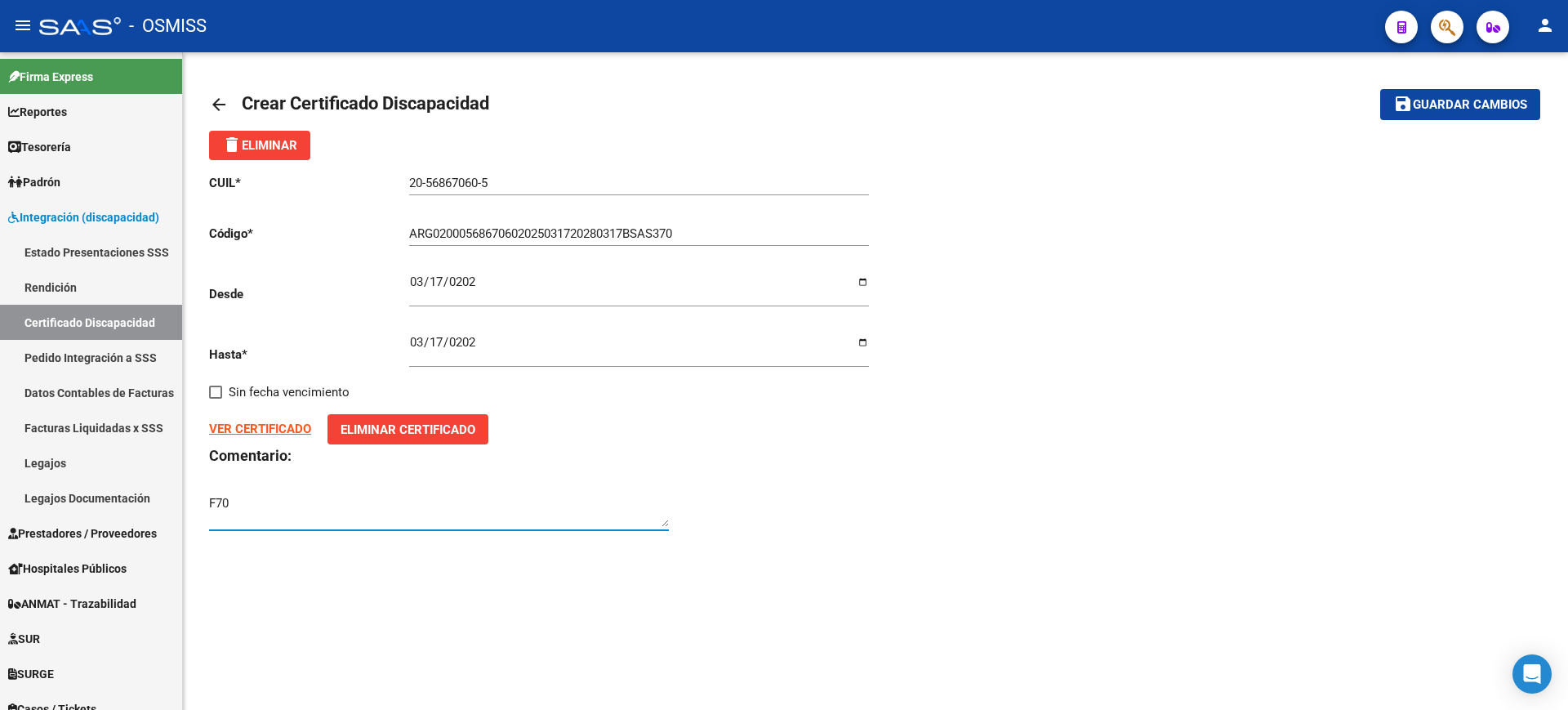
type textarea "F70"
click at [1429, 96] on span "save Guardar cambios" at bounding box center [1461, 103] width 134 height 15
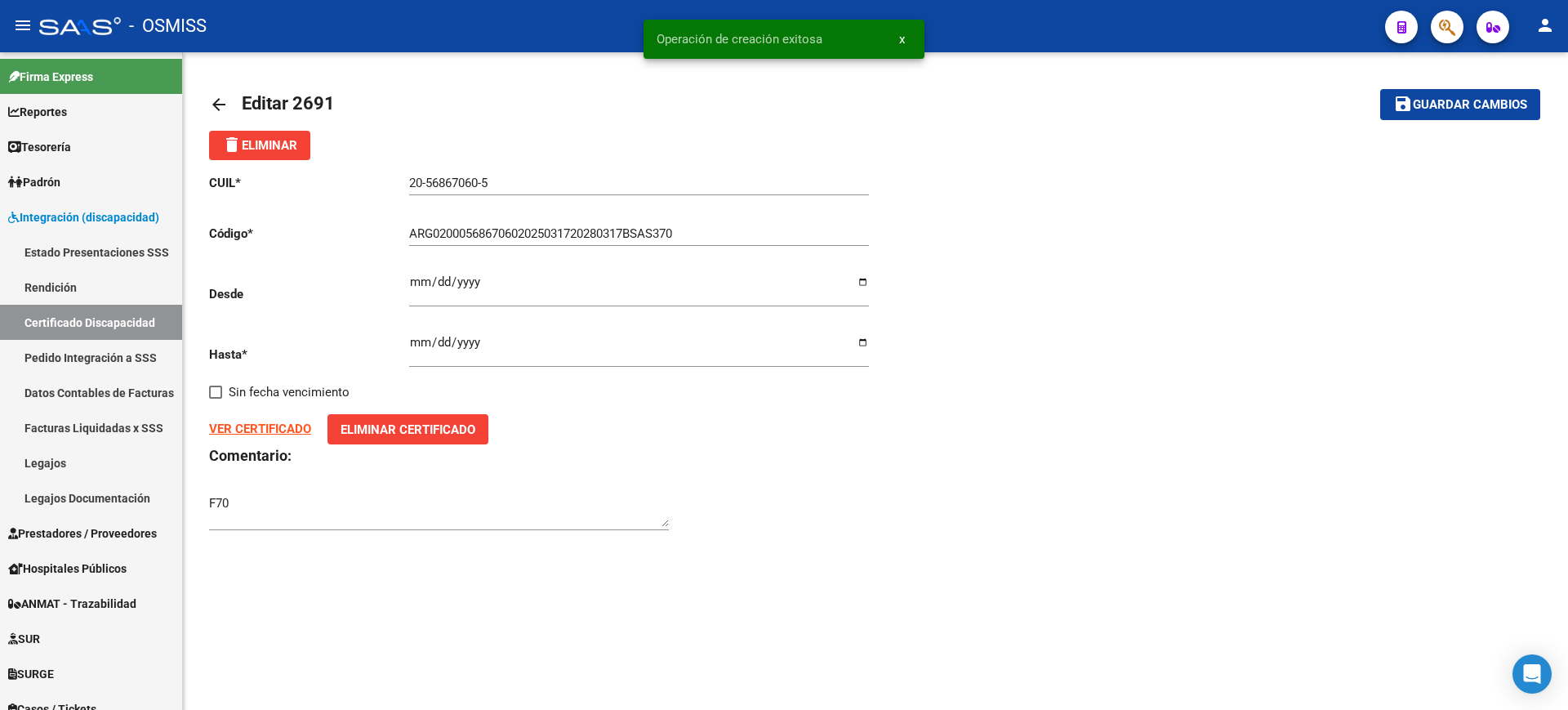
click at [221, 97] on mat-icon "arrow_back" at bounding box center [218, 104] width 20 height 20
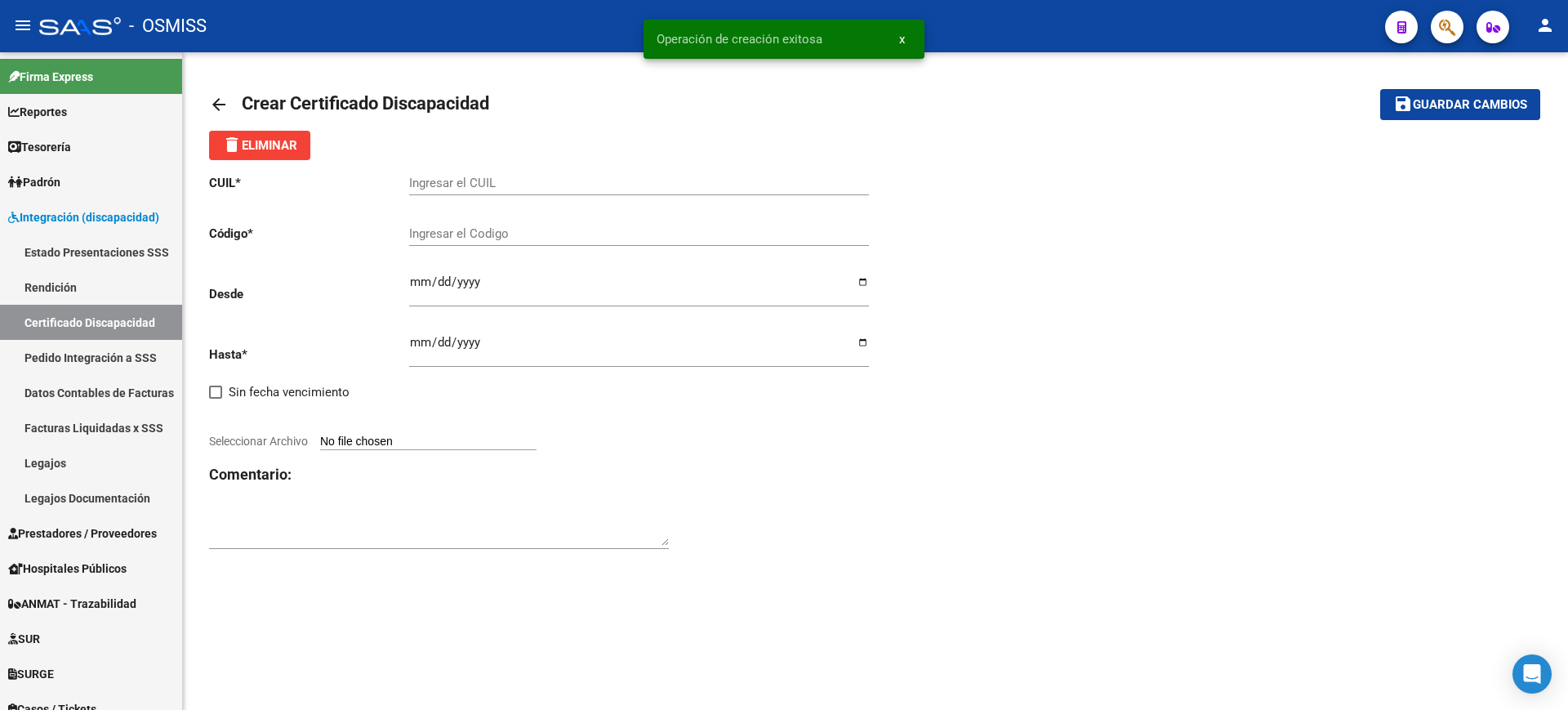
click at [221, 97] on mat-icon "arrow_back" at bounding box center [218, 104] width 20 height 20
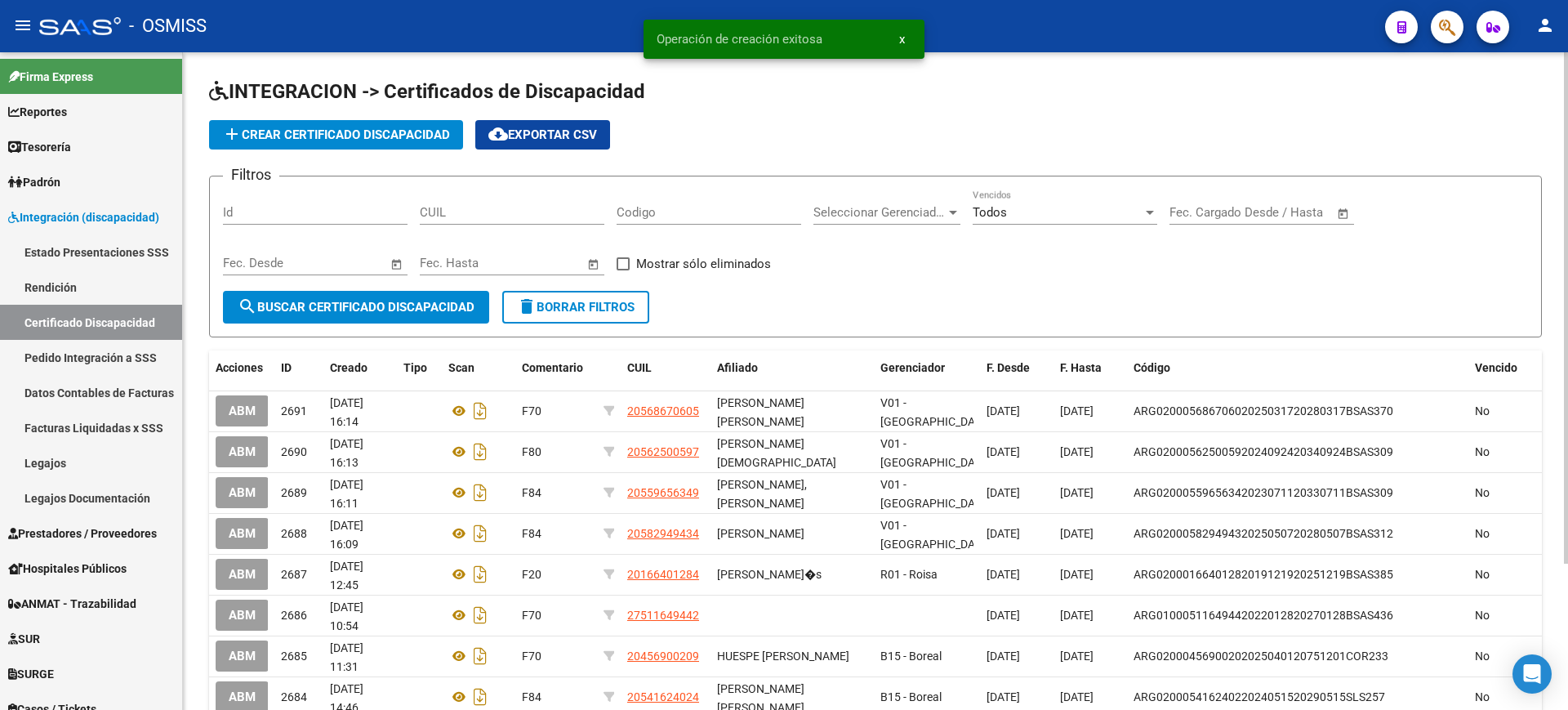
click at [339, 143] on button "add Crear Certificado Discapacidad" at bounding box center [336, 135] width 254 height 29
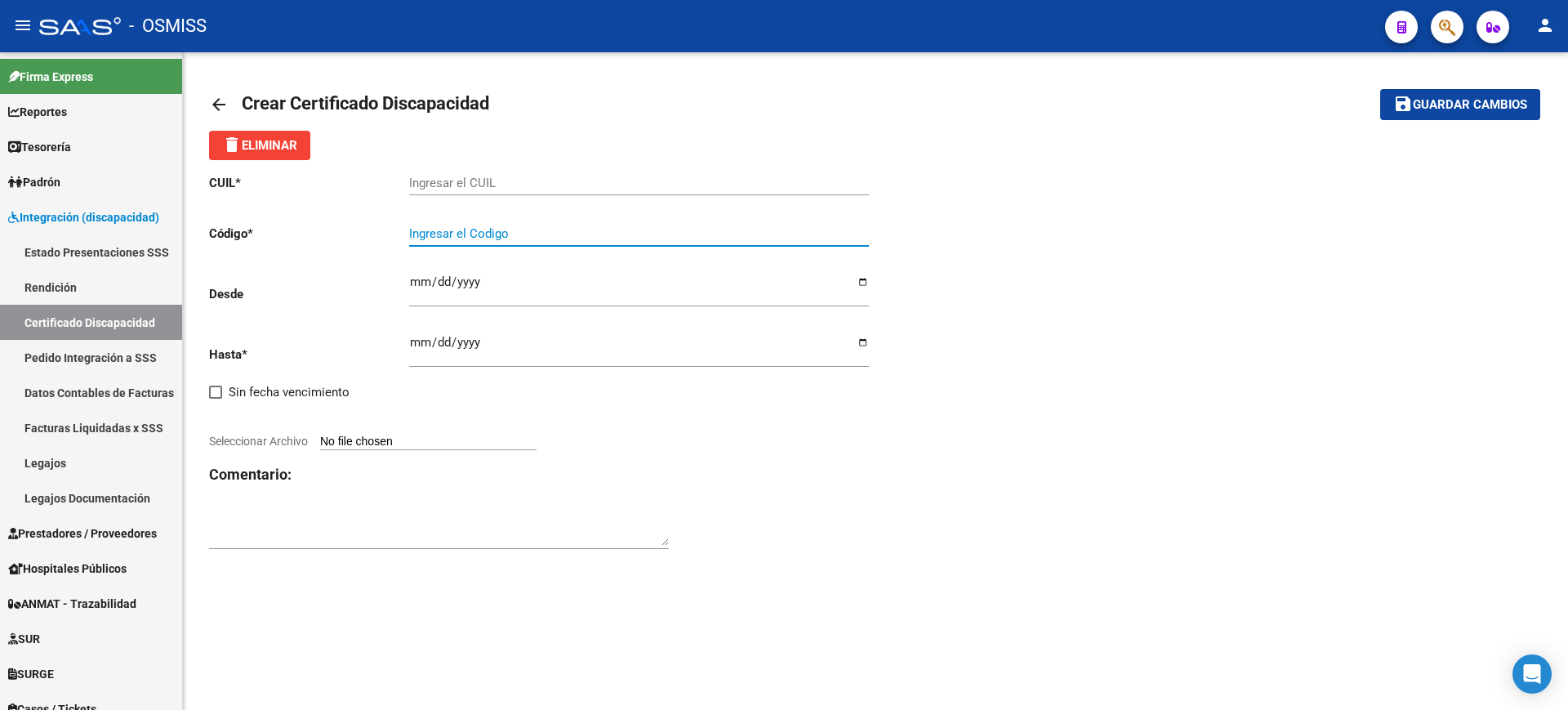
paste input "ARG-02-00054232029-20250609-20300609-MIS-534"
click at [438, 231] on input "ARG-02-00054232029-20250609-20300609-MIS-534" at bounding box center [638, 233] width 460 height 15
click at [449, 232] on input "ARG02-00054232029-20250609-20300609-MIS-534" at bounding box center [638, 233] width 460 height 15
click at [528, 232] on input "ARG0200054232029-20250609-20300609-MIS-534" at bounding box center [638, 233] width 460 height 15
click at [582, 230] on input "ARG020005423202920250609-20300609-MIS-534" at bounding box center [638, 233] width 460 height 15
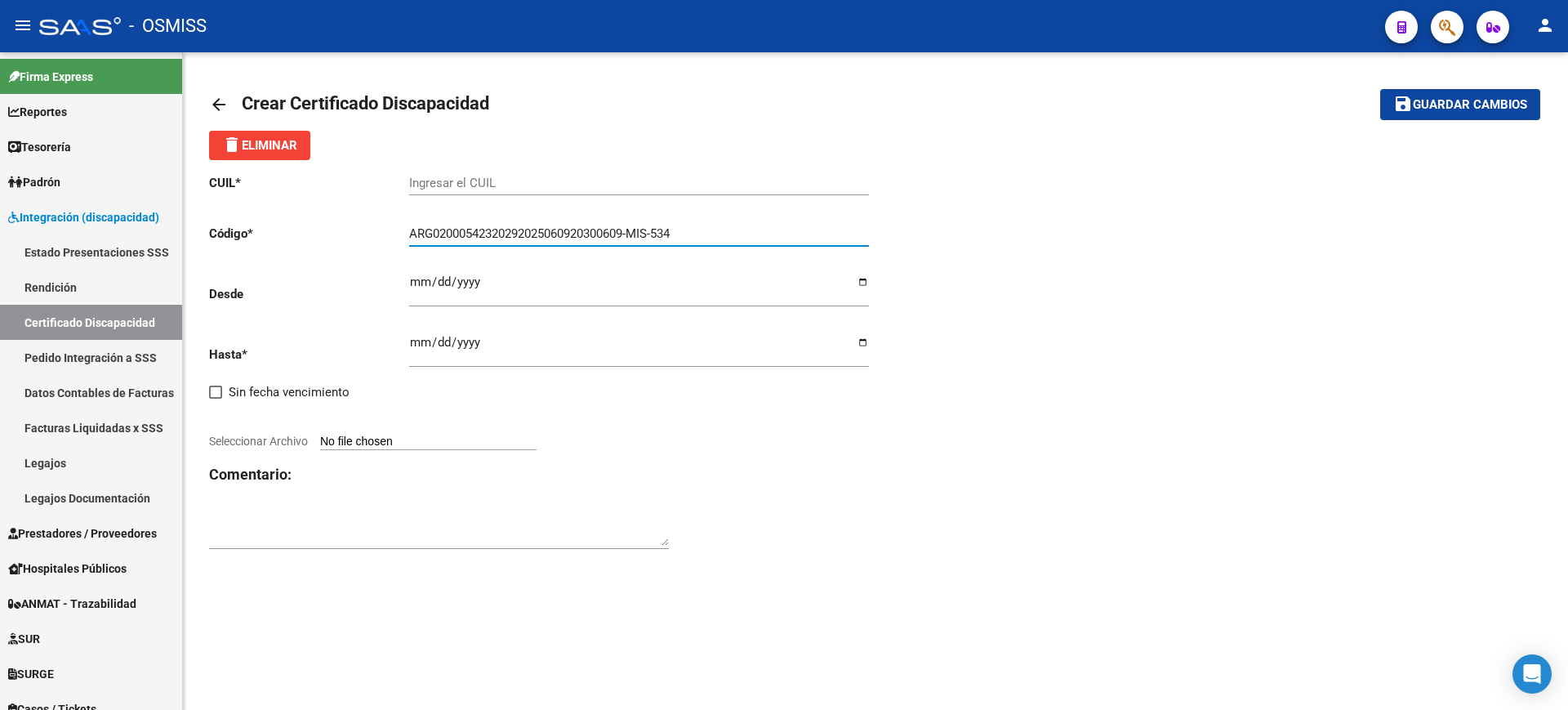
click at [638, 230] on input "ARG02000542320292025060920300609-MIS-534" at bounding box center [638, 233] width 460 height 15
click at [659, 234] on input "ARG02000542320292025060920300609MIS-534" at bounding box center [638, 233] width 460 height 15
type input "ARG02000542320292025060920300609MIS534"
click at [662, 188] on input "Ingresar el CUIL" at bounding box center [638, 182] width 460 height 15
click at [693, 182] on input "Ingresar el CUIL" at bounding box center [638, 182] width 460 height 15
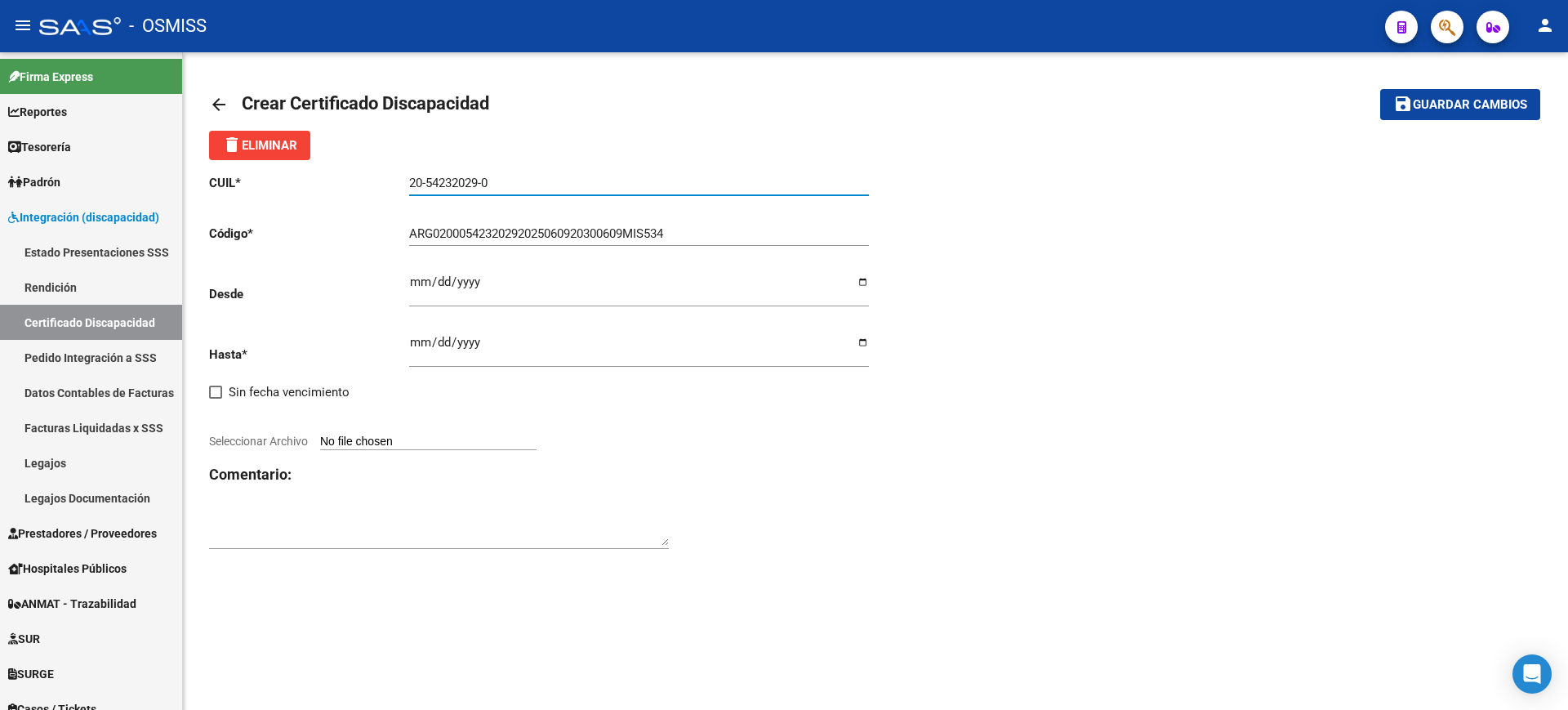
type input "20-54232029-0"
click at [419, 278] on input "Ingresar fec. Desde" at bounding box center [638, 288] width 460 height 26
type input "2025-06-09"
click at [410, 346] on input "Ingresar fec. Hasta" at bounding box center [638, 349] width 460 height 26
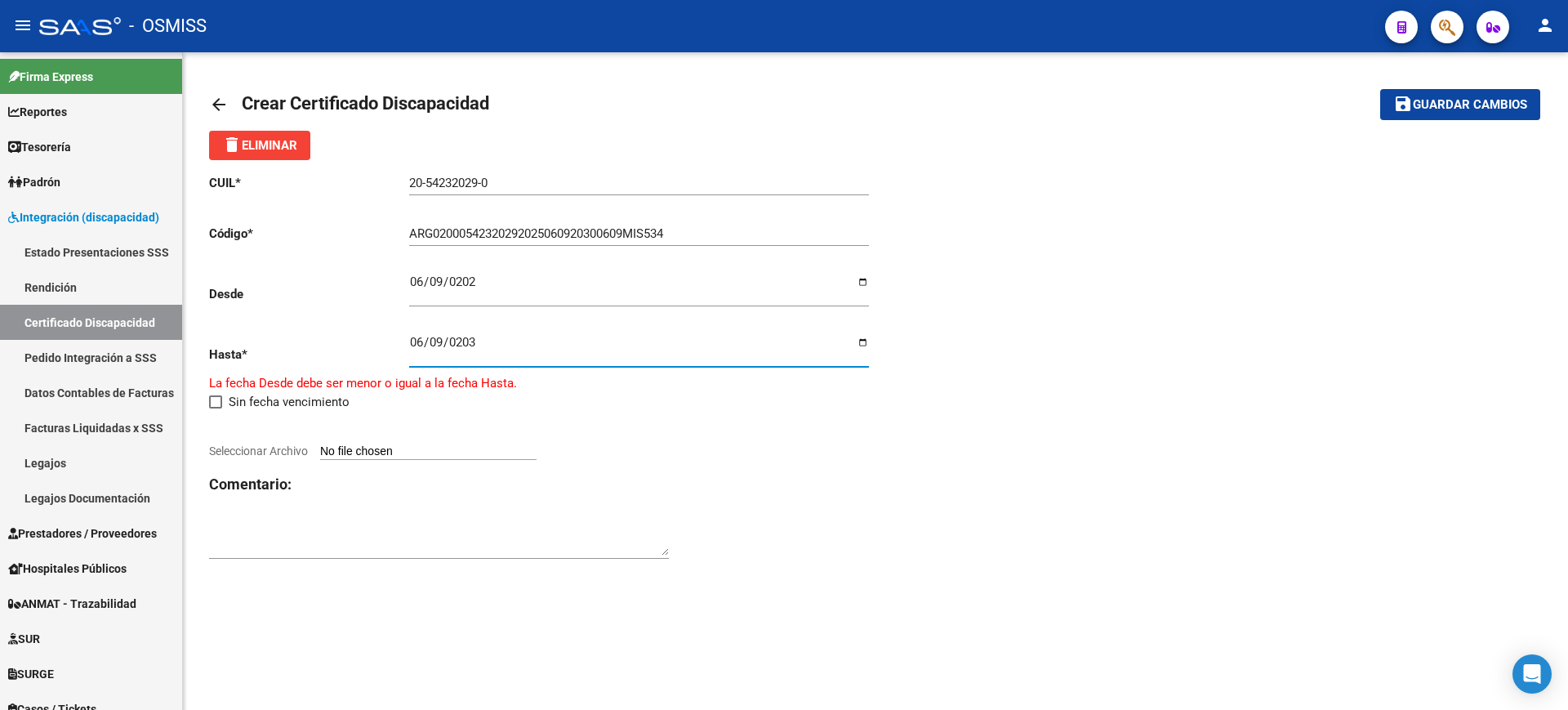
type input "2030-06-09"
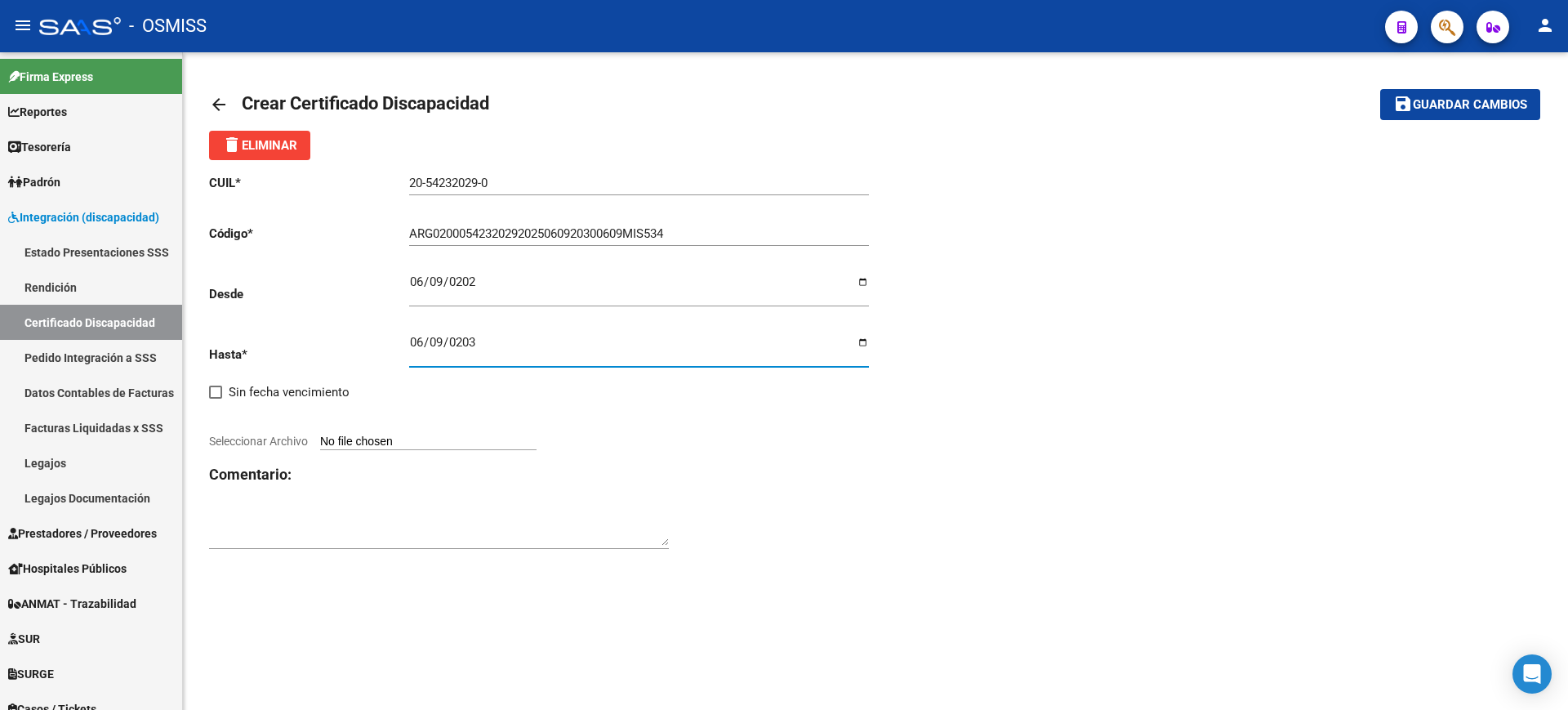
click at [461, 442] on input "Seleccionar Archivo" at bounding box center [429, 443] width 217 height 15
type input "C:\fakepath\MAIDANA JOEL GERMAN.JPG"
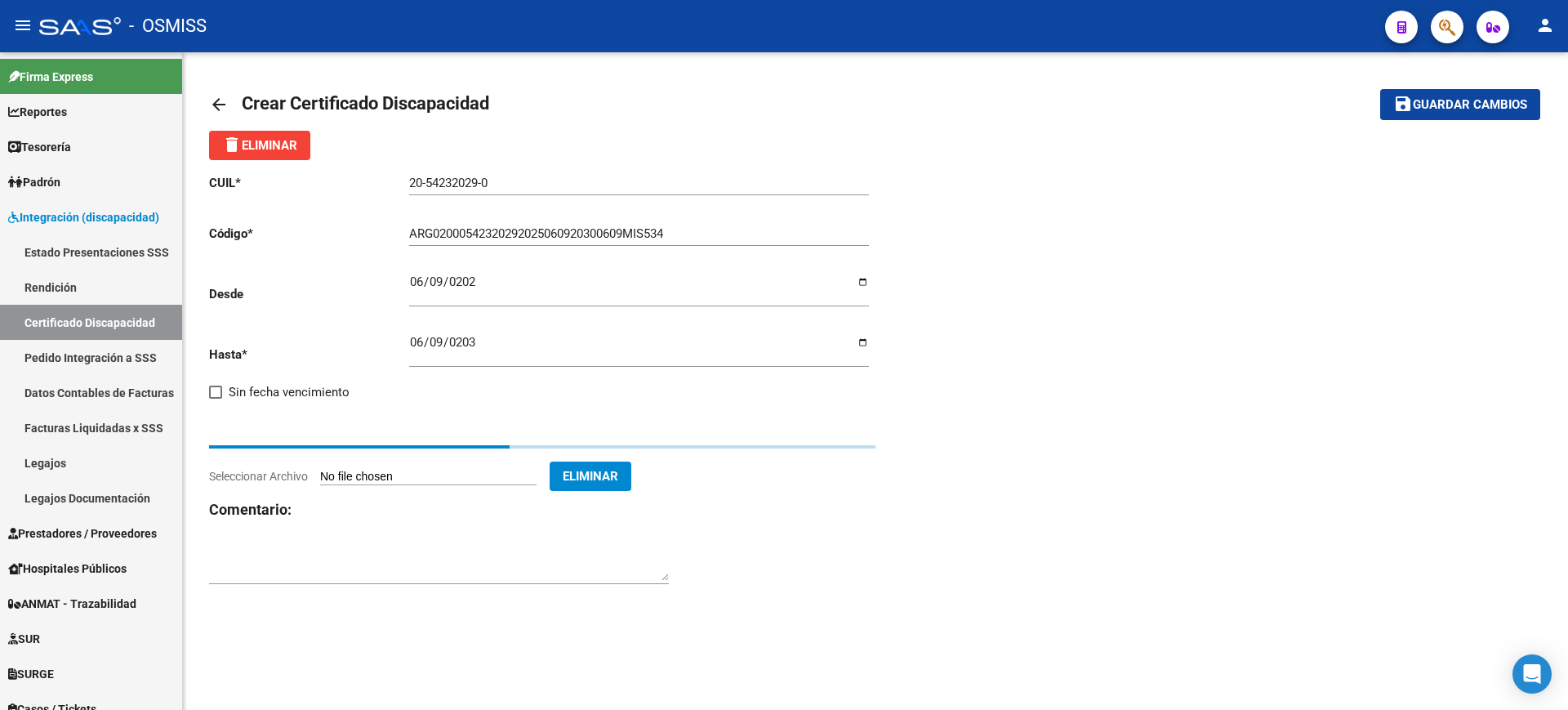
click at [394, 561] on textarea at bounding box center [438, 565] width 460 height 33
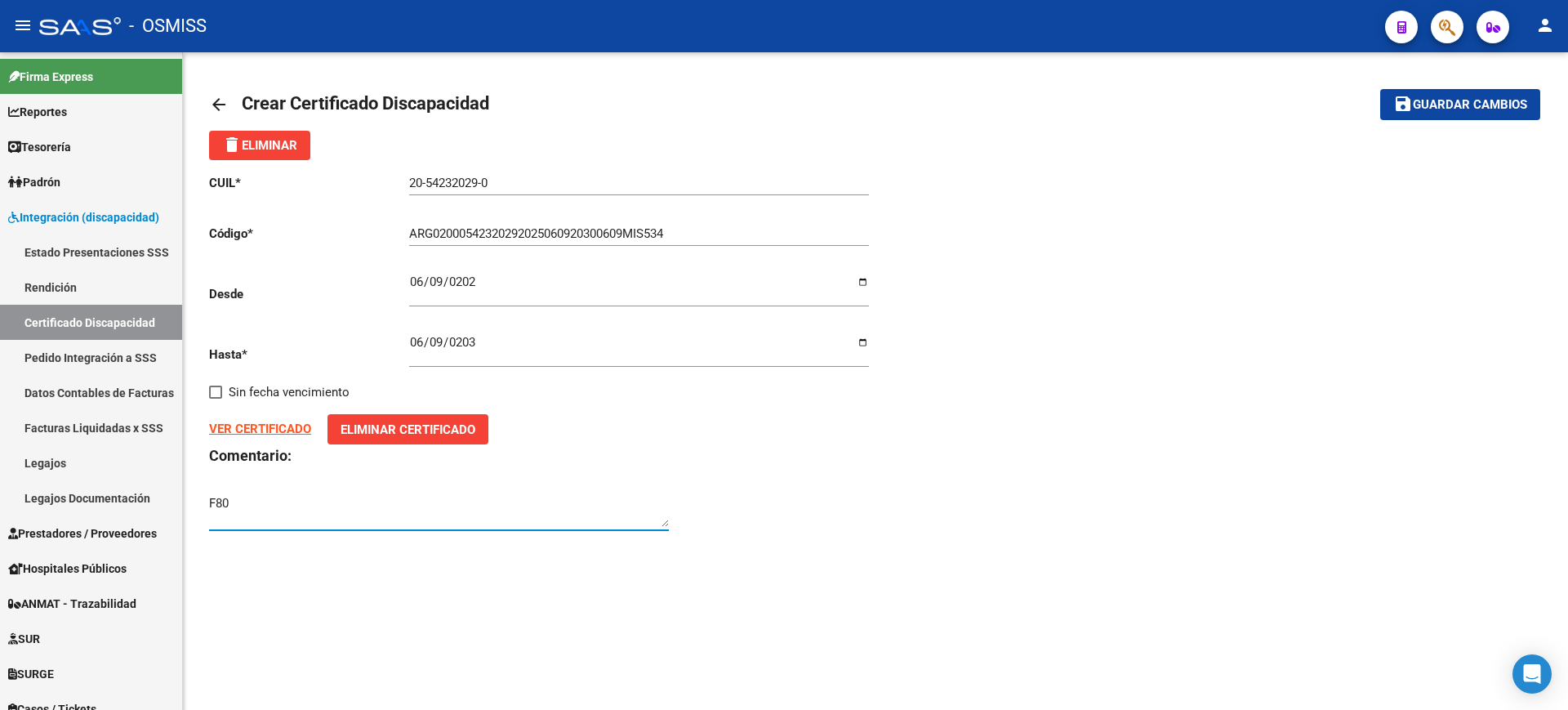
type textarea "F80"
click at [1490, 113] on button "save Guardar cambios" at bounding box center [1461, 104] width 160 height 30
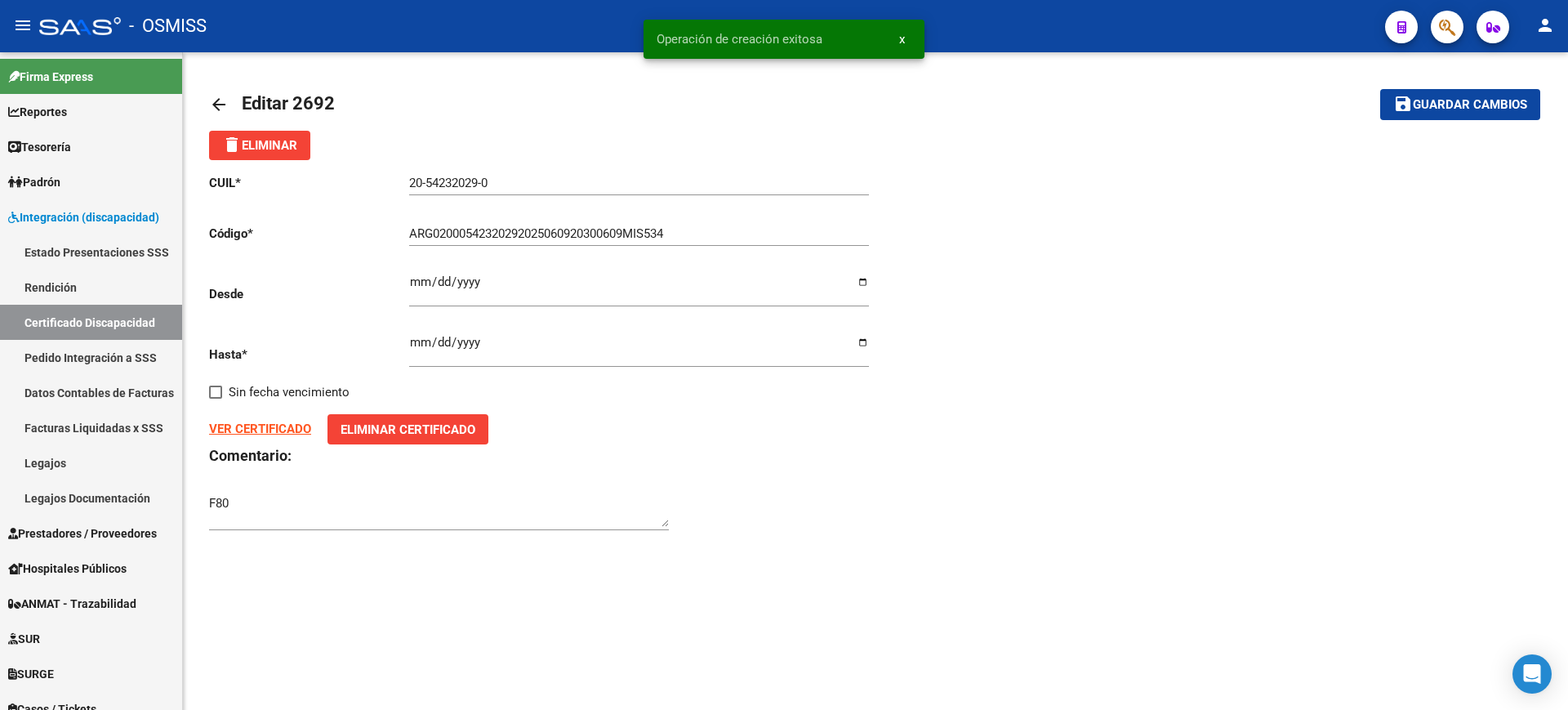
click at [212, 108] on mat-icon "arrow_back" at bounding box center [218, 104] width 20 height 20
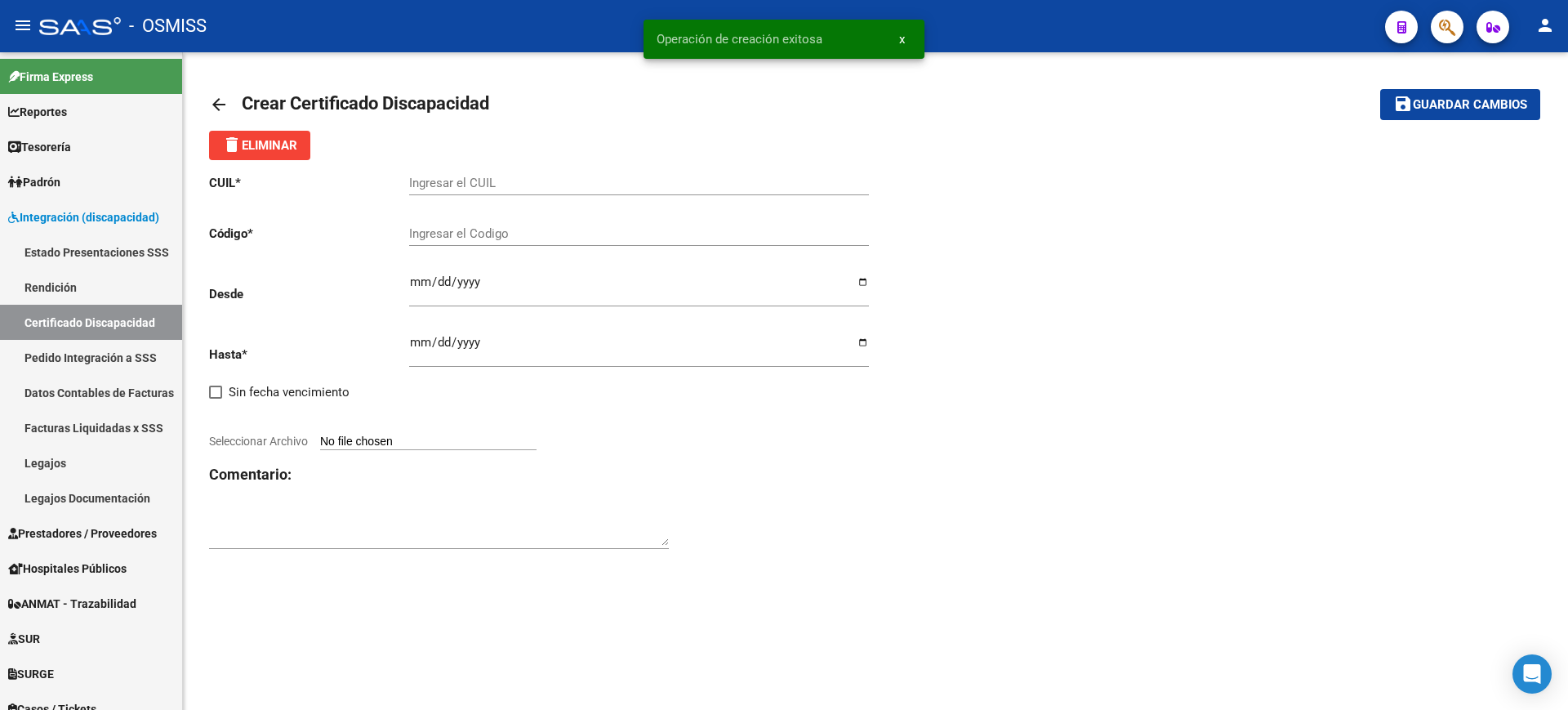
click at [212, 108] on mat-icon "arrow_back" at bounding box center [218, 104] width 20 height 20
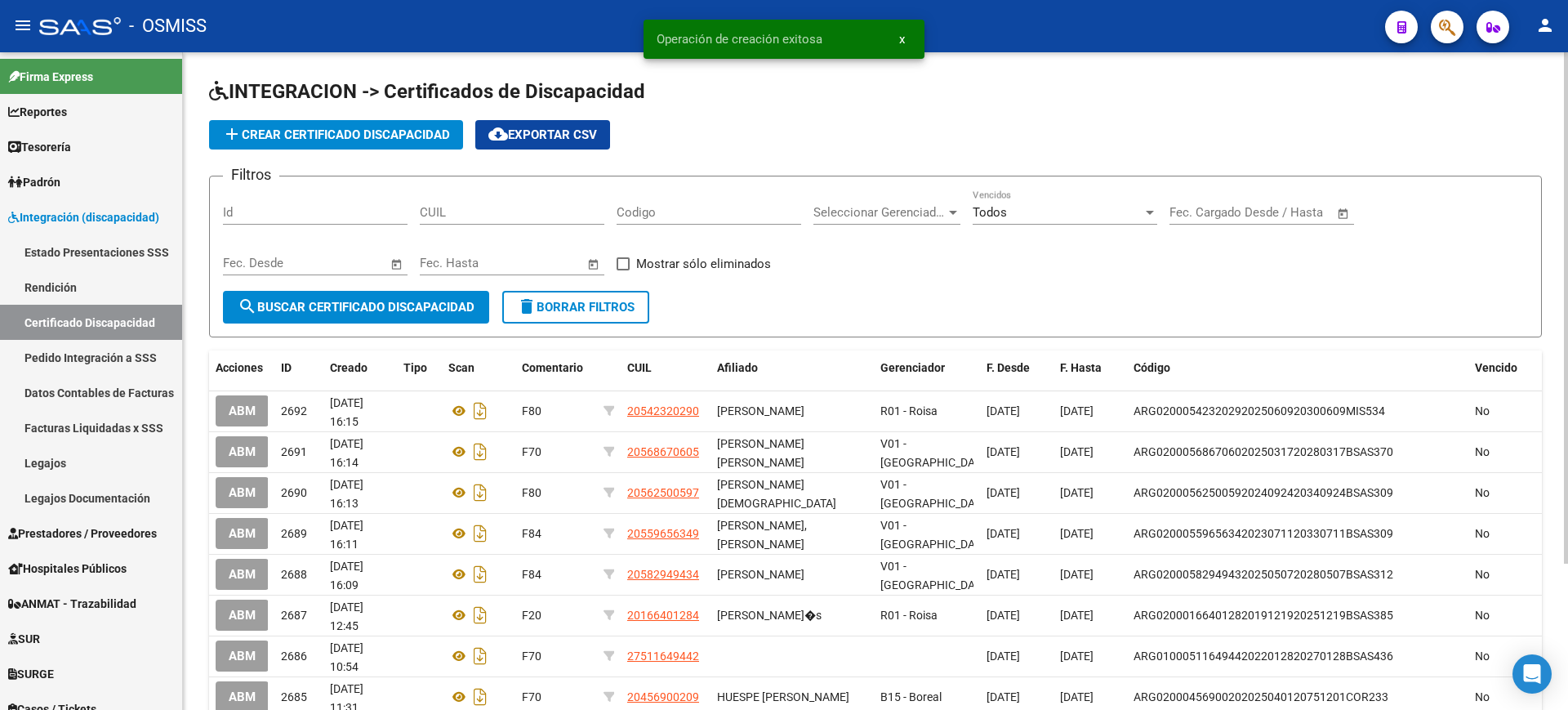
click at [318, 137] on span "add Crear Certificado Discapacidad" at bounding box center [336, 134] width 228 height 15
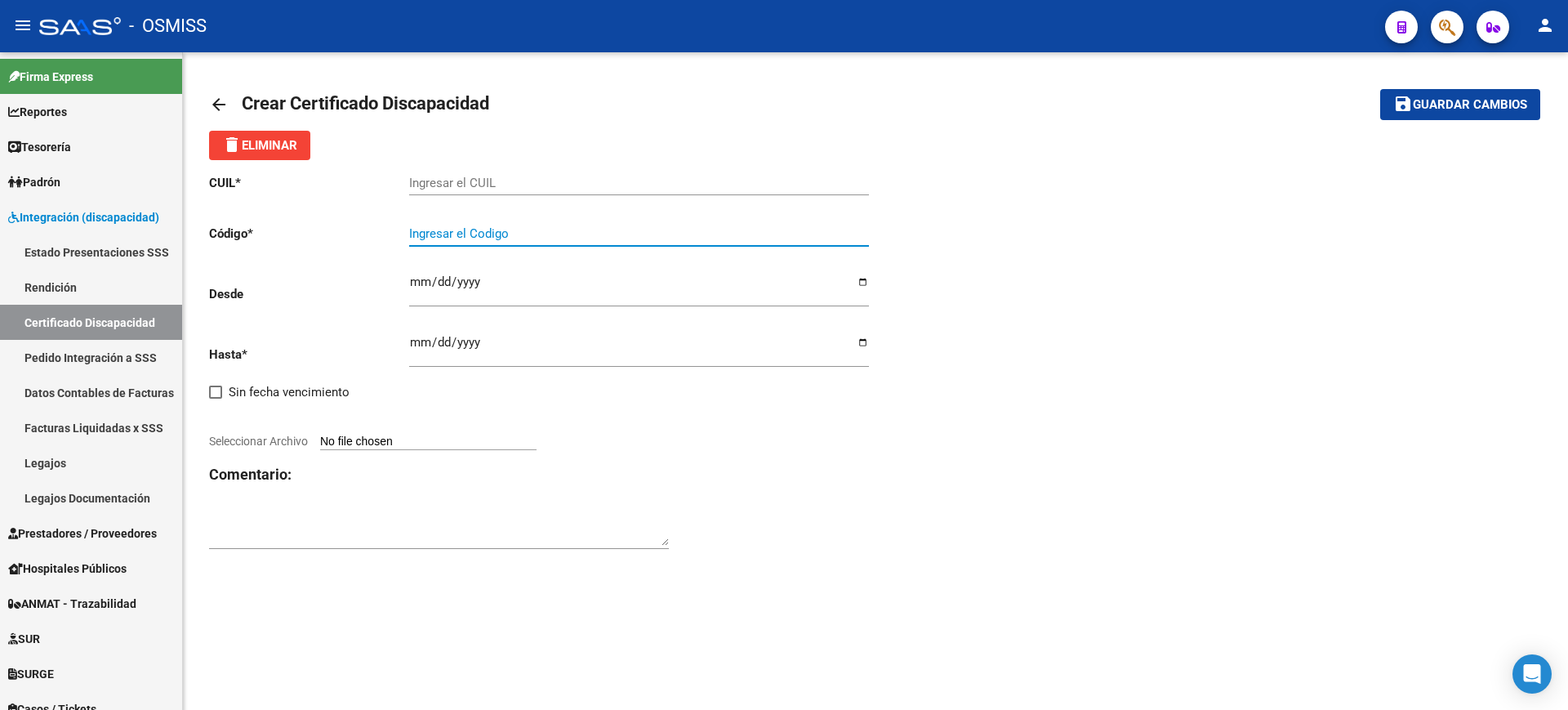
paste input "ARG-01-00054525656-20241029-20291029-BS AS-309"
click at [435, 234] on input "ARG-01-00054525656-20241029-20291029-BS AS-309" at bounding box center [638, 233] width 460 height 15
click at [439, 236] on input "ARG-01-00054525656-20241029-20291029-BS AS-309" at bounding box center [638, 233] width 460 height 15
click at [451, 230] on input "ARG01-00054525656-20241029-20291029-BS AS-309" at bounding box center [638, 233] width 460 height 15
click at [528, 228] on input "ARG0100054525656-20241029-20291029-BS AS-309" at bounding box center [638, 233] width 460 height 15
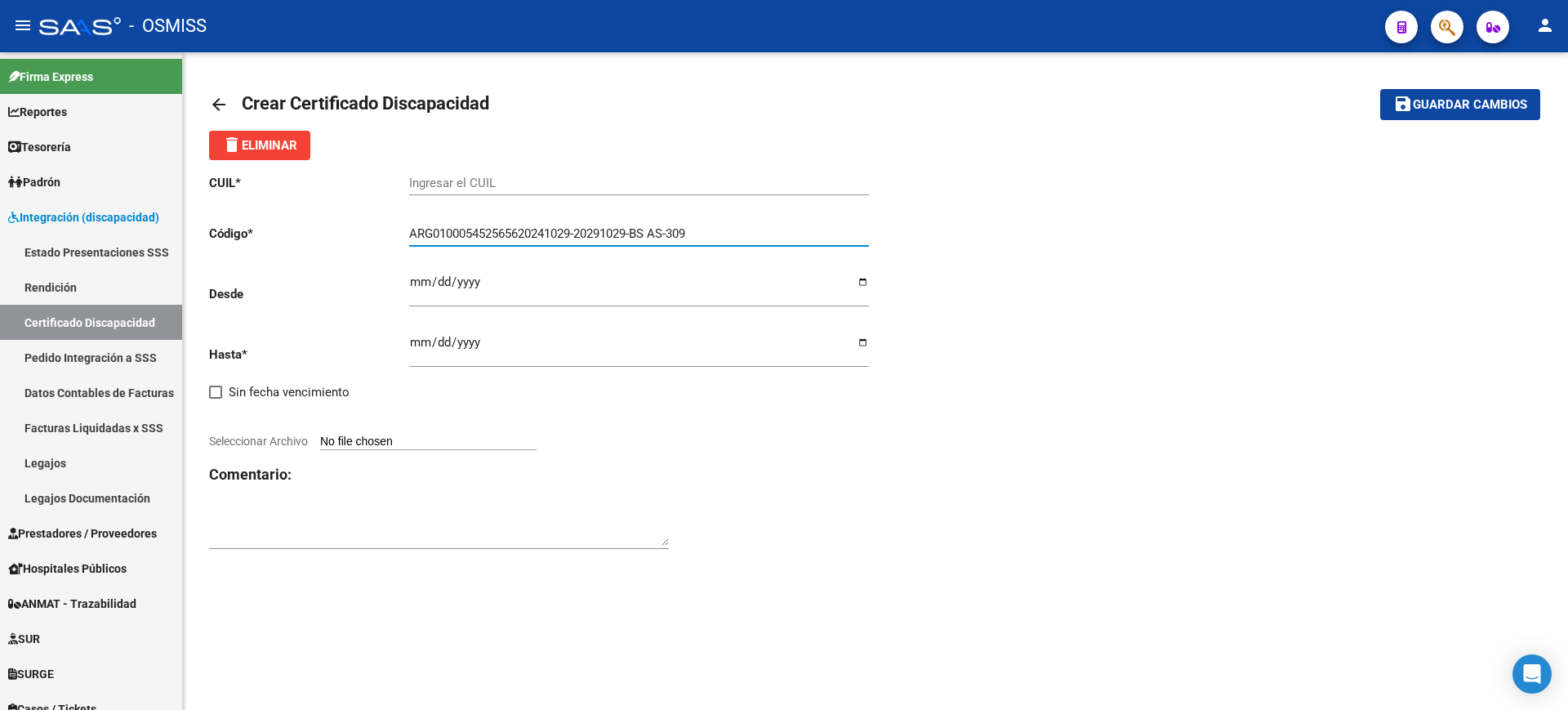
click at [581, 231] on input "ARG010005452565620241029-20291029-BS AS-309" at bounding box center [638, 233] width 460 height 15
click at [636, 235] on input "ARG01000545256562024102920291029-BS AS-309" at bounding box center [638, 233] width 460 height 15
drag, startPoint x: 650, startPoint y: 232, endPoint x: 667, endPoint y: 232, distance: 17.0
click at [651, 232] on input "ARG01000545256562024102920291029BS AS-309" at bounding box center [638, 233] width 460 height 15
click at [670, 233] on input "ARG01000545256562024102920291029BSAS-309" at bounding box center [638, 233] width 460 height 15
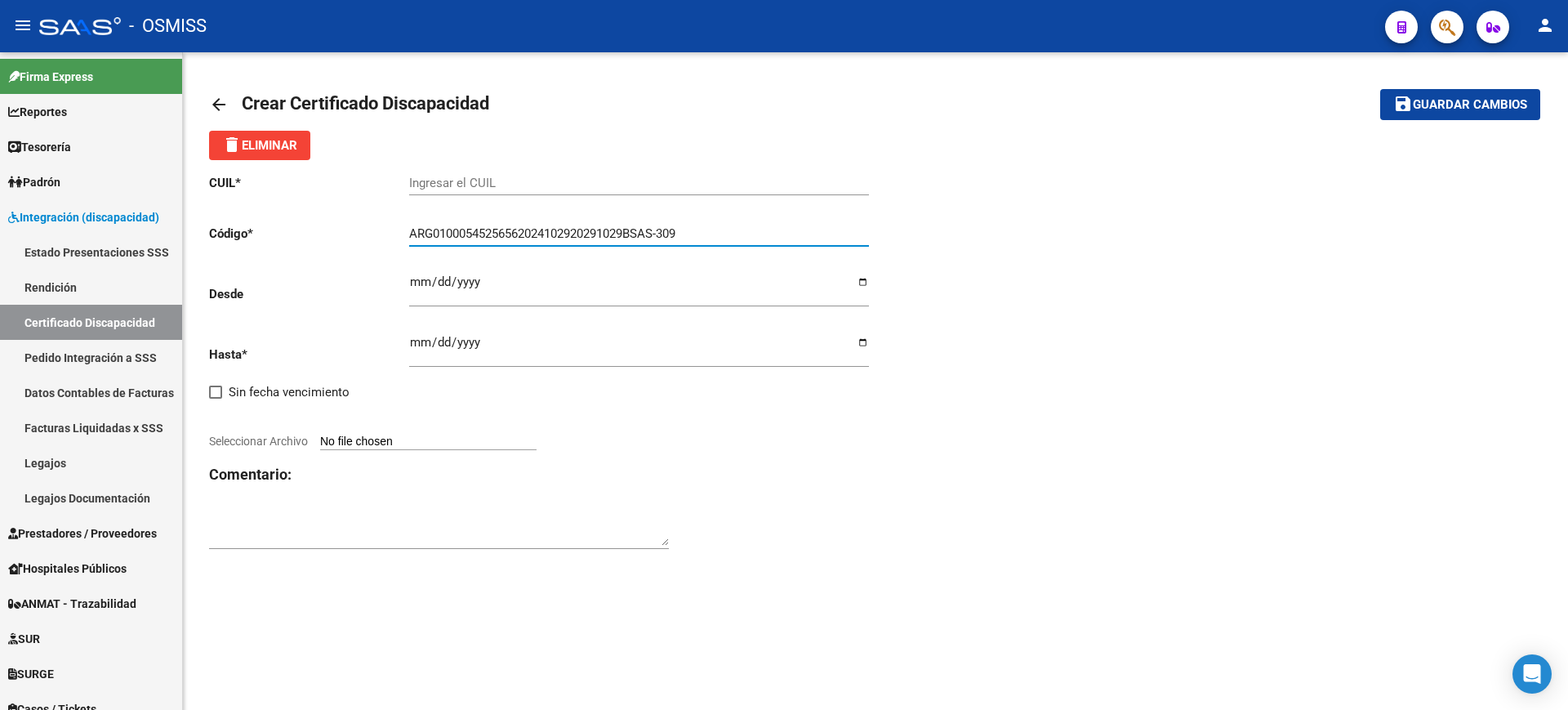
click at [668, 233] on input "ARG01000545256562024102920291029BSAS-309" at bounding box center [638, 233] width 460 height 15
click at [667, 234] on input "ARG01000545256562024102920291029BSAS-309" at bounding box center [638, 233] width 460 height 15
type input "ARG01000545256562024102920291029BSAS309"
click at [675, 191] on div "Ingresar el CUIL" at bounding box center [638, 177] width 460 height 35
paste input "27-54525656-3"
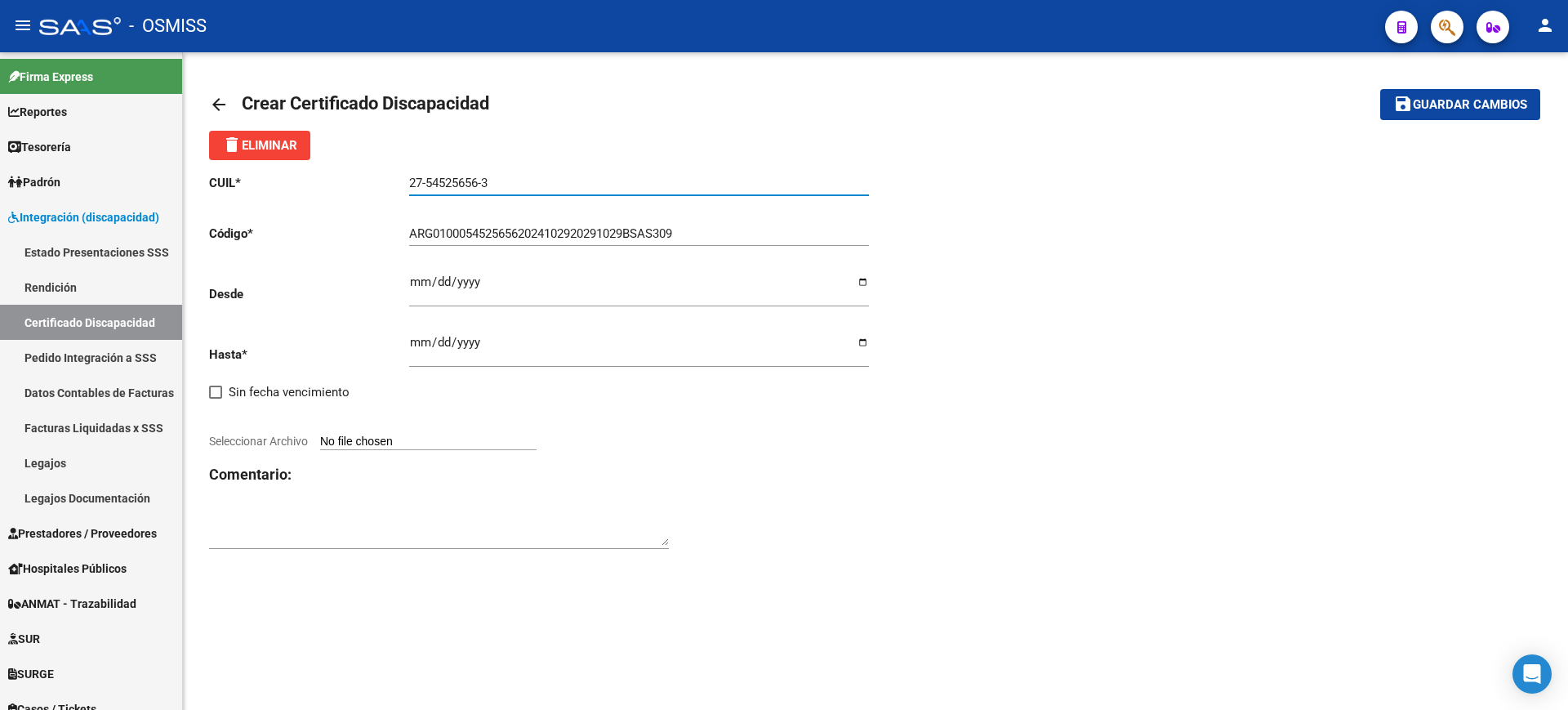
type input "27-54525656-3"
click at [409, 275] on input "Ingresar fec. Desde" at bounding box center [638, 288] width 460 height 26
type input "2024-10-29"
click at [419, 338] on input "Ingresar fec. Hasta" at bounding box center [638, 349] width 460 height 26
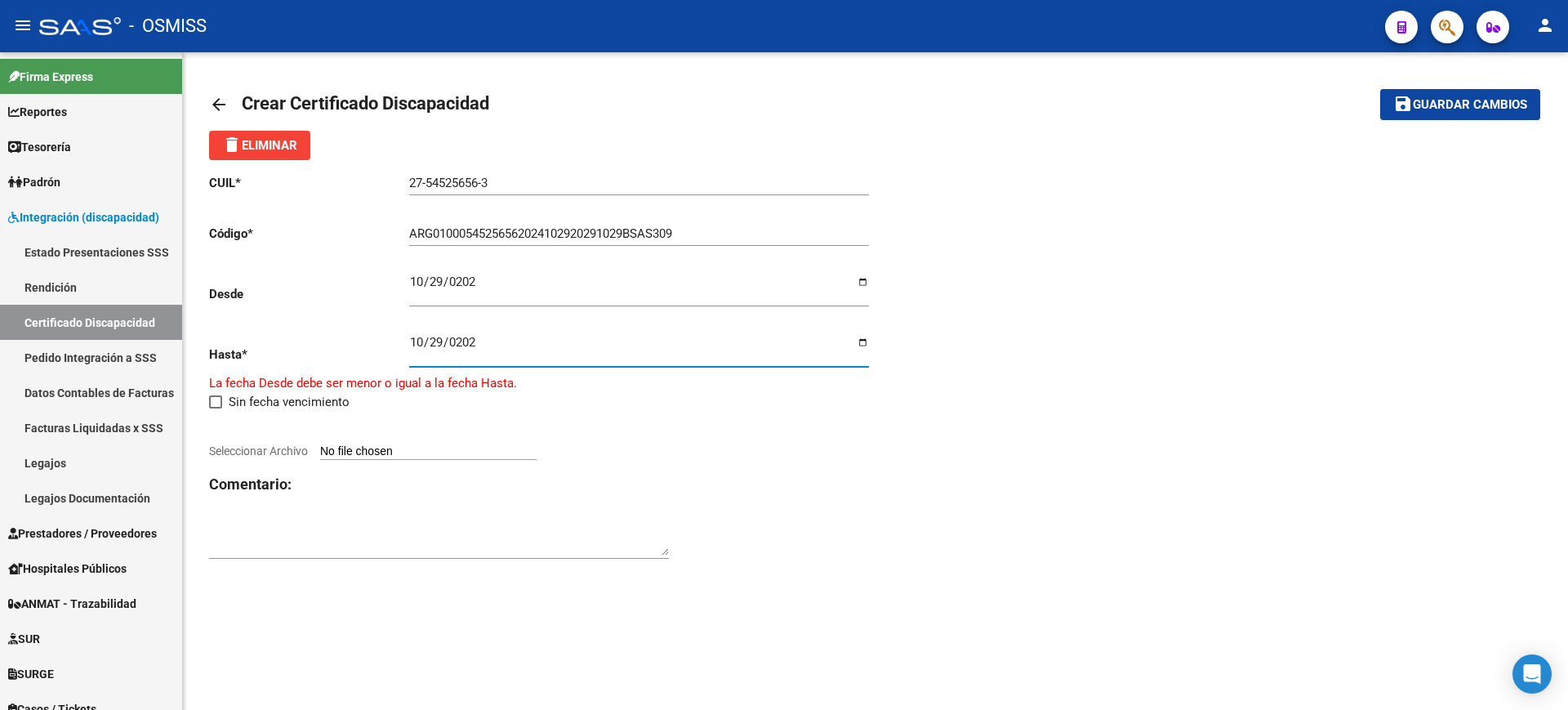
type input "2029-10-29"
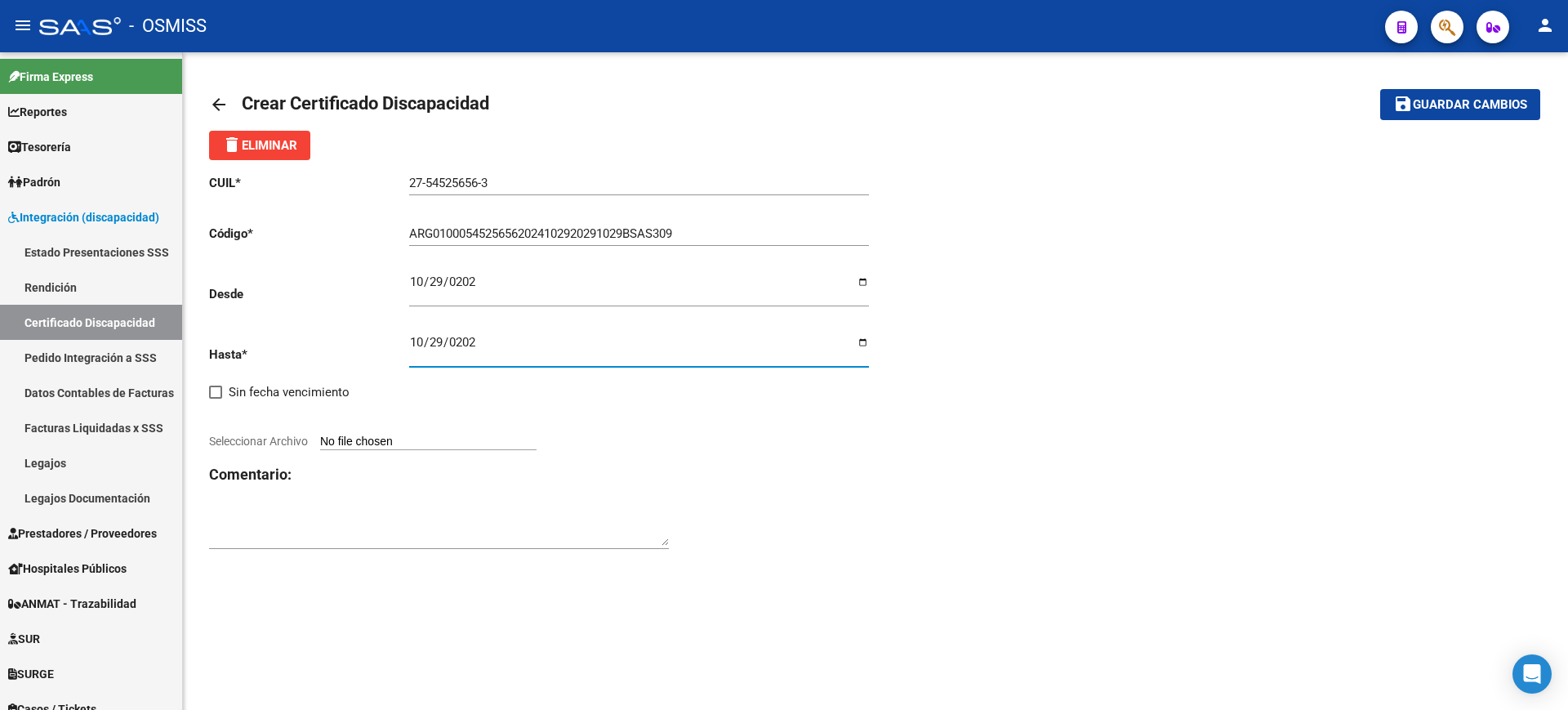
click at [455, 439] on input "Seleccionar Archivo" at bounding box center [429, 443] width 217 height 15
type input "C:\fakepath\MARTINEZ DAIRA JOSEFINA.JPG"
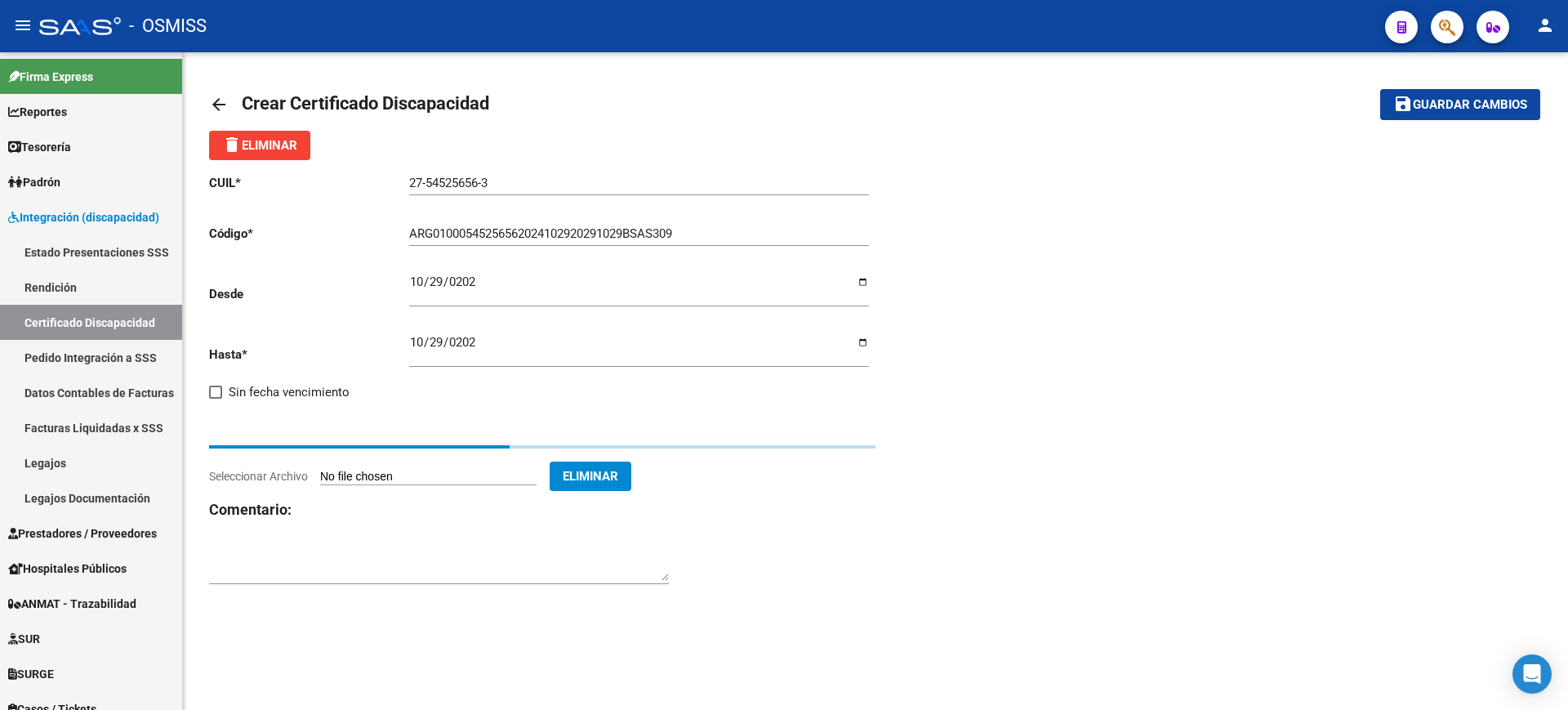
click at [578, 565] on textarea at bounding box center [438, 565] width 460 height 33
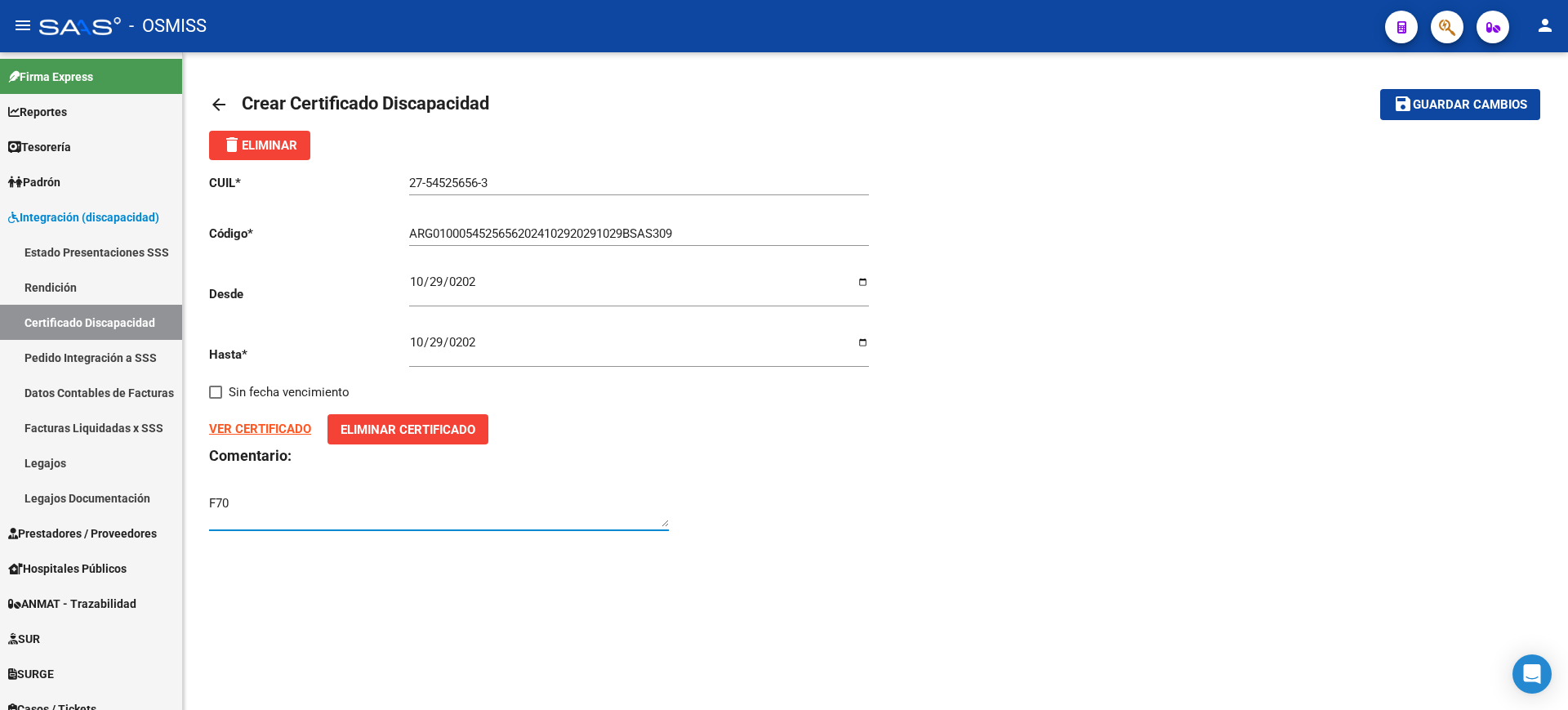
type textarea "F70"
click at [1491, 106] on span "Guardar cambios" at bounding box center [1470, 105] width 114 height 15
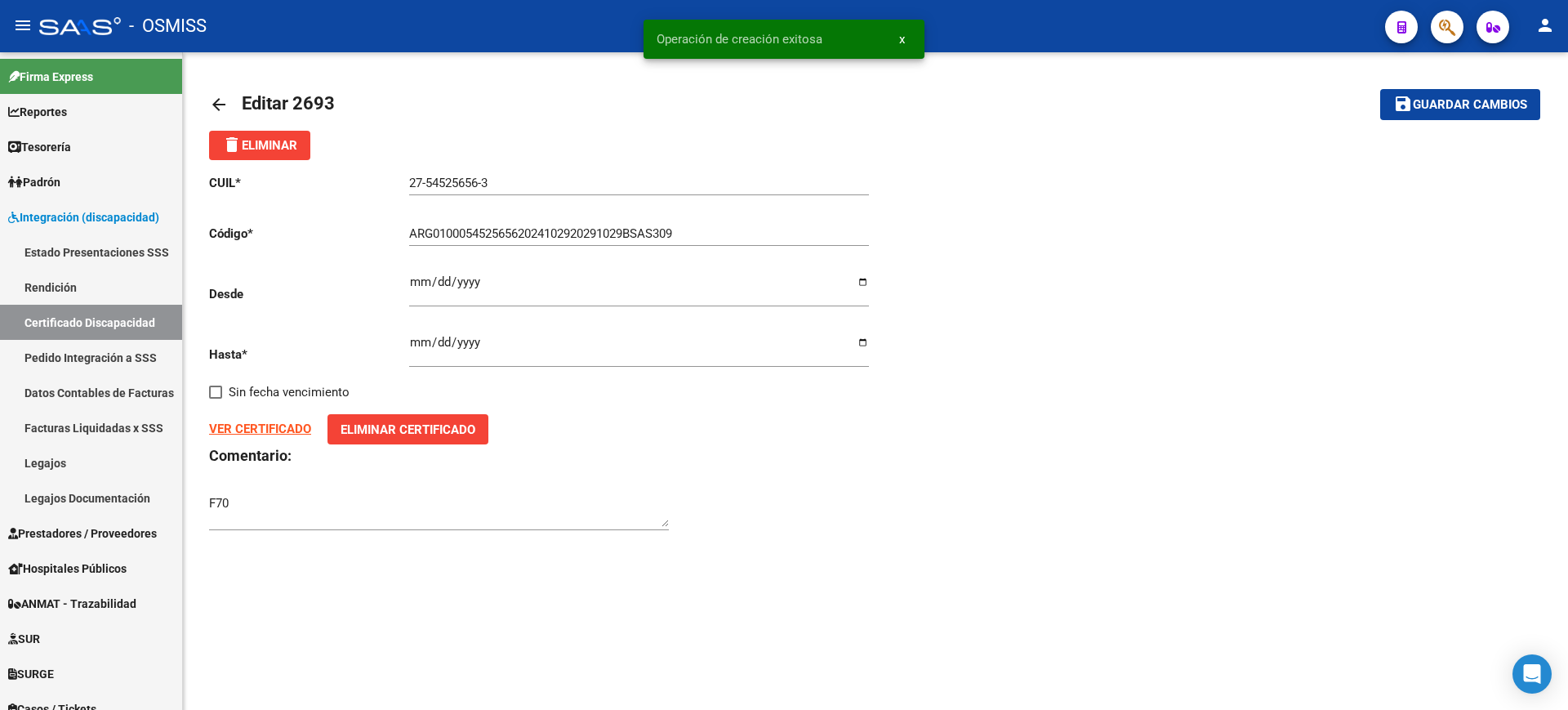
click at [220, 101] on mat-icon "arrow_back" at bounding box center [218, 104] width 20 height 20
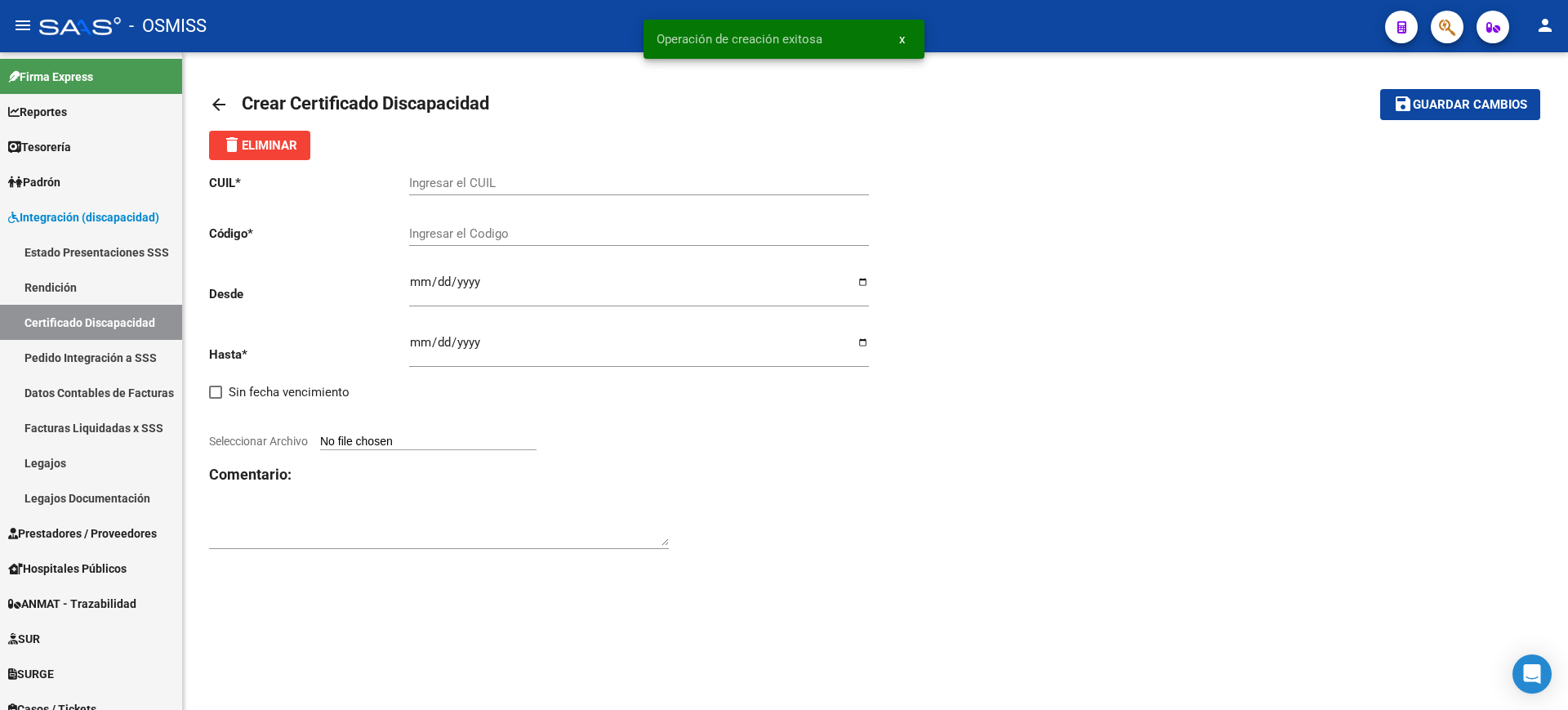
click at [219, 102] on mat-icon "arrow_back" at bounding box center [218, 104] width 20 height 20
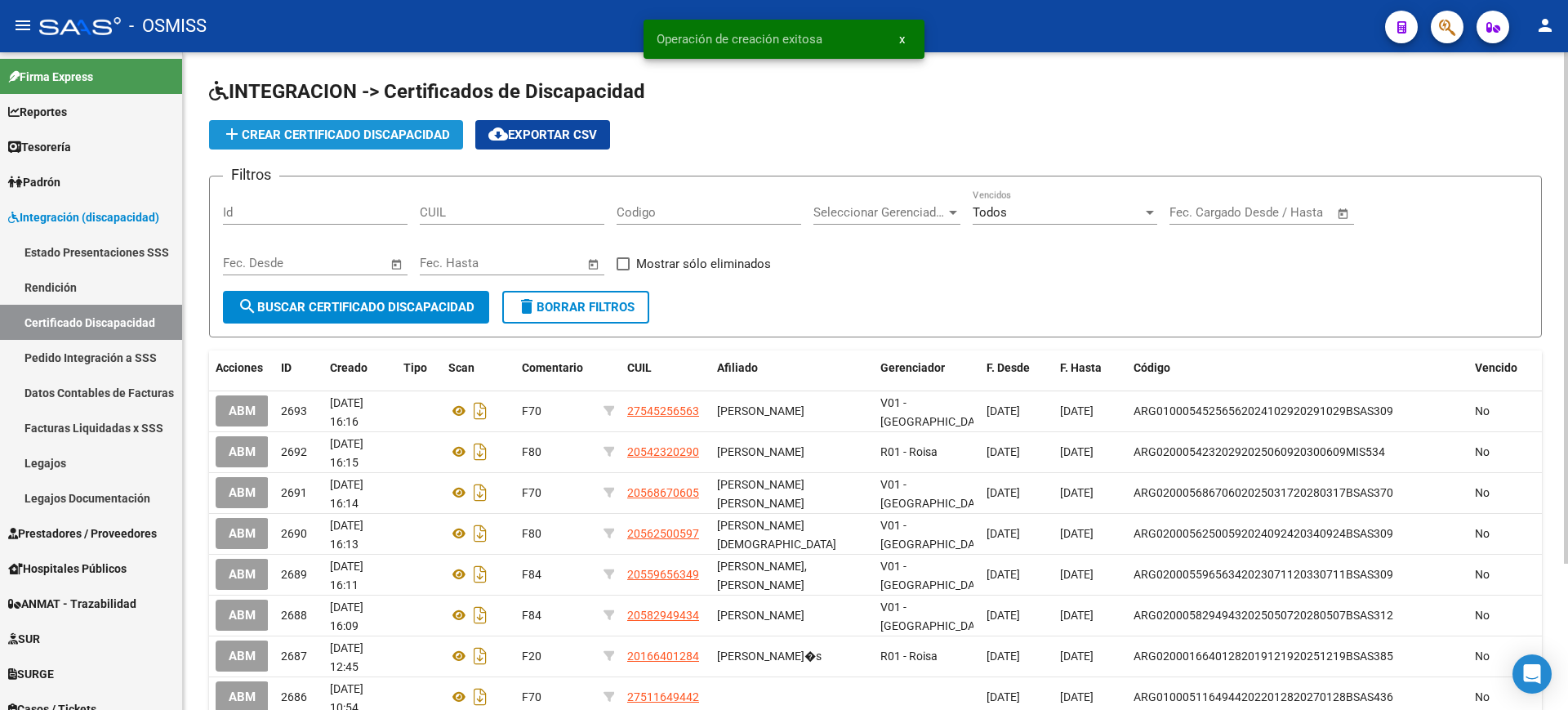
click at [414, 135] on span "add Crear Certificado Discapacidad" at bounding box center [336, 134] width 228 height 15
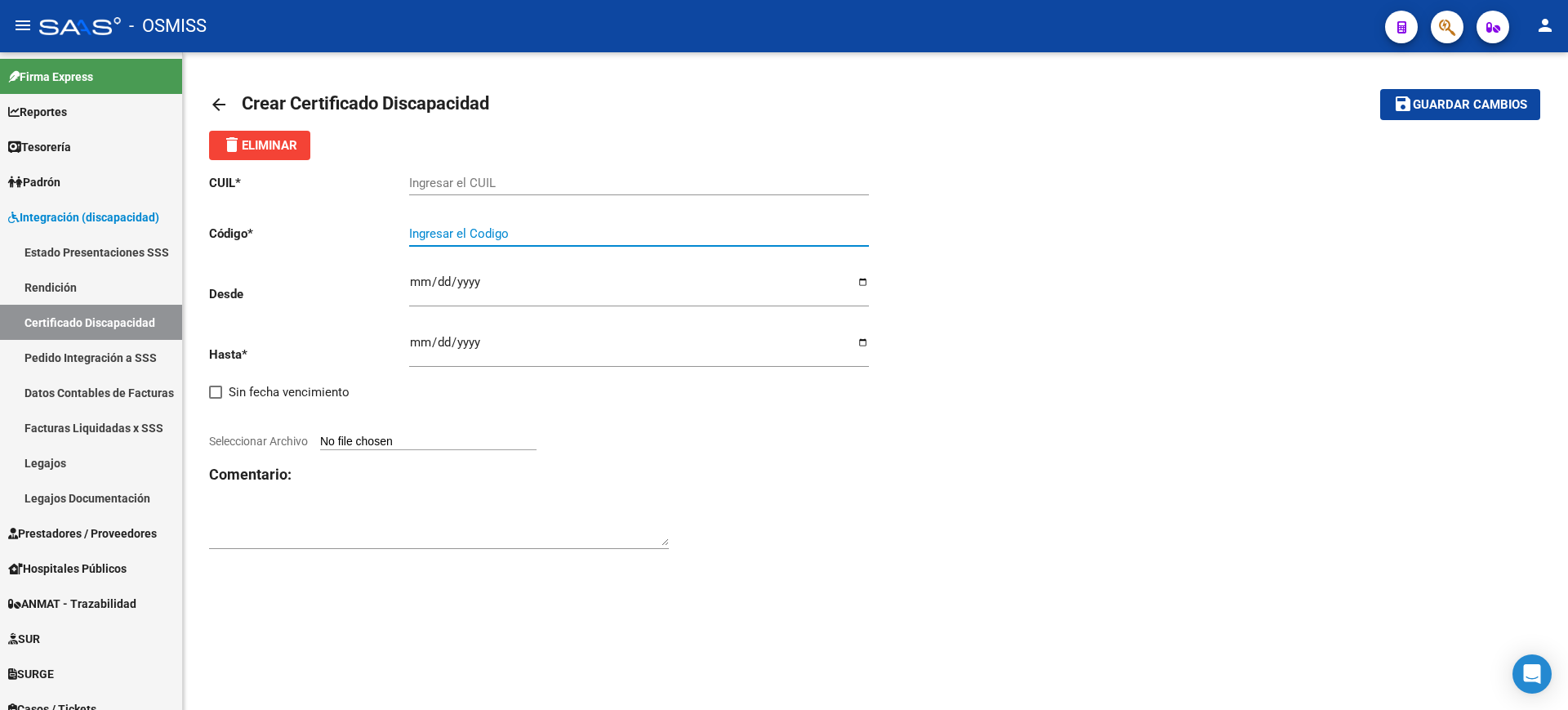
paste input "ARG-01-00049790467-20250527-20280527-SFE-168"
click at [439, 234] on input "ARG-01-00049790467-20250527-20280527-SFE-168" at bounding box center [638, 233] width 460 height 15
click at [450, 232] on input "ARG01-00049790467-20250527-20280527-SFE-168" at bounding box center [638, 233] width 460 height 15
click at [526, 231] on input "ARG0100049790467-20250527-20280527-SFE-168" at bounding box center [638, 233] width 460 height 15
click at [584, 231] on input "ARG010004979046720250527-20280527-SFE-168" at bounding box center [638, 233] width 460 height 15
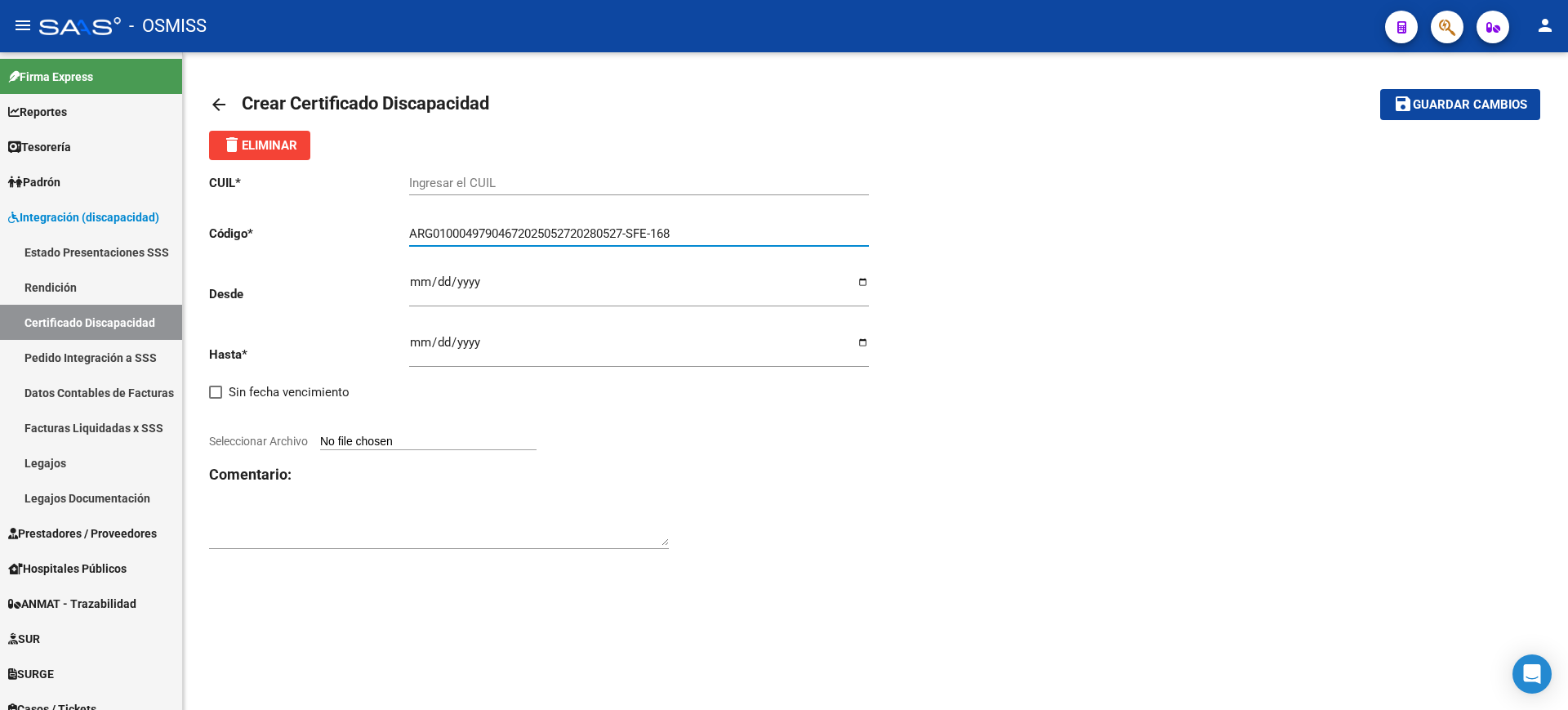
click at [638, 232] on input "ARG01000497904672025052720280527-SFE-168" at bounding box center [638, 233] width 460 height 15
click at [662, 231] on input "ARG01000497904672025052720280527SFE-168" at bounding box center [638, 233] width 460 height 15
click at [658, 230] on input "ARG01000497904672025052720280527SFE-168" at bounding box center [638, 233] width 460 height 15
type input "ARG01000497904672025052720280527SFE168"
click at [680, 175] on input "Ingresar el CUIL" at bounding box center [638, 182] width 460 height 15
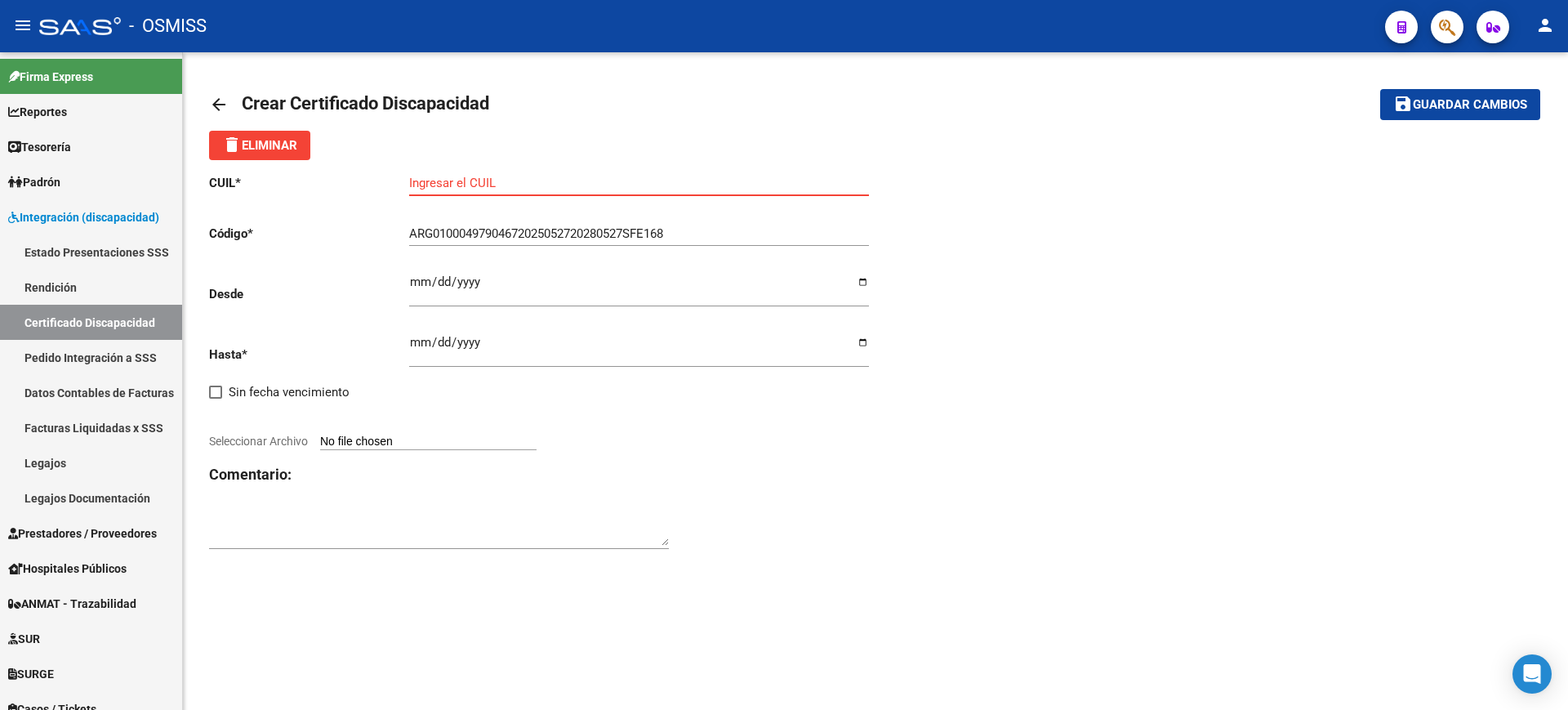
paste input "27-49790467-1"
type input "27-49790467-1"
click at [418, 278] on input "Ingresar fec. Desde" at bounding box center [638, 288] width 460 height 26
type input "2025-05-27"
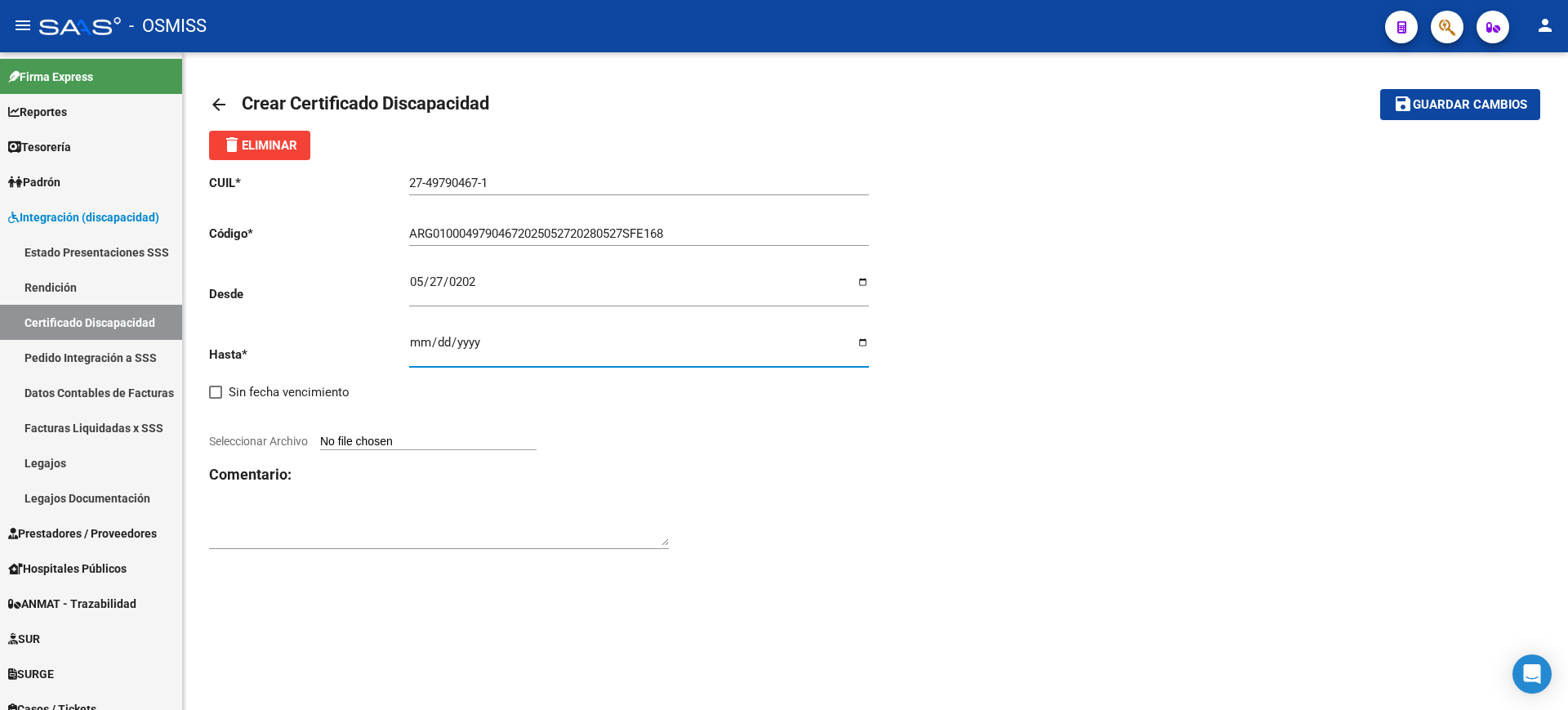
click at [418, 337] on input "Ingresar fec. Hasta" at bounding box center [638, 349] width 460 height 26
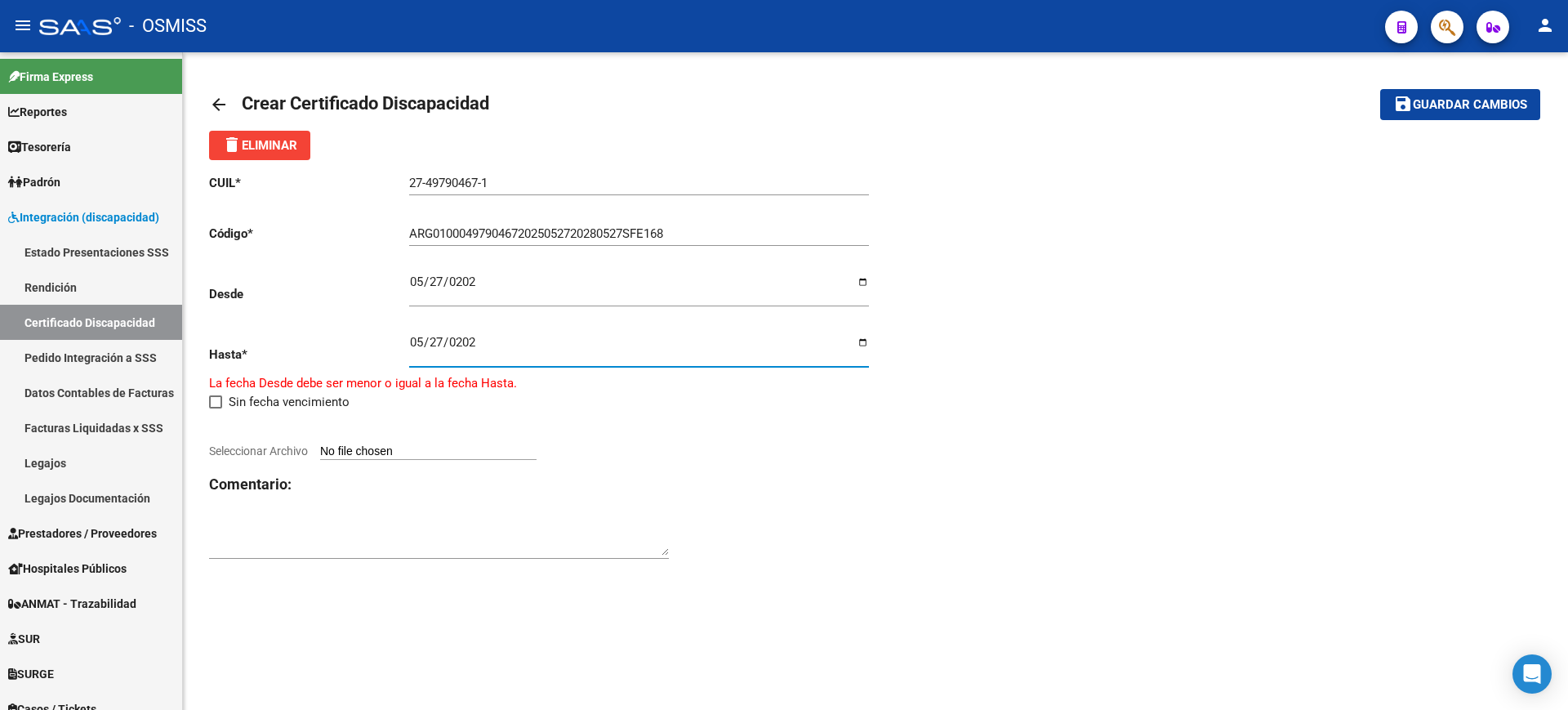
type input "2028-05-27"
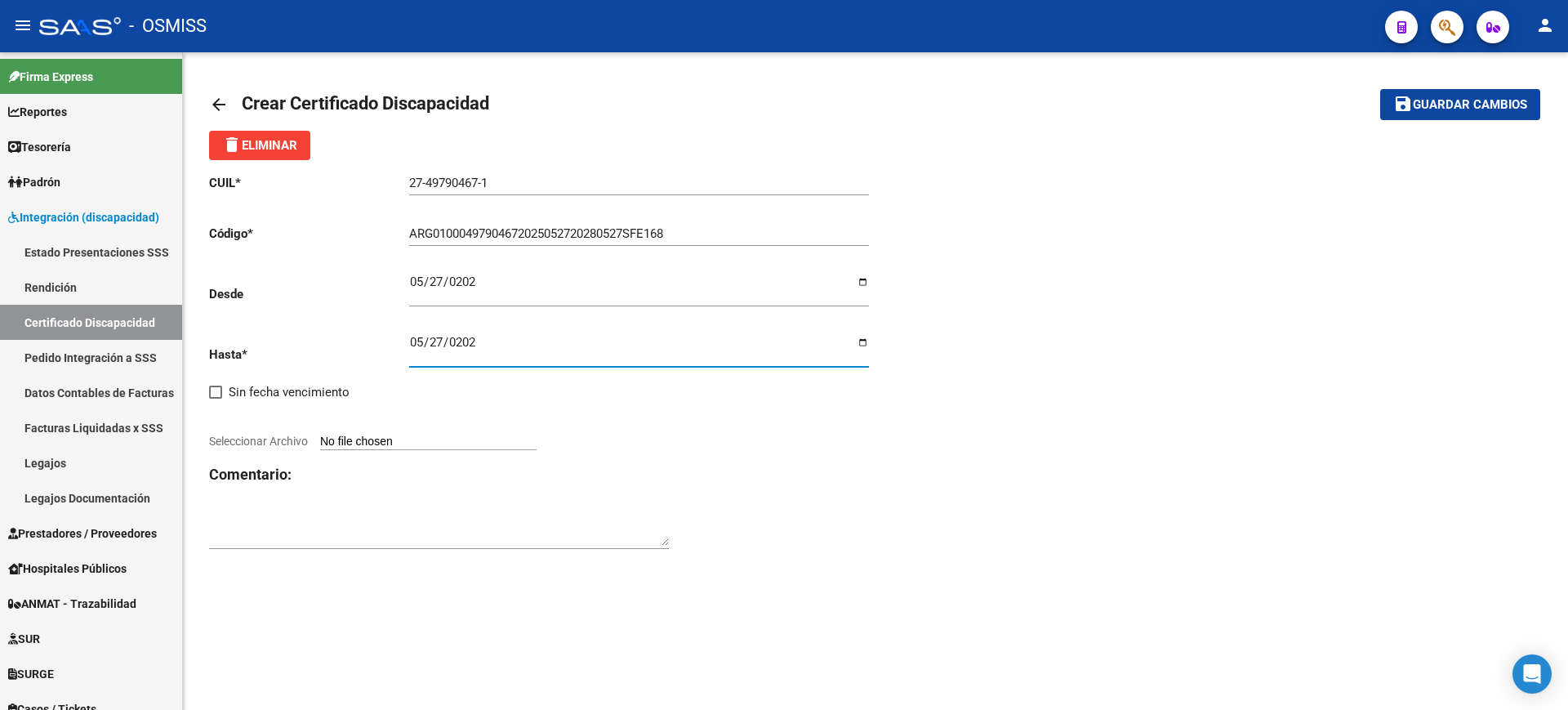
click at [863, 486] on h3 "Comentario:" at bounding box center [542, 474] width 667 height 23
click at [452, 445] on input "Seleccionar Archivo" at bounding box center [429, 443] width 217 height 15
type input "C:\fakepath\ROMERO ALMA SERENA.JPG"
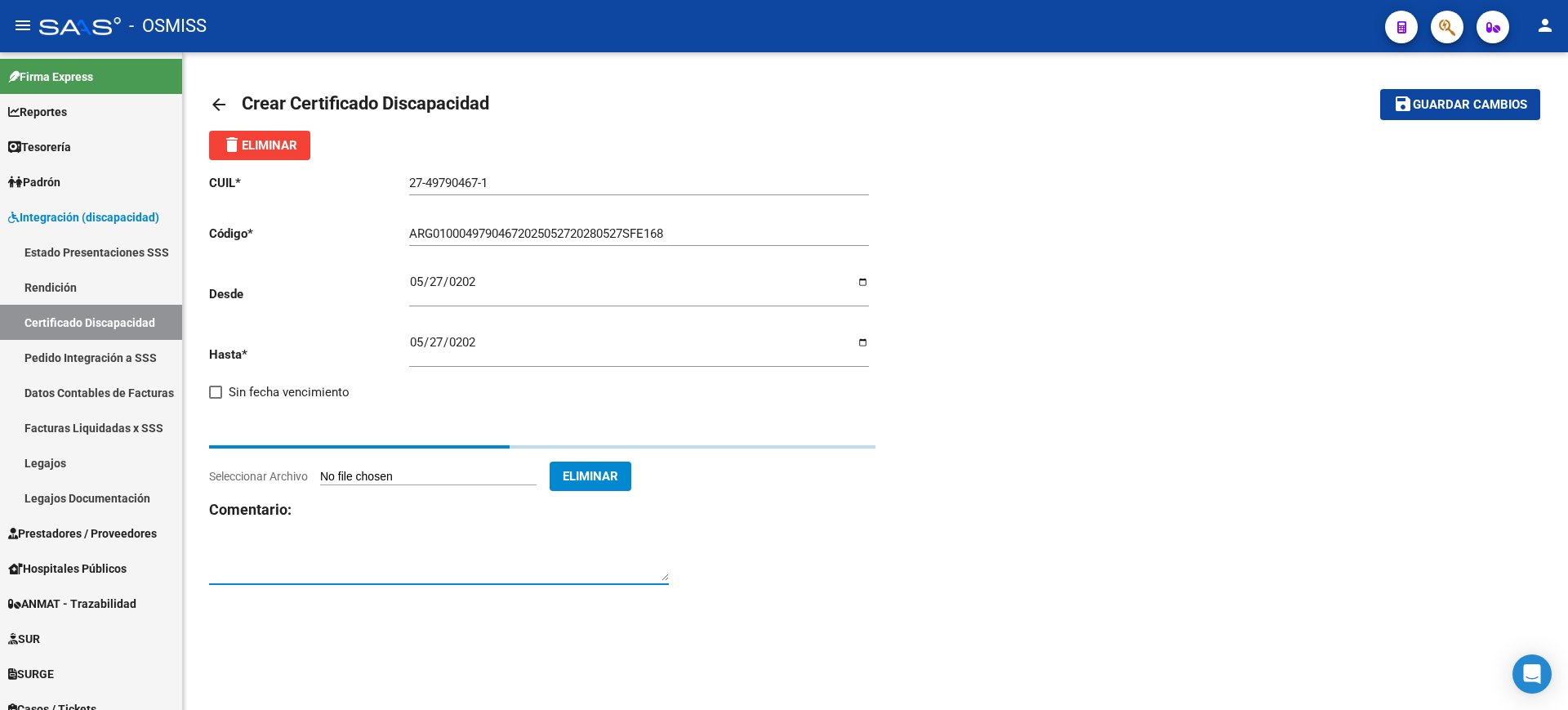
click at [585, 560] on textarea at bounding box center [438, 565] width 460 height 33
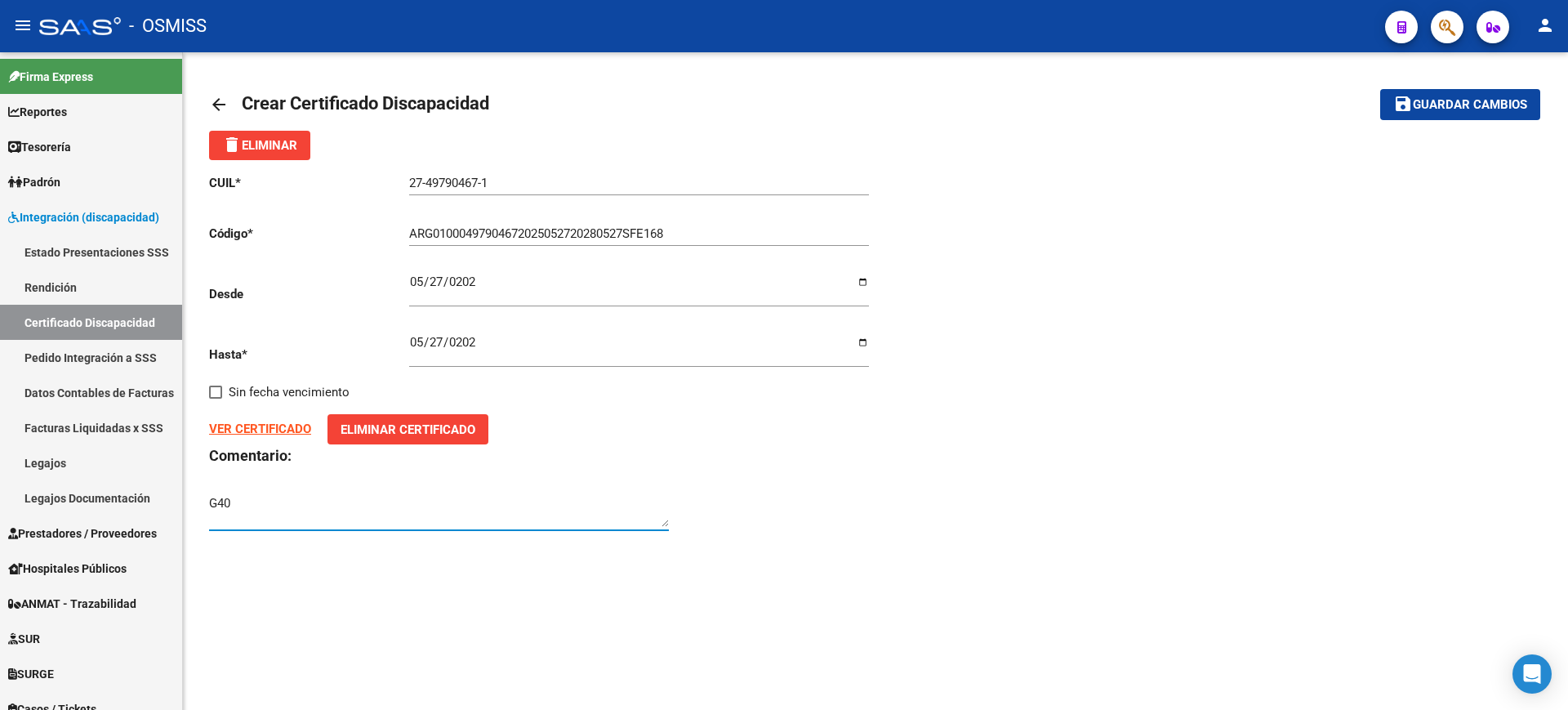
type textarea "G40"
click at [1404, 119] on button "save Guardar cambios" at bounding box center [1461, 104] width 160 height 30
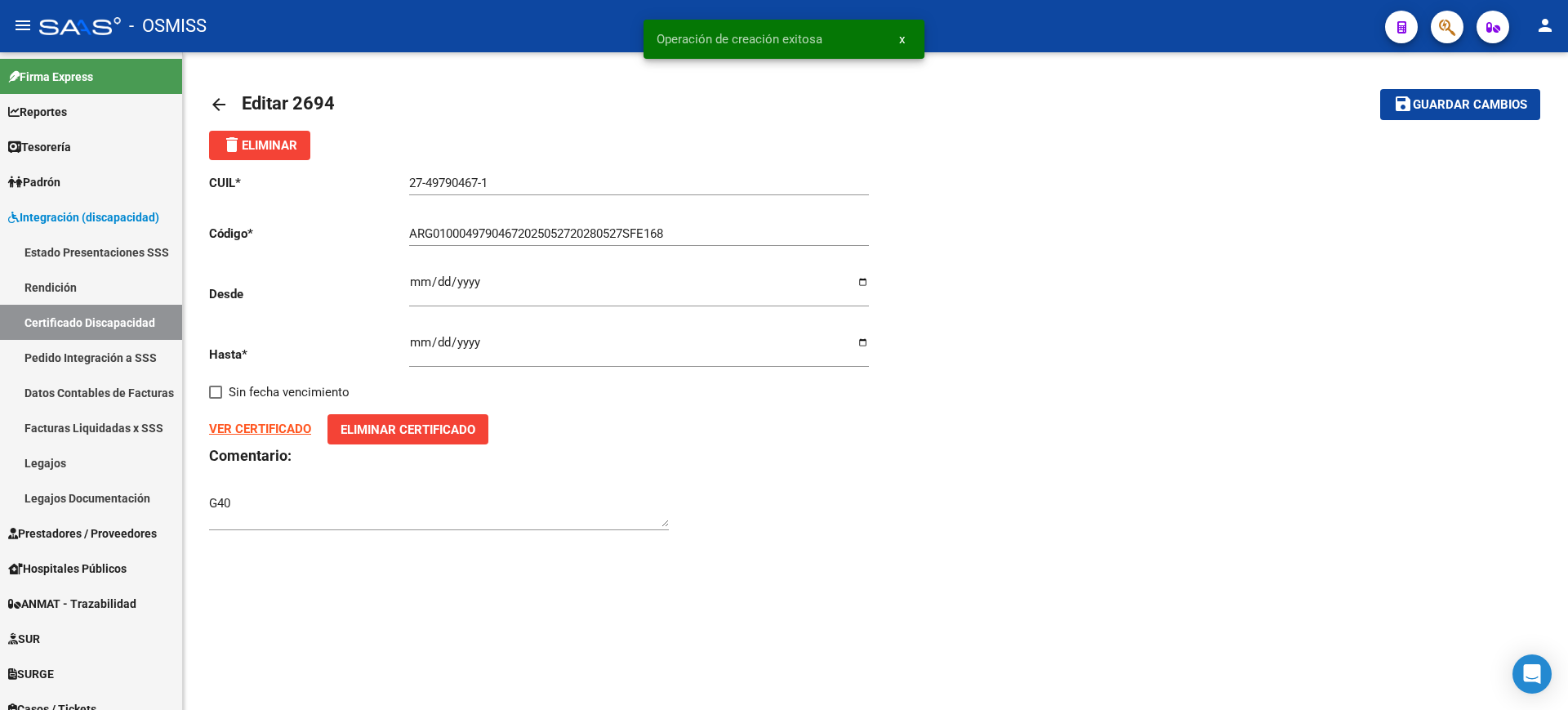
click at [227, 99] on mat-icon "arrow_back" at bounding box center [218, 104] width 20 height 20
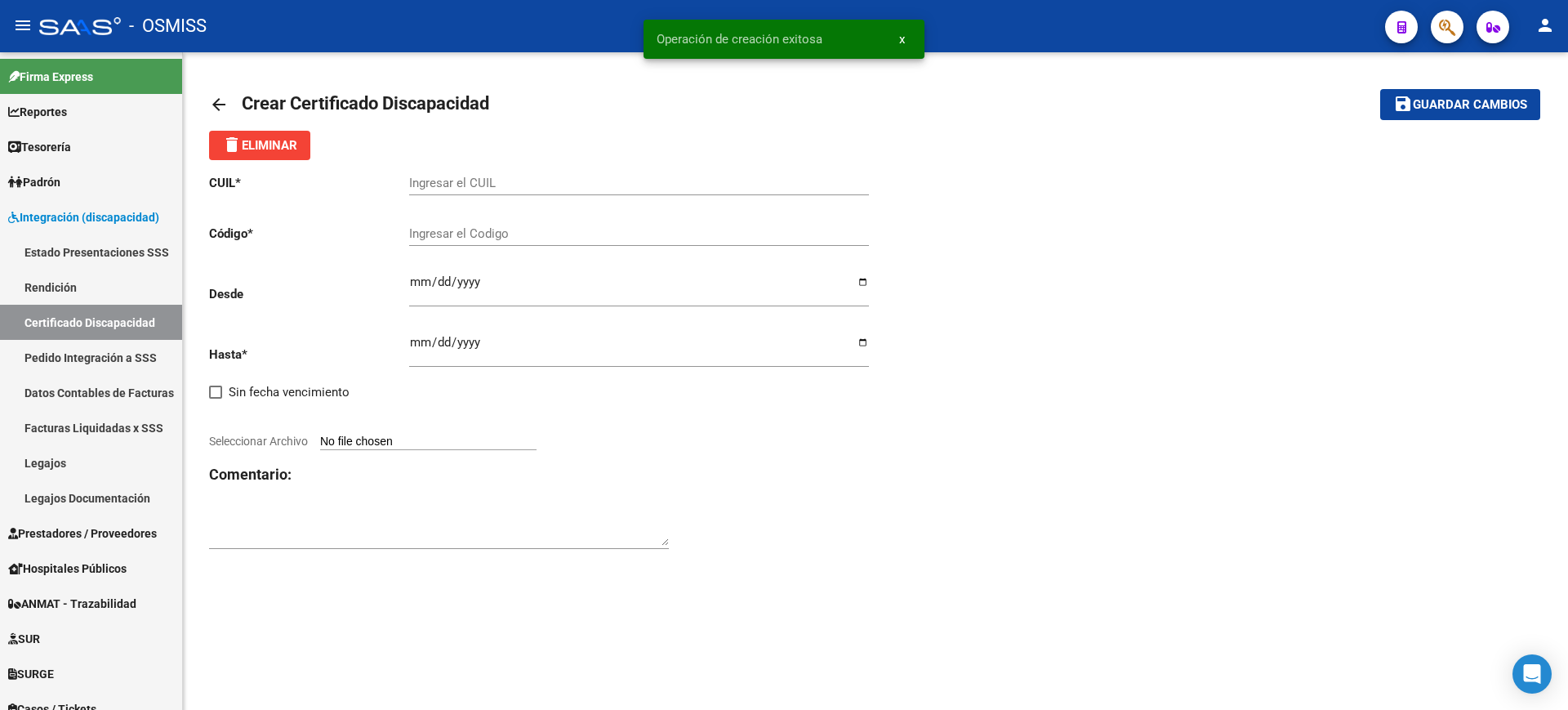
click at [227, 99] on mat-icon "arrow_back" at bounding box center [218, 104] width 20 height 20
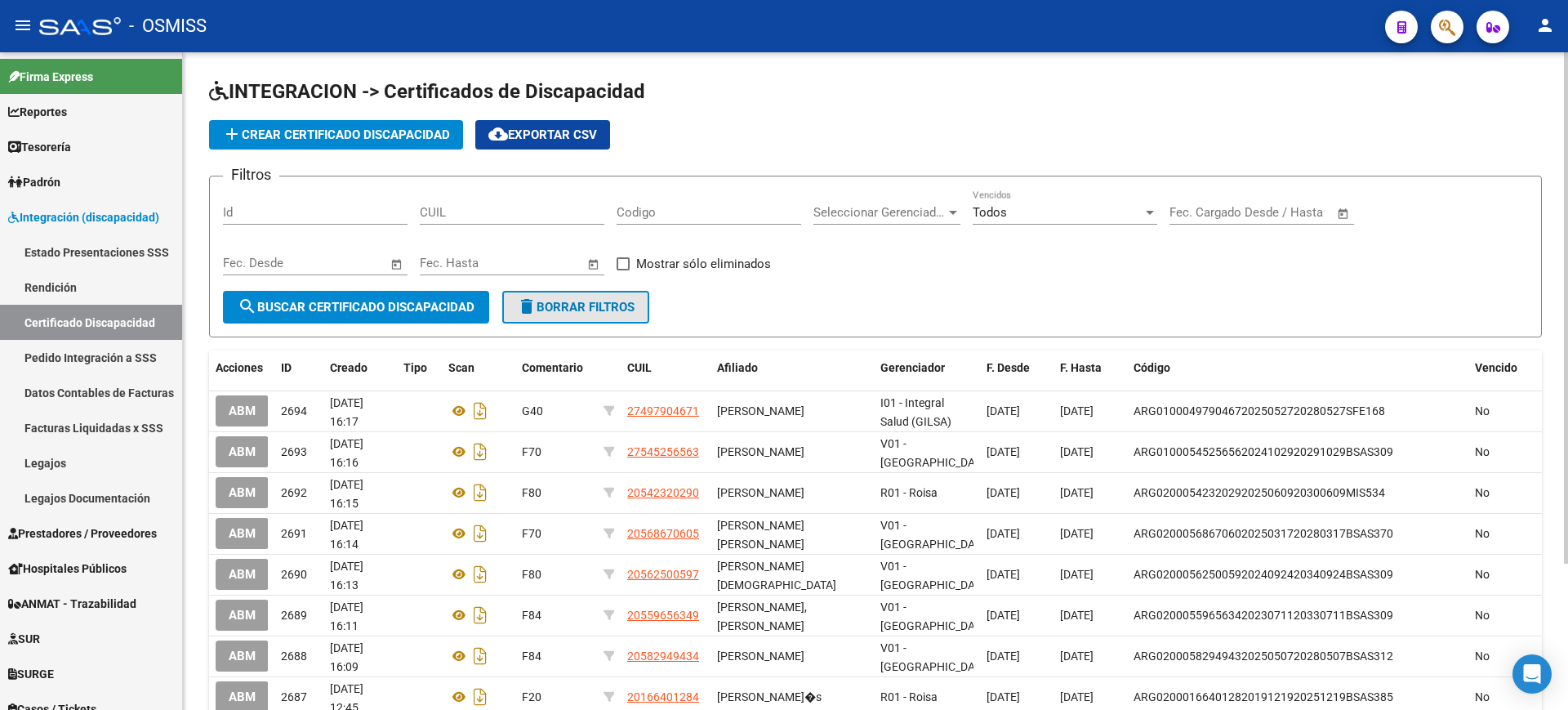
click at [635, 307] on span "delete Borrar Filtros" at bounding box center [576, 307] width 118 height 15
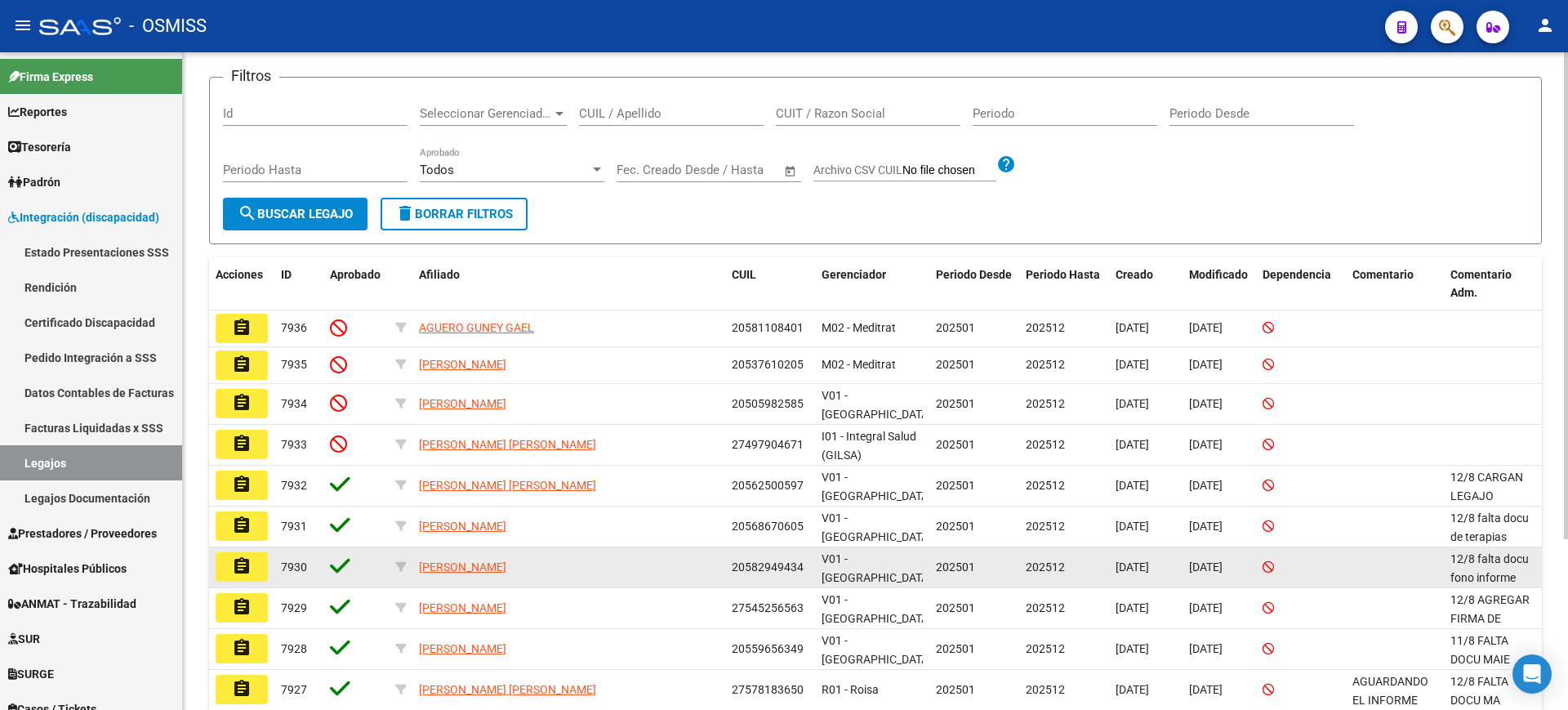
scroll to position [231, 0]
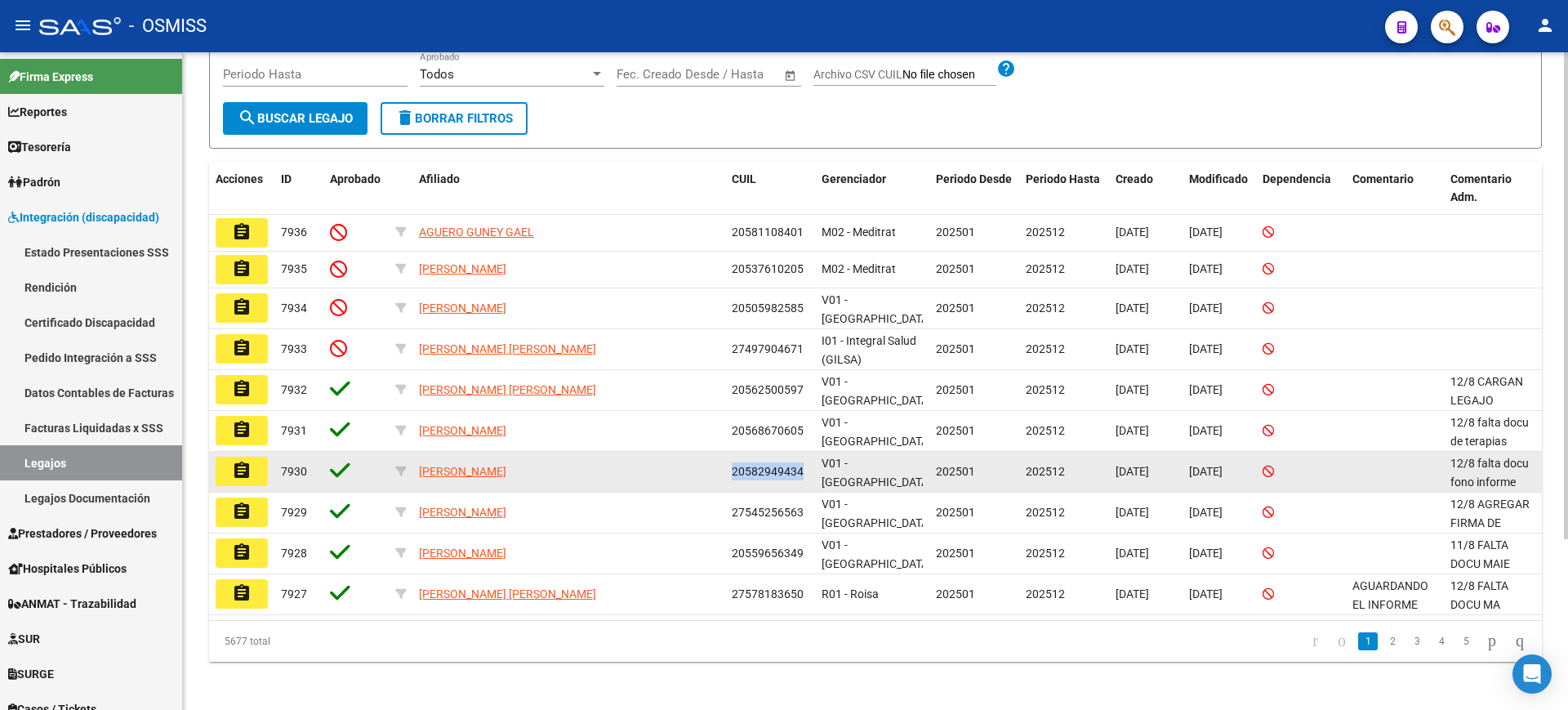
drag, startPoint x: 810, startPoint y: 474, endPoint x: 731, endPoint y: 466, distance: 79.4
click at [731, 466] on datatable-body-cell "20582949434" at bounding box center [770, 472] width 90 height 40
copy span "20582949434"
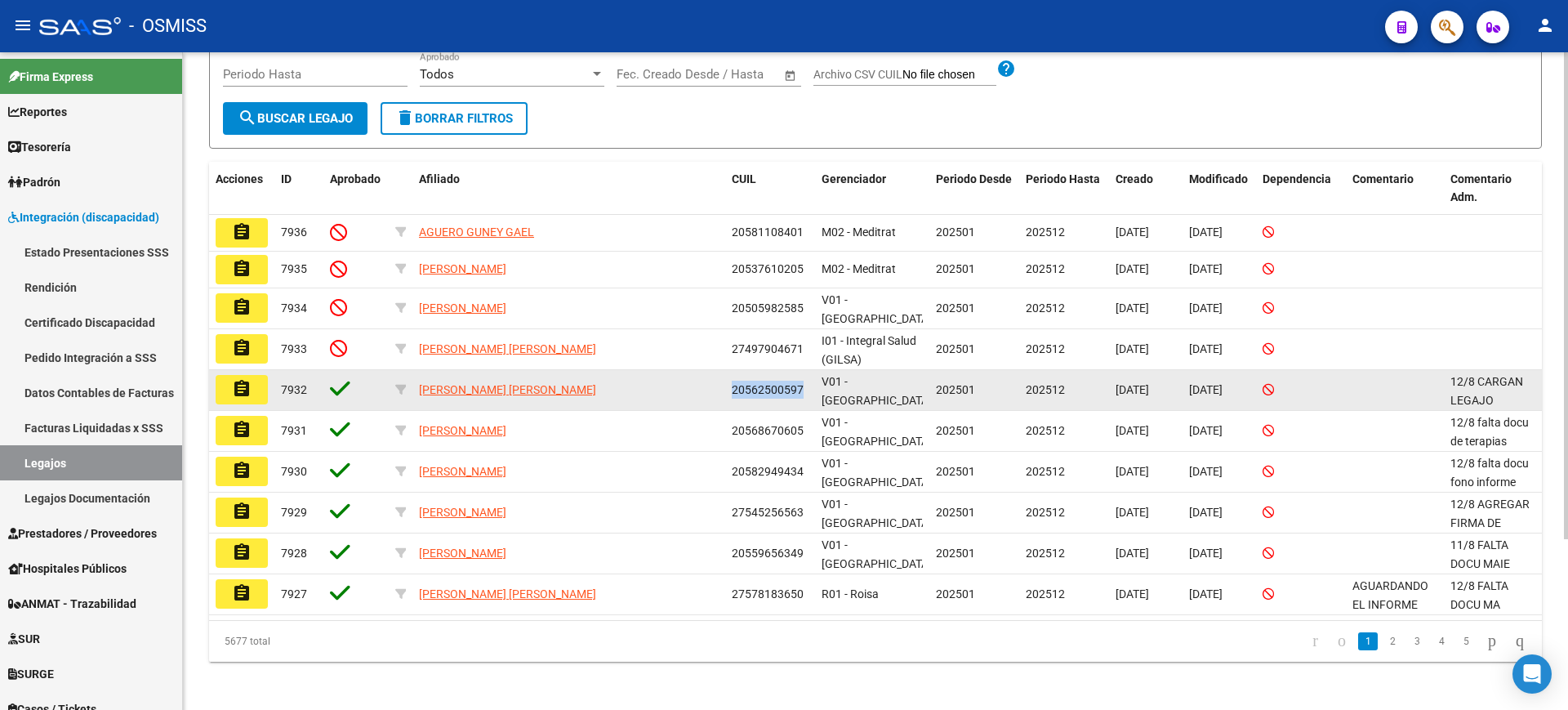
drag, startPoint x: 803, startPoint y: 383, endPoint x: 728, endPoint y: 383, distance: 75.0
click at [728, 383] on datatable-body-cell "20562500597" at bounding box center [770, 390] width 90 height 40
copy span "20562500597"
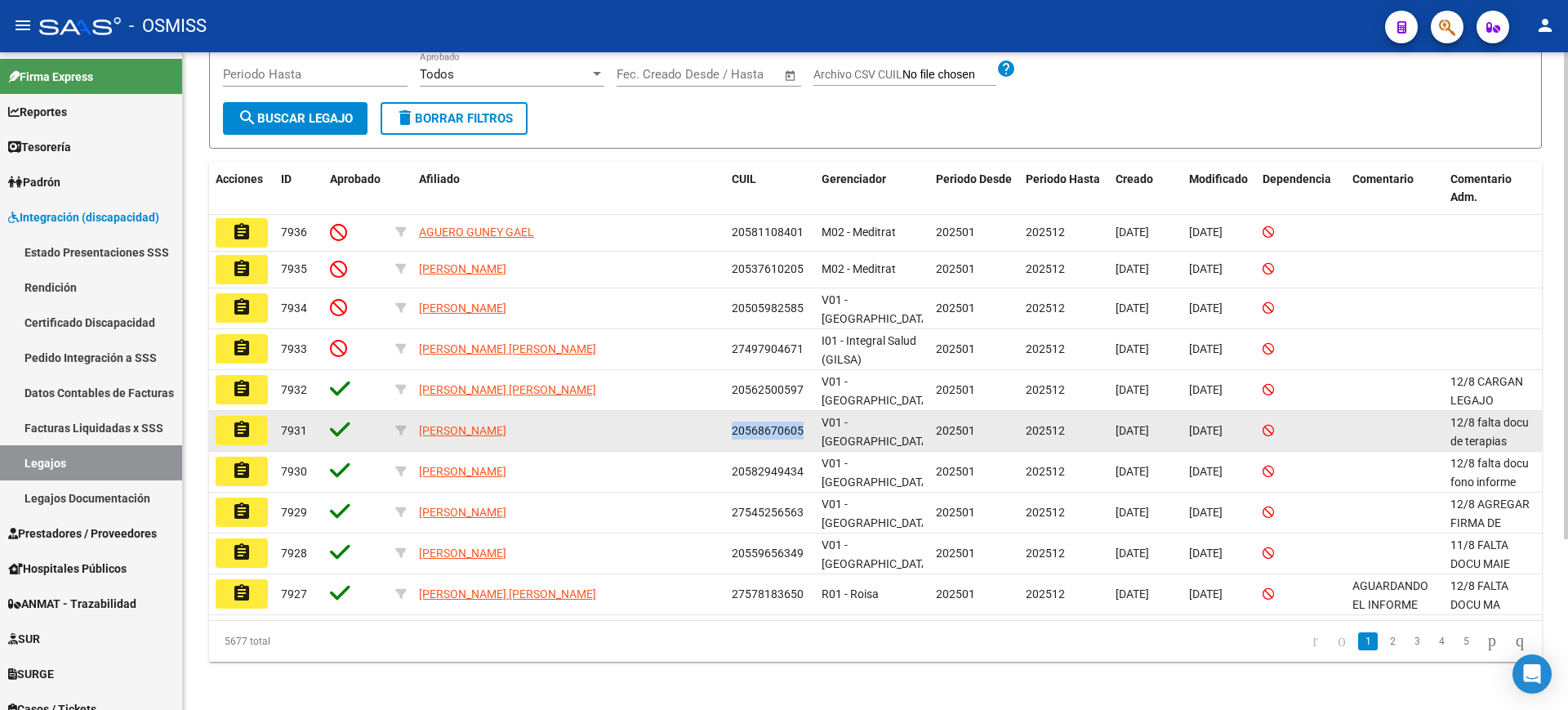
drag, startPoint x: 801, startPoint y: 425, endPoint x: 745, endPoint y: 424, distance: 56.0
click at [731, 419] on datatable-body-cell "20568670605" at bounding box center [770, 431] width 90 height 40
copy span "20568670605"
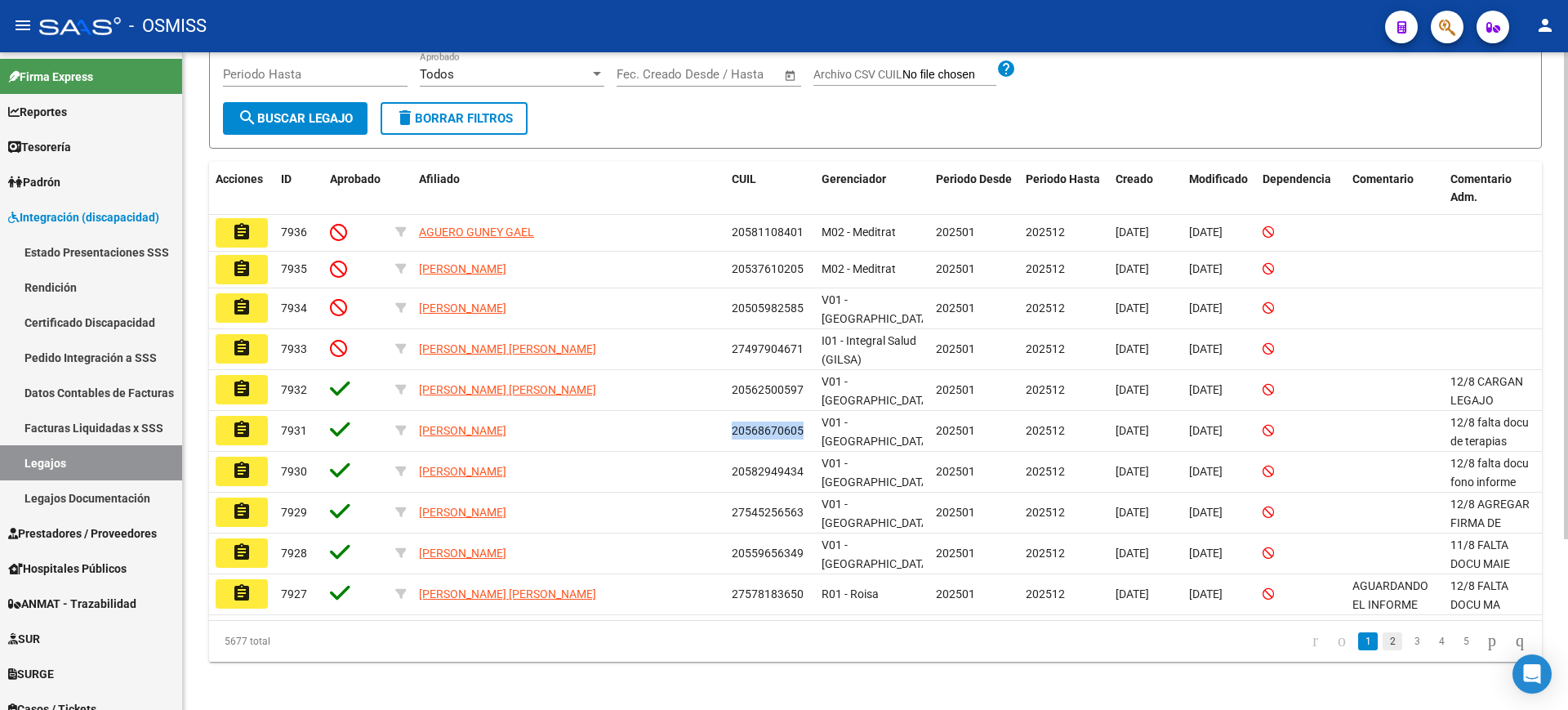
click at [1383, 635] on link "2" at bounding box center [1393, 641] width 20 height 18
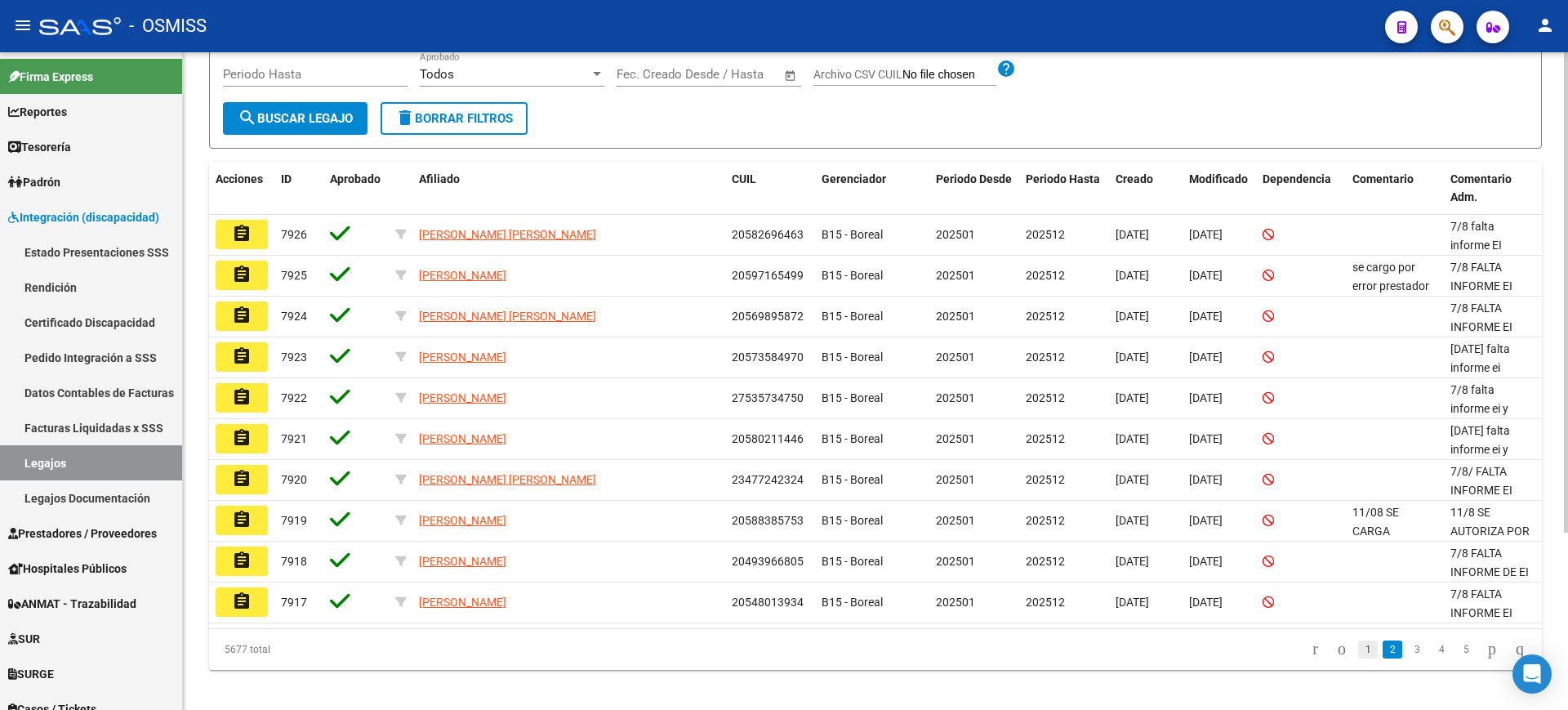
click at [1358, 642] on link "1" at bounding box center [1368, 649] width 20 height 18
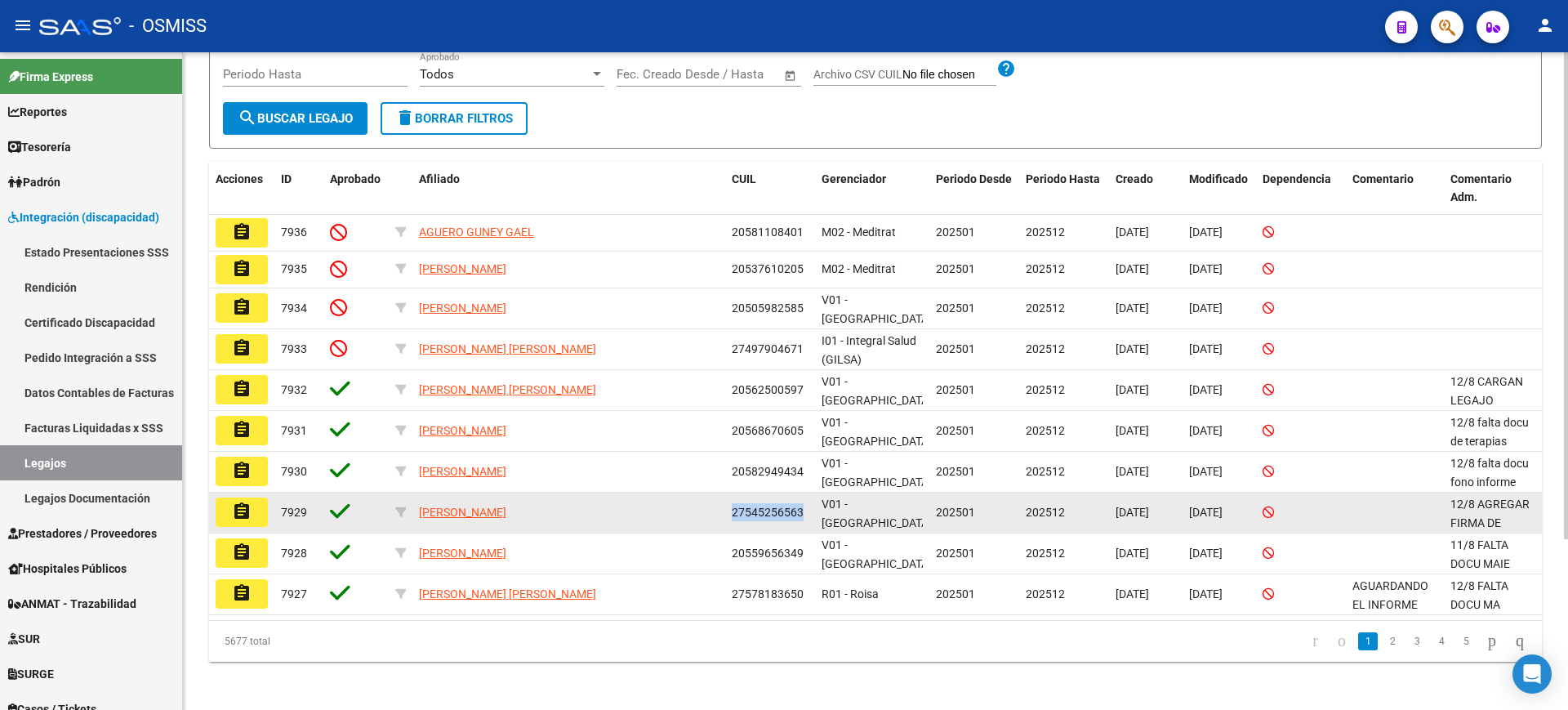
drag, startPoint x: 802, startPoint y: 505, endPoint x: 737, endPoint y: 504, distance: 65.0
click at [729, 501] on datatable-body-cell "27545256563" at bounding box center [770, 512] width 90 height 40
copy span "27545256563"
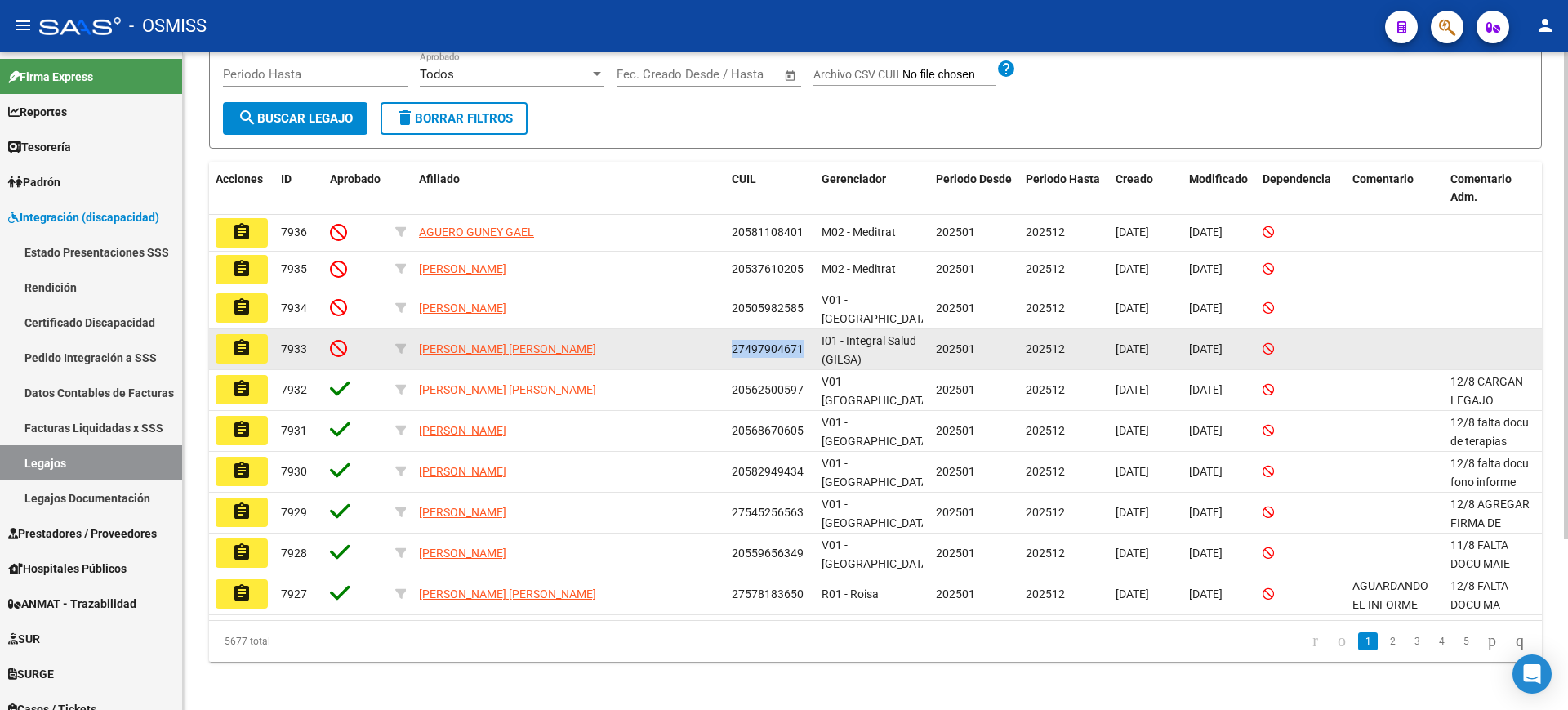
drag, startPoint x: 801, startPoint y: 346, endPoint x: 741, endPoint y: 346, distance: 60.0
click at [736, 346] on span "27497904671" at bounding box center [768, 348] width 72 height 13
drag, startPoint x: 742, startPoint y: 346, endPoint x: 752, endPoint y: 351, distance: 11.2
click at [752, 351] on div "27497904671" at bounding box center [770, 349] width 76 height 19
click at [753, 344] on span "27497904671" at bounding box center [768, 348] width 72 height 13
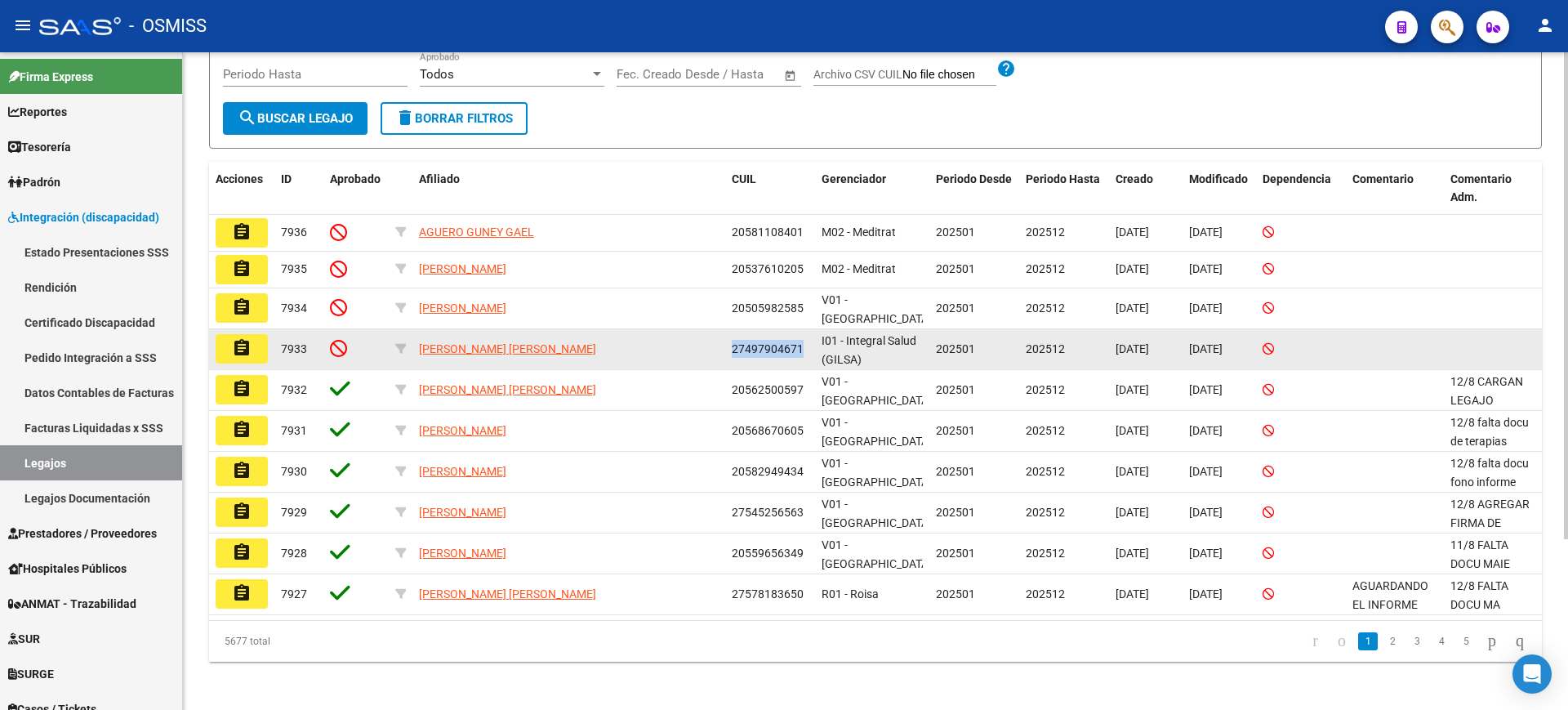
click at [753, 344] on span "27497904671" at bounding box center [768, 348] width 72 height 13
